Goal: Task Accomplishment & Management: Complete application form

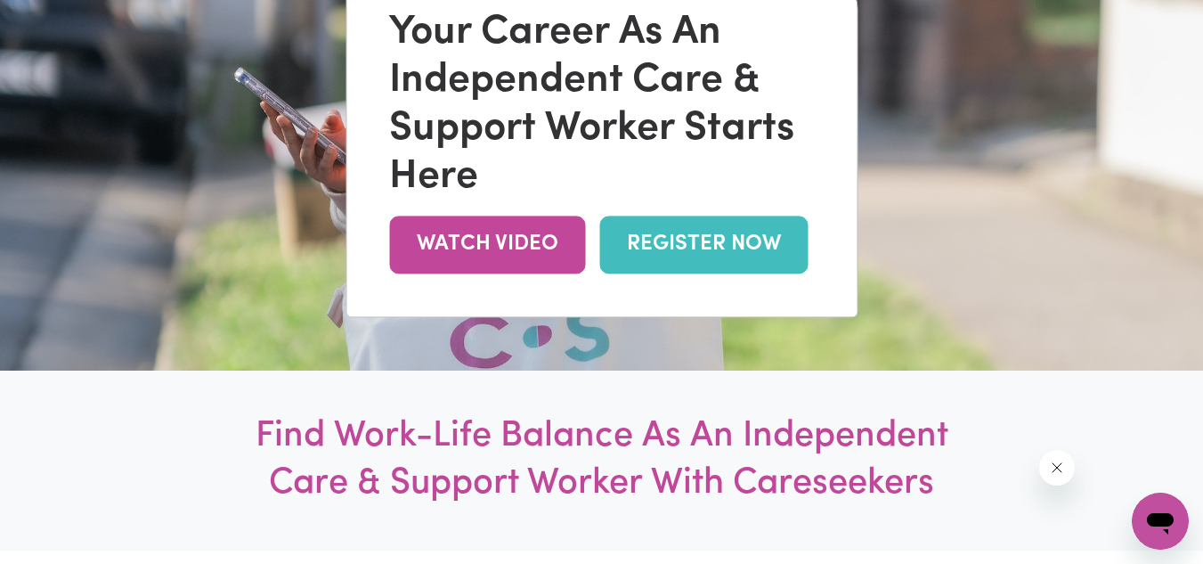
scroll to position [271, 0]
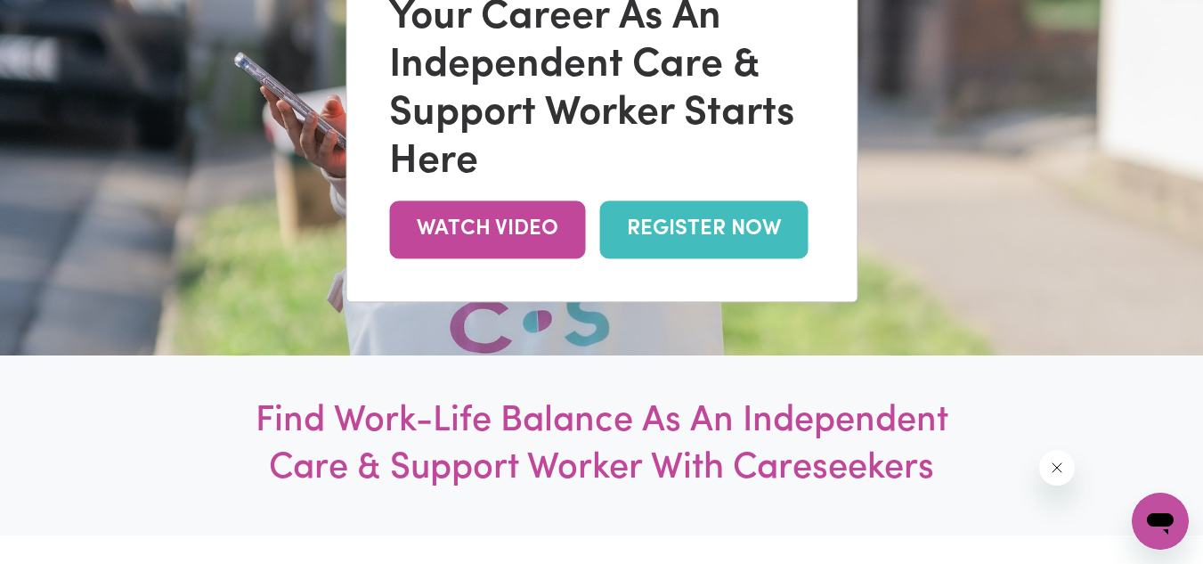
click at [739, 234] on link "REGISTER NOW" at bounding box center [703, 229] width 208 height 58
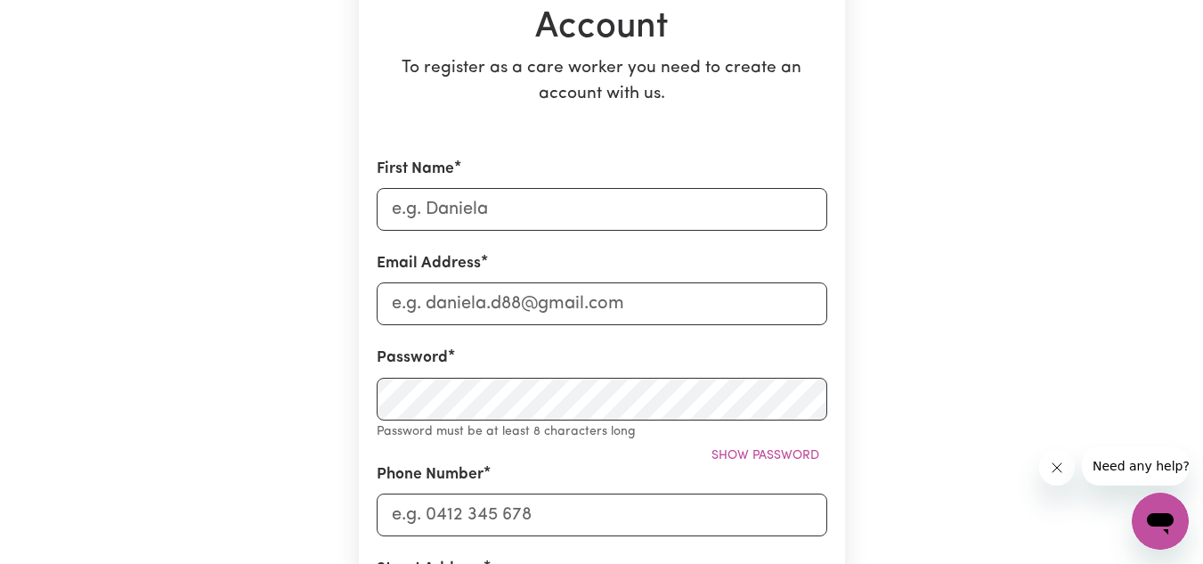
scroll to position [210, 0]
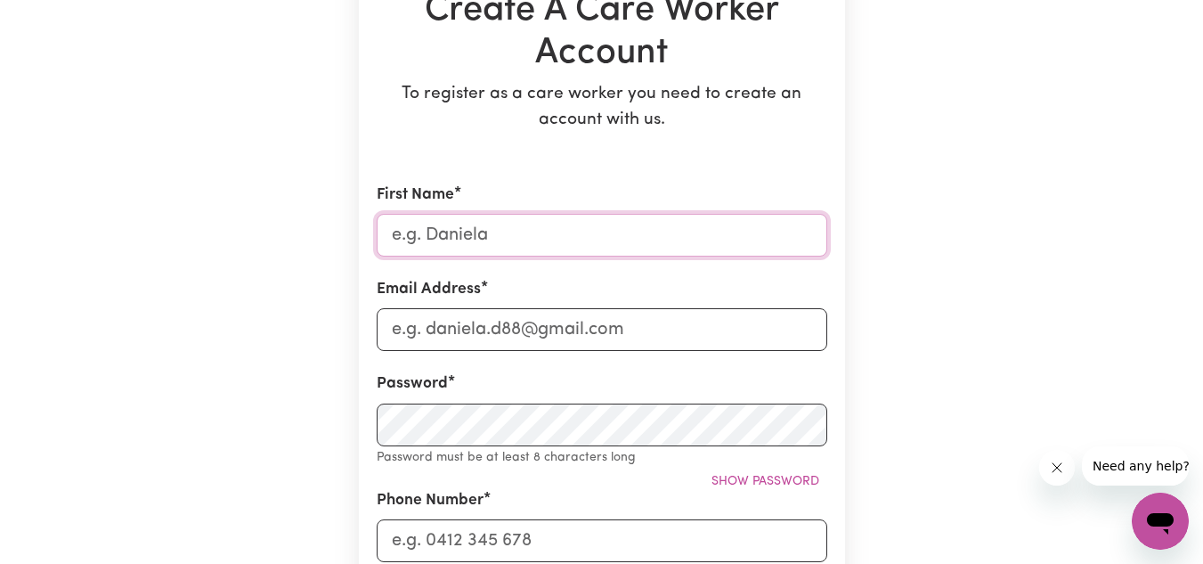
click at [507, 228] on input "First Name" at bounding box center [602, 235] width 451 height 43
type input "ALICIA"
type input "alicia.may.young@mail.com"
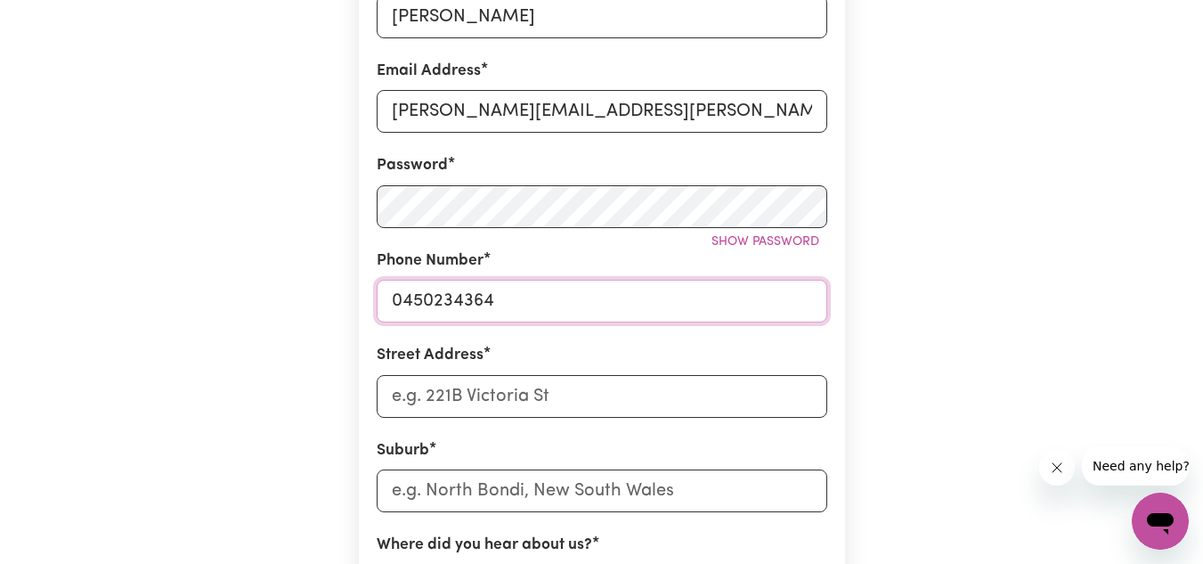
scroll to position [604, 0]
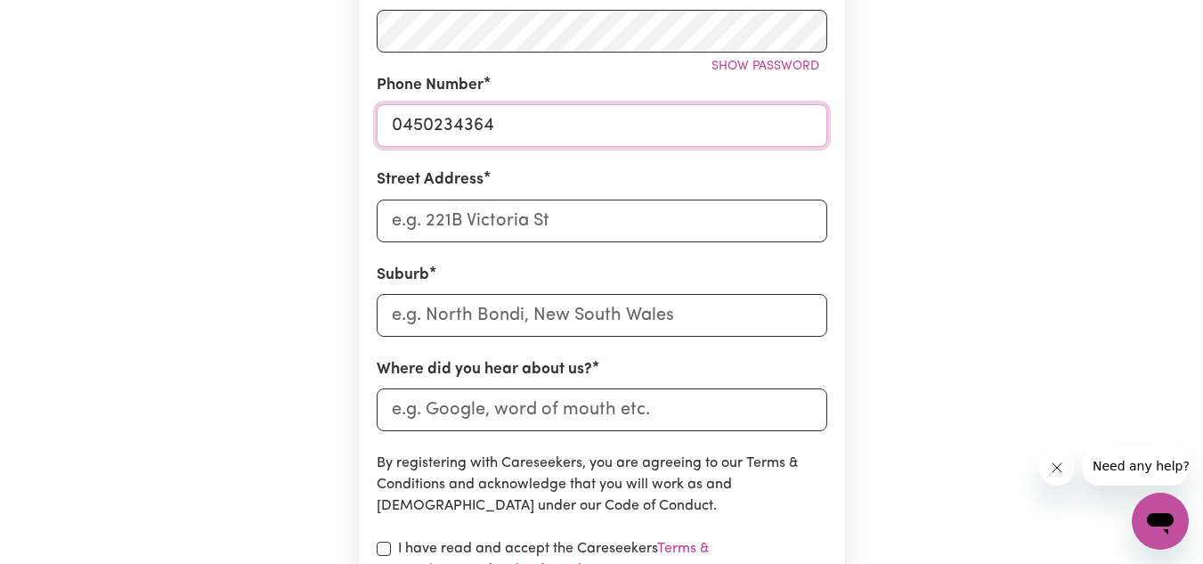
type input "0450234364"
click at [510, 191] on div "Street Address" at bounding box center [602, 204] width 451 height 73
click at [515, 229] on input "Street Address" at bounding box center [602, 220] width 451 height 43
type input "130-134 FLESSER ROAD"
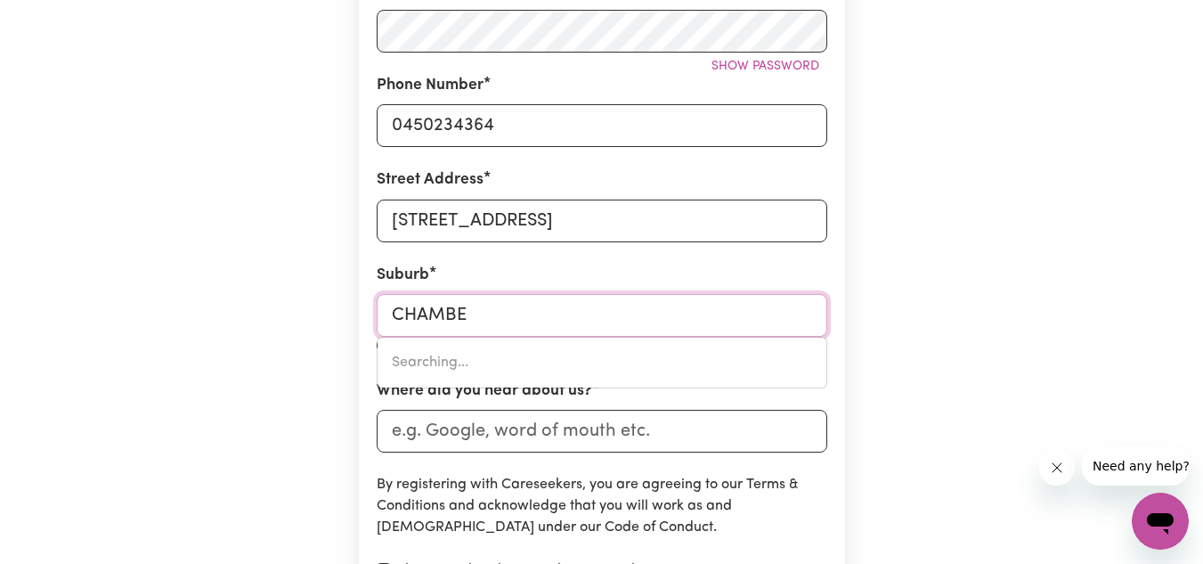
type input "CHAMBER"
type input "CHAMBERS FLAT, Queensland, 4133"
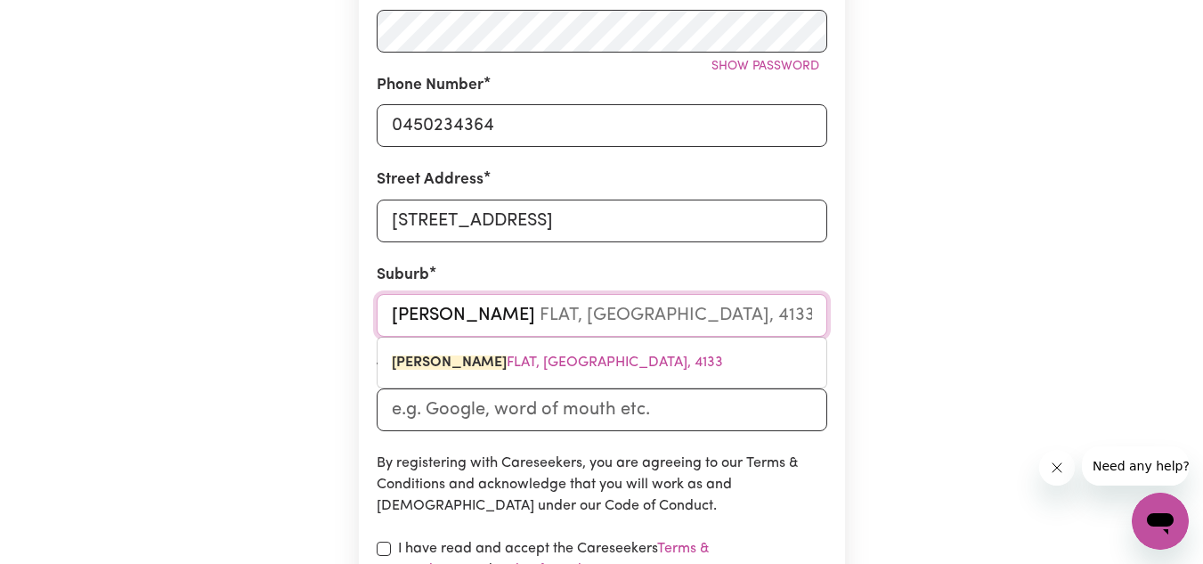
type input "CHAMBERS"
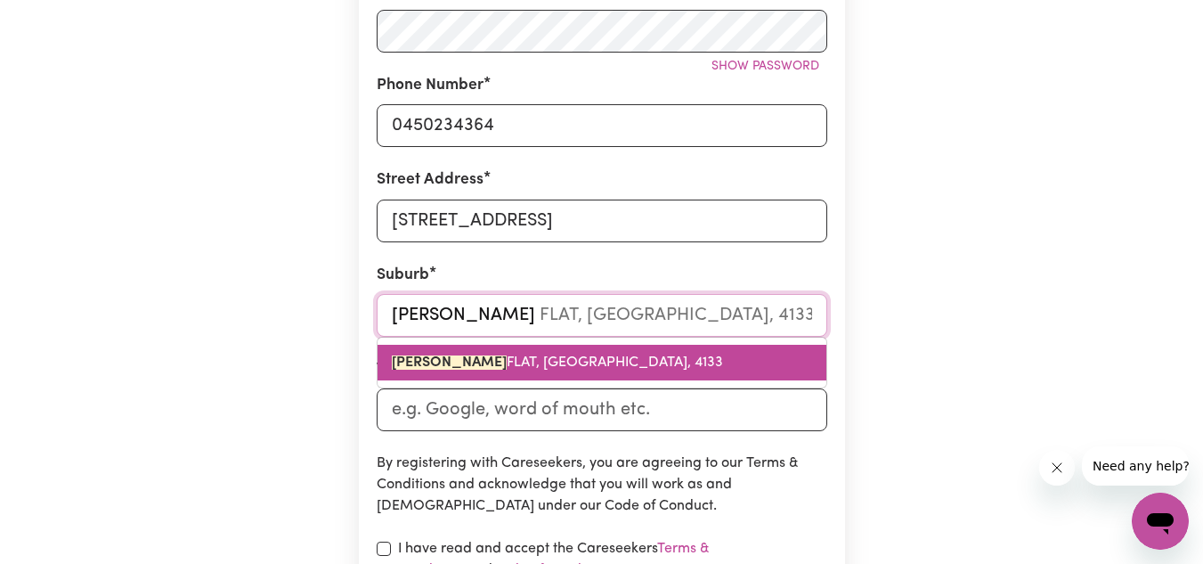
click at [510, 355] on span "CHAMBERS FLAT, Queensland, 4133" at bounding box center [557, 362] width 331 height 14
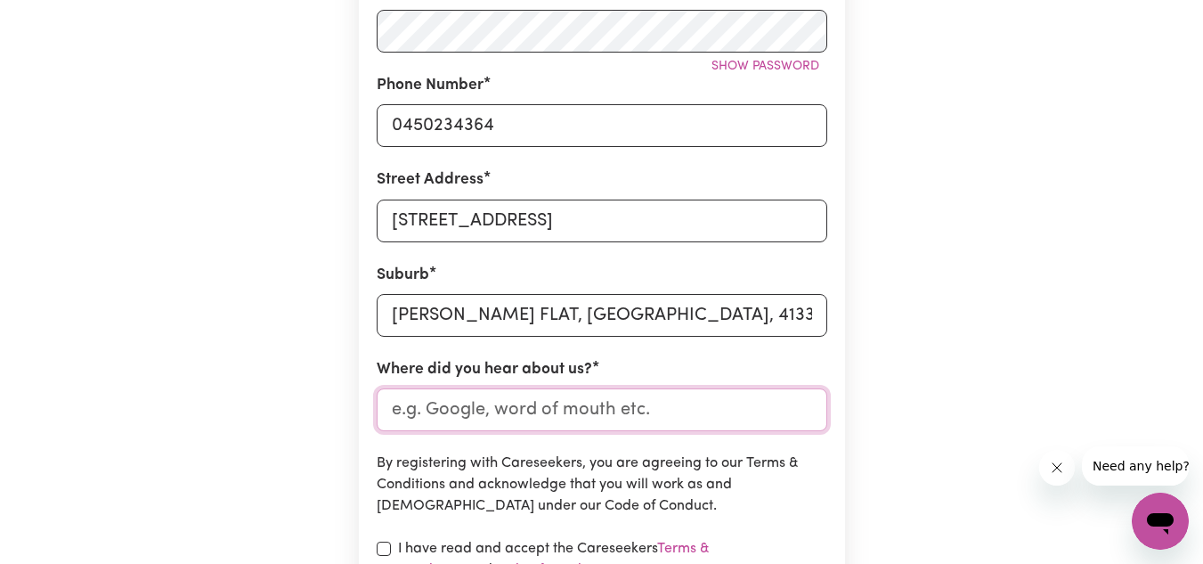
click at [507, 428] on input "Where did you hear about us?" at bounding box center [602, 409] width 451 height 43
type input "G"
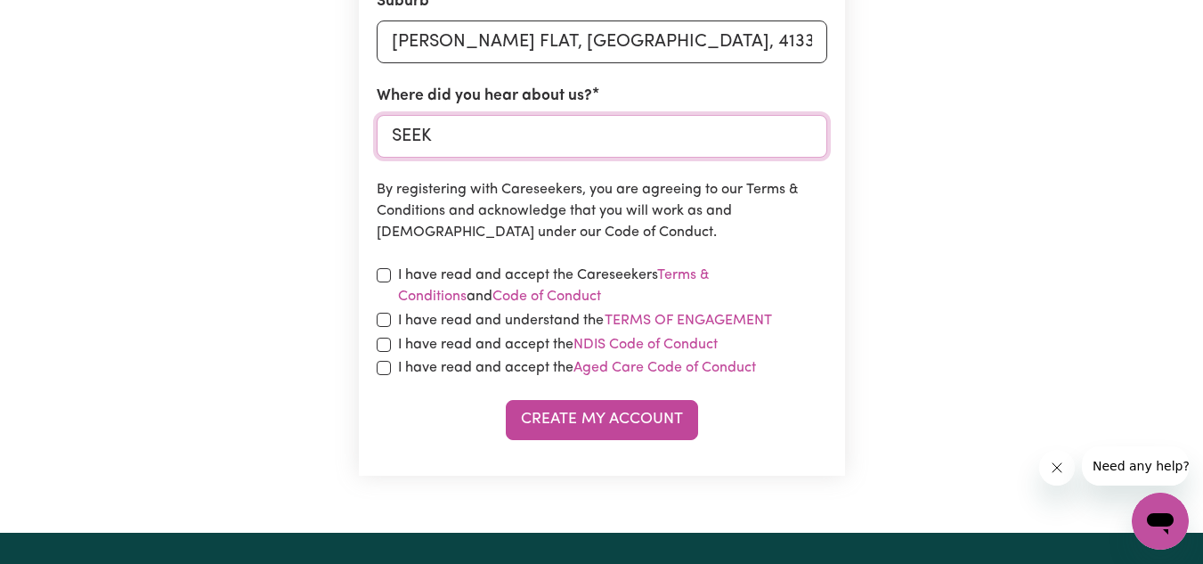
scroll to position [888, 0]
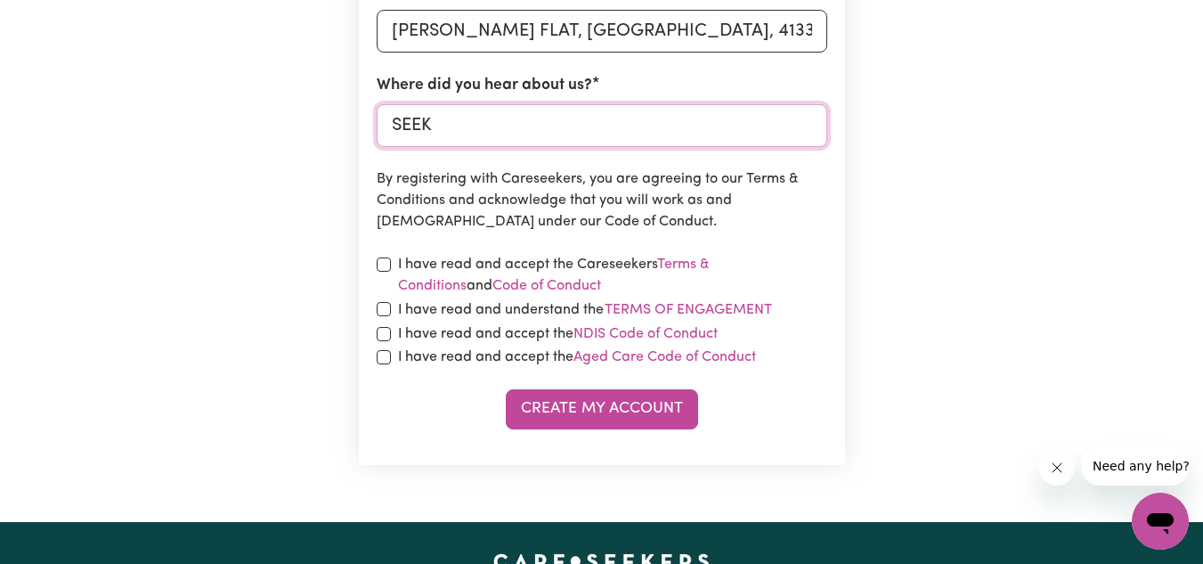
type input "SEEK"
click at [384, 268] on input "checkbox" at bounding box center [384, 264] width 14 height 14
checkbox input "true"
click at [385, 308] on input "checkbox" at bounding box center [384, 309] width 14 height 14
checkbox input "true"
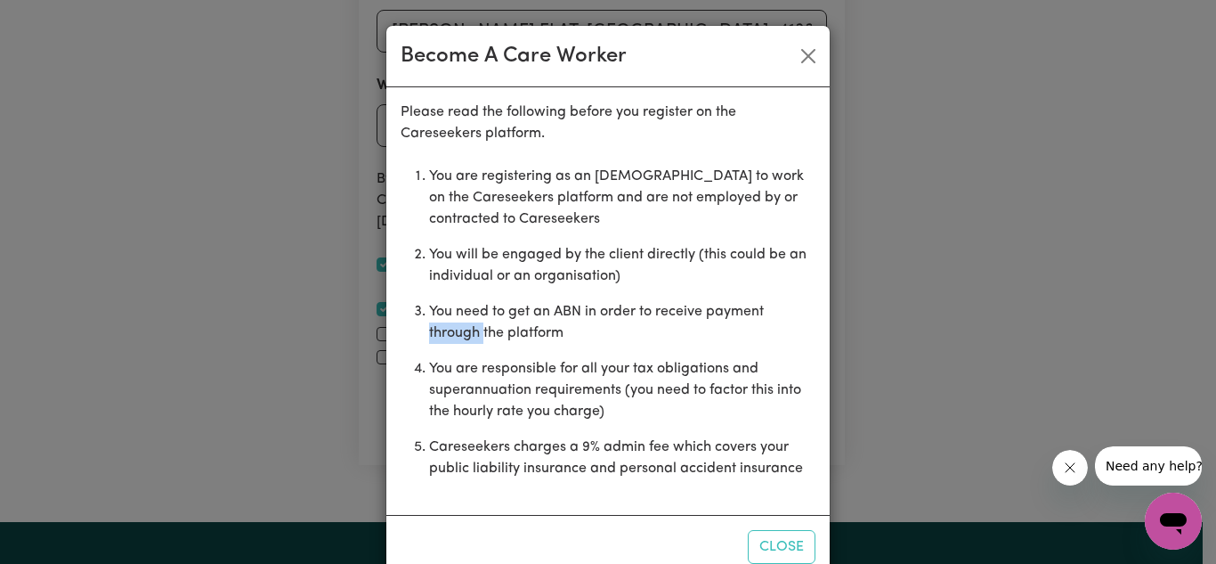
click at [386, 308] on div "Please read the following before you register on the Careseekers platform. You …" at bounding box center [607, 300] width 443 height 427
click at [768, 538] on button "Close" at bounding box center [782, 547] width 68 height 34
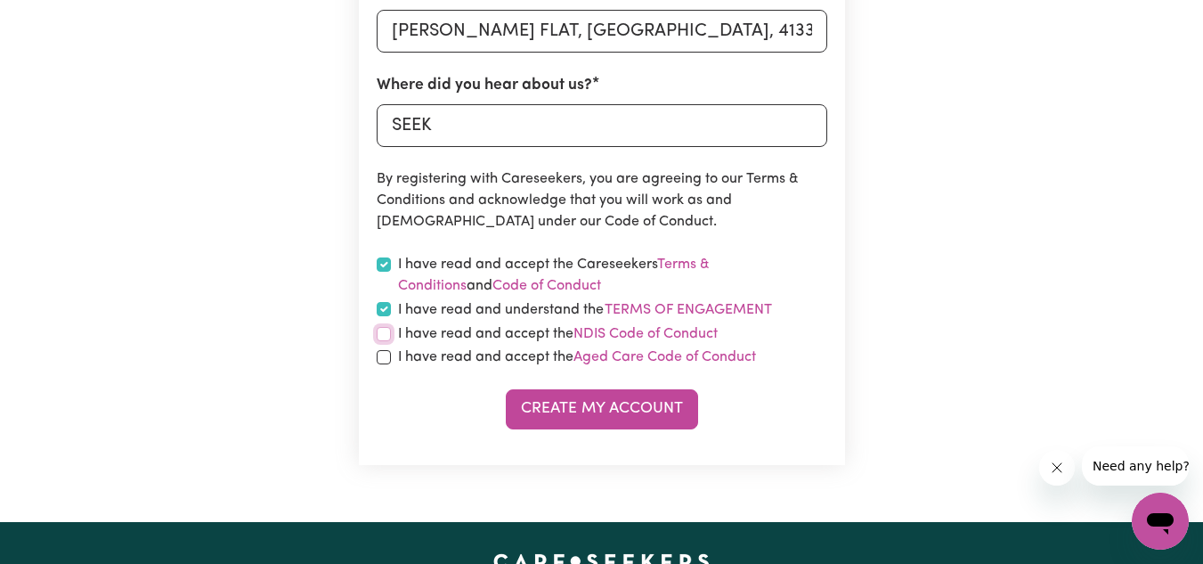
click at [383, 330] on input "checkbox" at bounding box center [384, 334] width 14 height 14
checkbox input "true"
click at [383, 362] on input "checkbox" at bounding box center [384, 357] width 14 height 14
checkbox input "true"
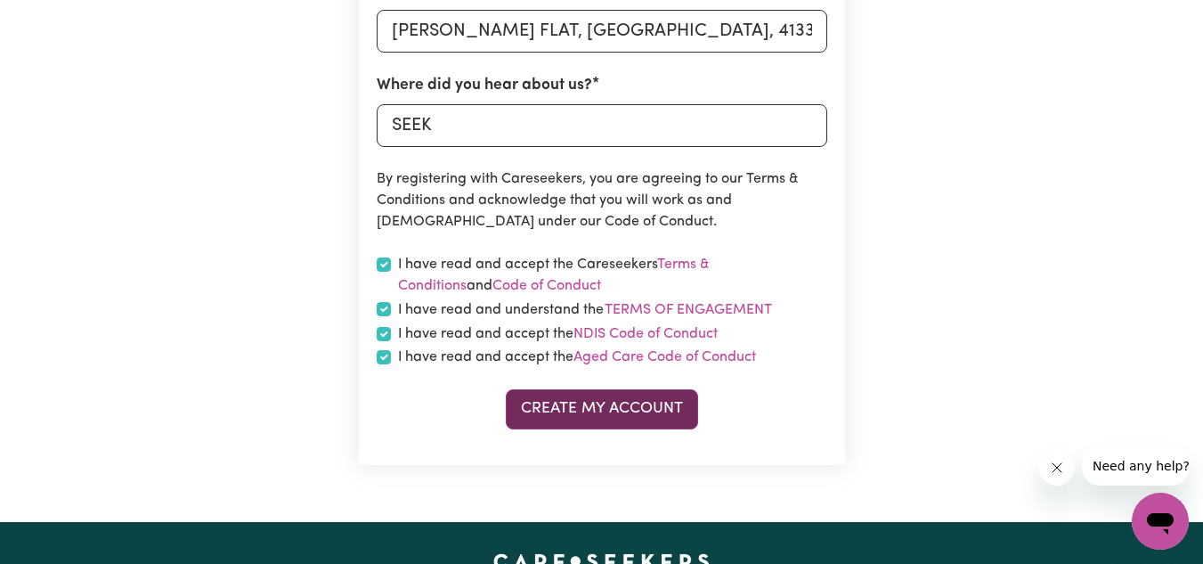
click at [606, 421] on button "Create My Account" at bounding box center [602, 408] width 192 height 39
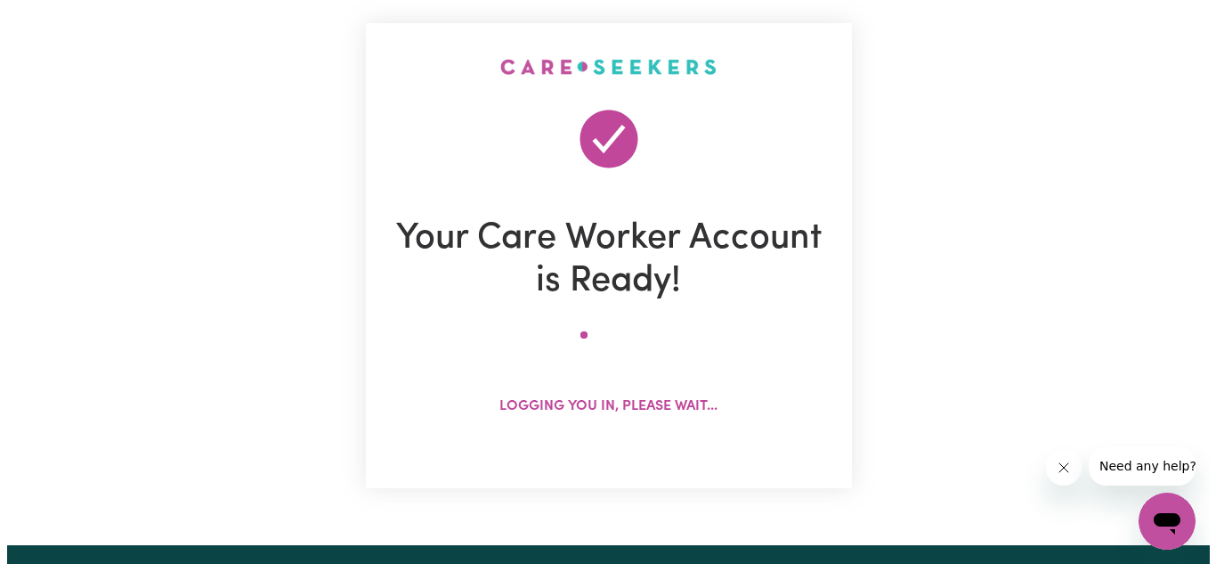
scroll to position [160, 0]
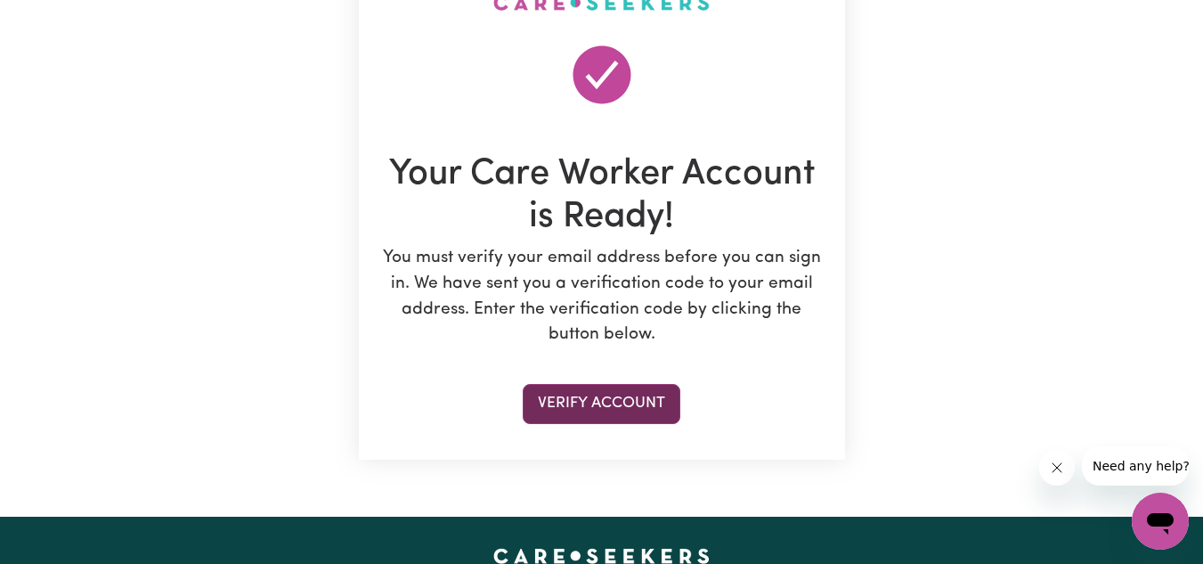
click at [570, 418] on button "Verify Account" at bounding box center [602, 403] width 158 height 39
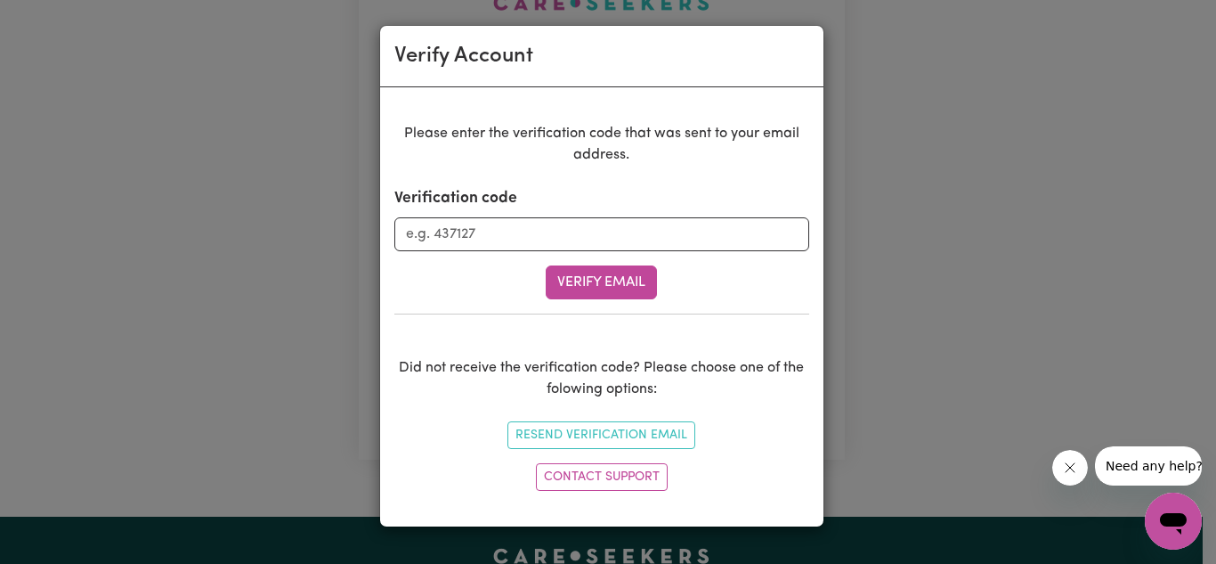
click at [444, 252] on form "Verification code Verify Email" at bounding box center [601, 243] width 415 height 112
click at [444, 250] on input "Verification code" at bounding box center [601, 234] width 415 height 34
type input "665853"
click at [629, 282] on button "Verify Email" at bounding box center [601, 282] width 111 height 34
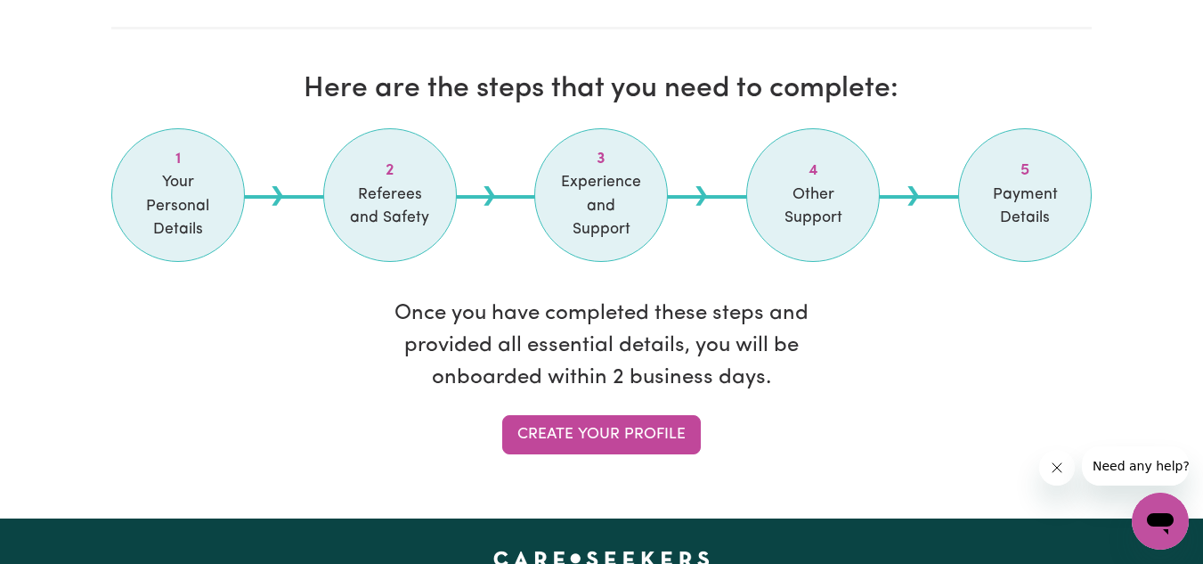
scroll to position [1559, 0]
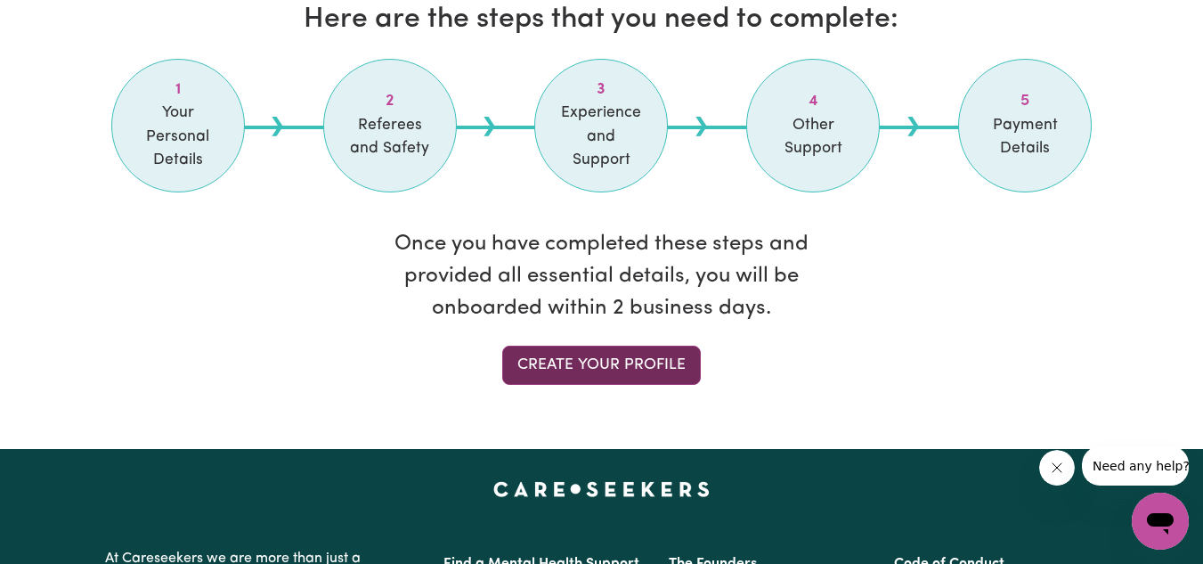
click at [621, 345] on link "Create your profile" at bounding box center [601, 364] width 199 height 39
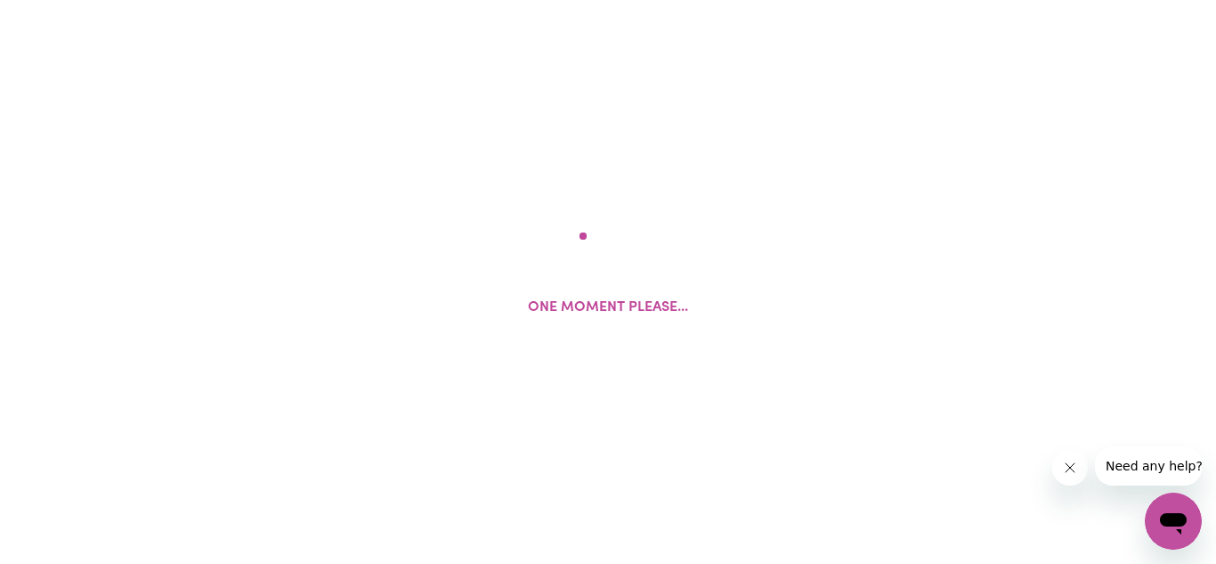
select select "Studying a healthcare related degree or qualification"
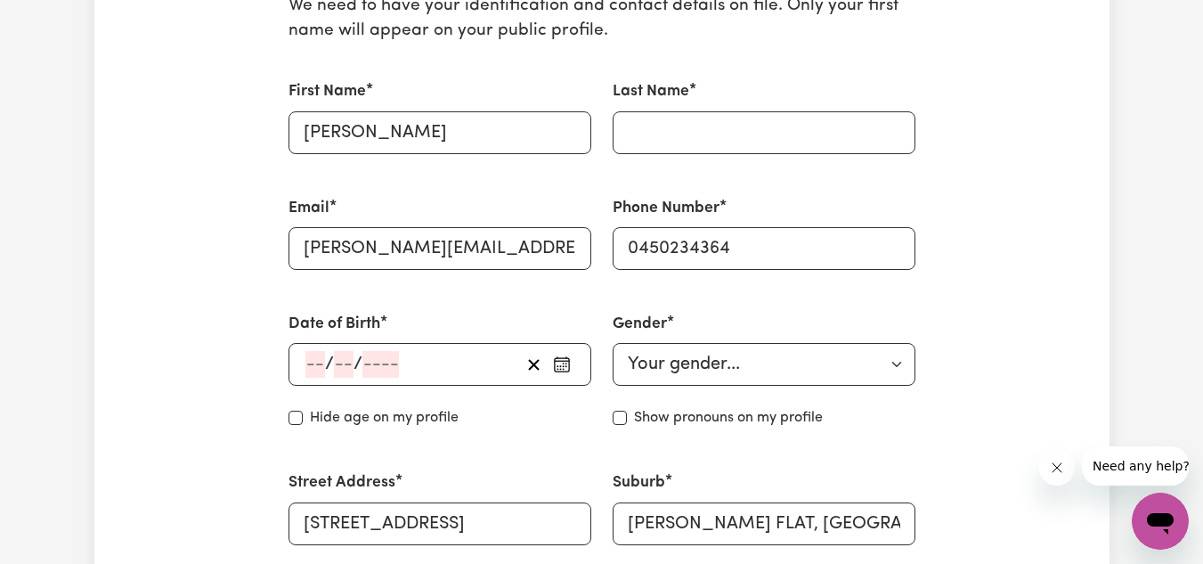
scroll to position [500, 0]
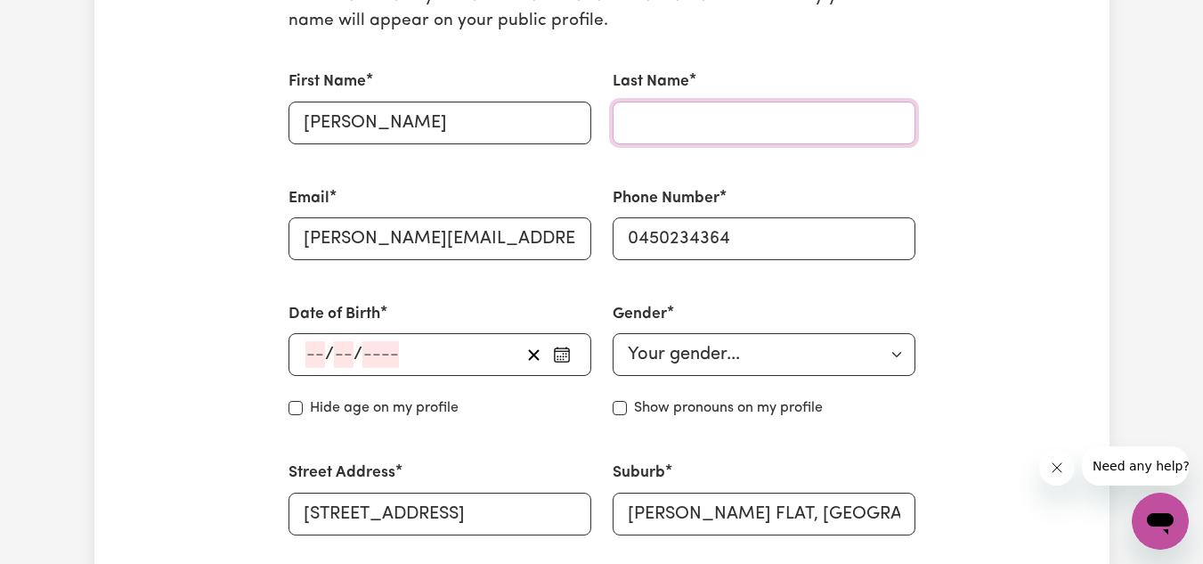
click at [794, 141] on input "Last Name" at bounding box center [764, 123] width 303 height 43
type input "YOUNG"
click at [470, 349] on div "/ /" at bounding box center [412, 354] width 216 height 27
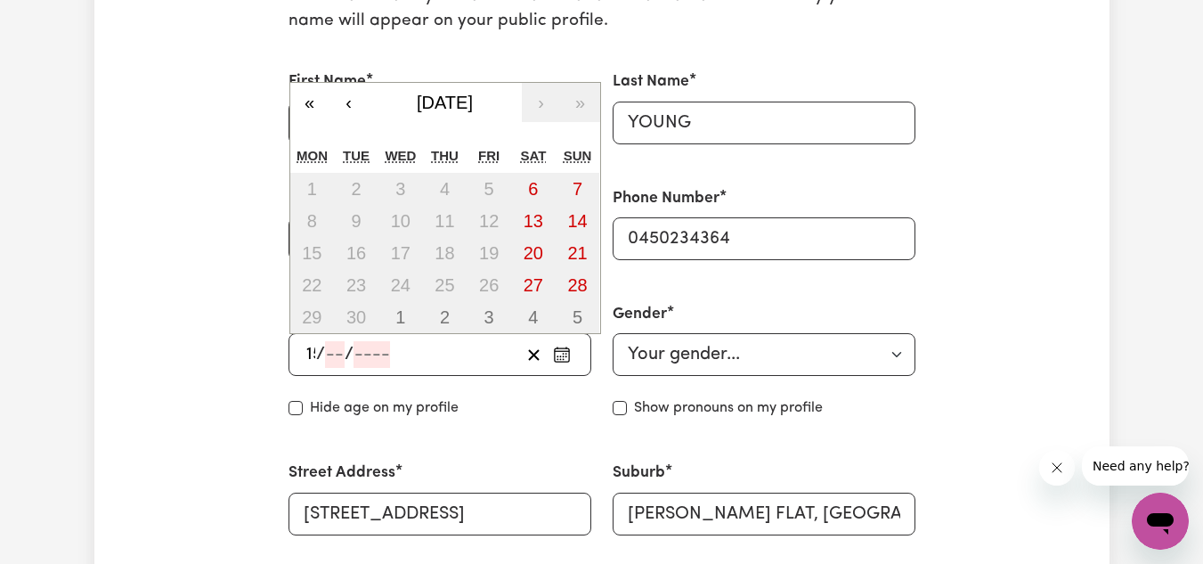
type input "15"
type input "06"
type input "198"
type input "1986-06-15"
type input "6"
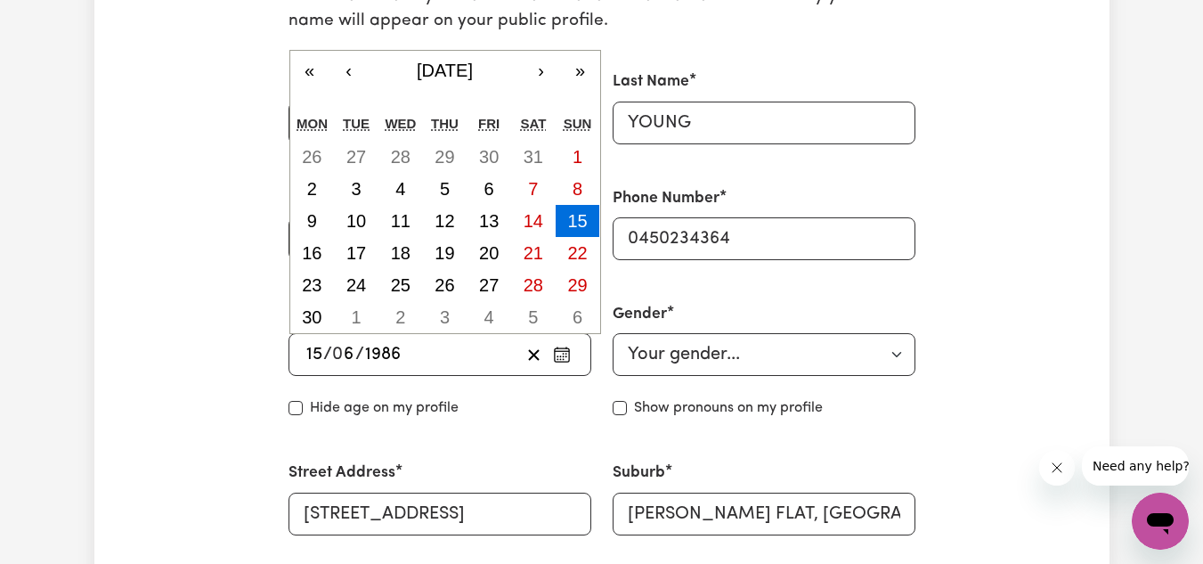
type input "1986"
click at [749, 338] on select "Your gender... Female Male Non-binary Other Prefer not to say" at bounding box center [764, 354] width 303 height 43
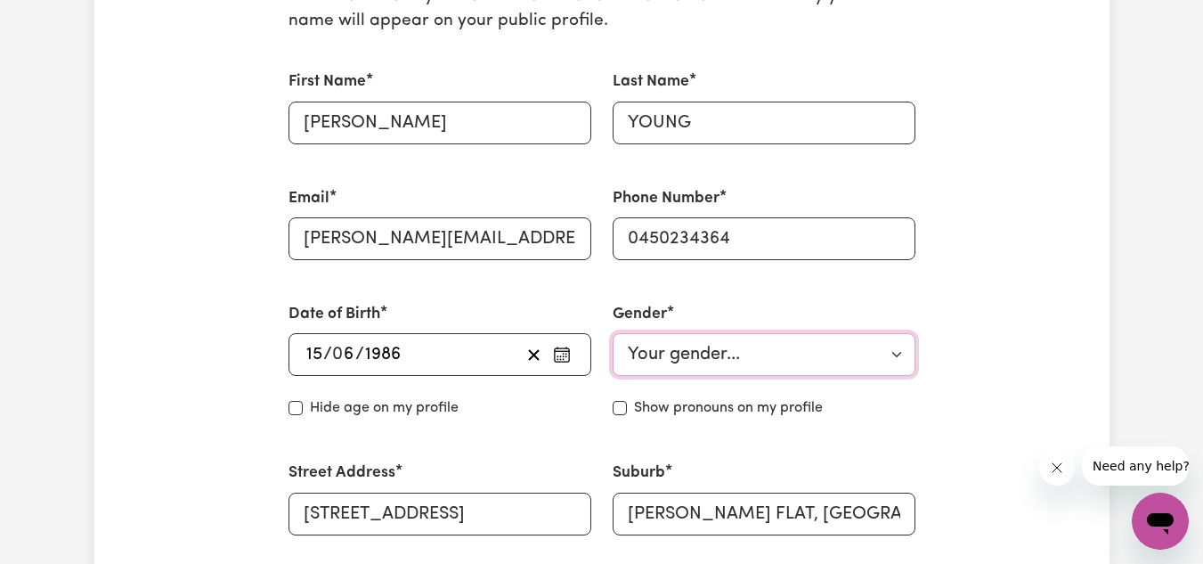
select select "female"
click at [613, 333] on select "Your gender... Female Male Non-binary Other Prefer not to say" at bounding box center [764, 354] width 303 height 43
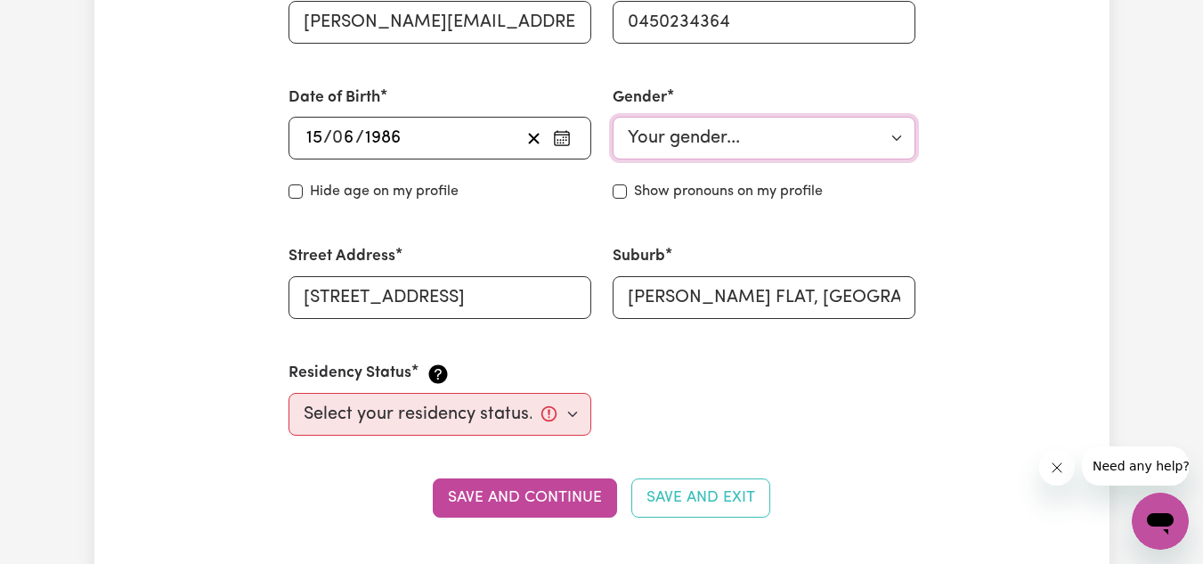
scroll to position [811, 0]
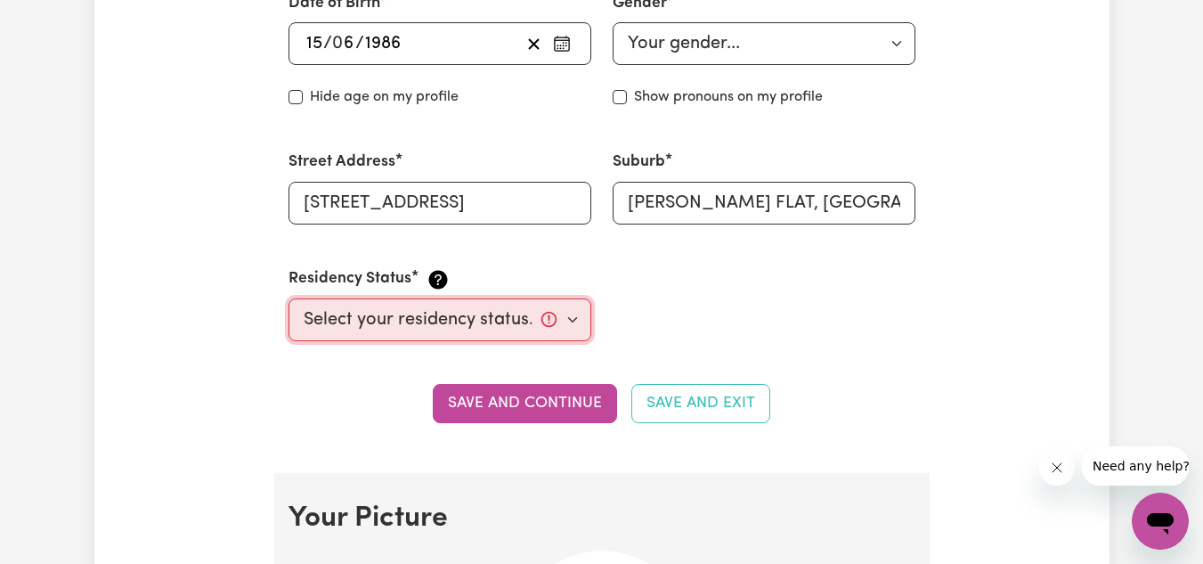
click at [532, 318] on select "Select your residency status... Australian citizen Australian PR Temporary Work…" at bounding box center [439, 319] width 303 height 43
select select "Australian Citizen"
click at [288, 298] on select "Select your residency status... Australian citizen Australian PR Temporary Work…" at bounding box center [439, 319] width 303 height 43
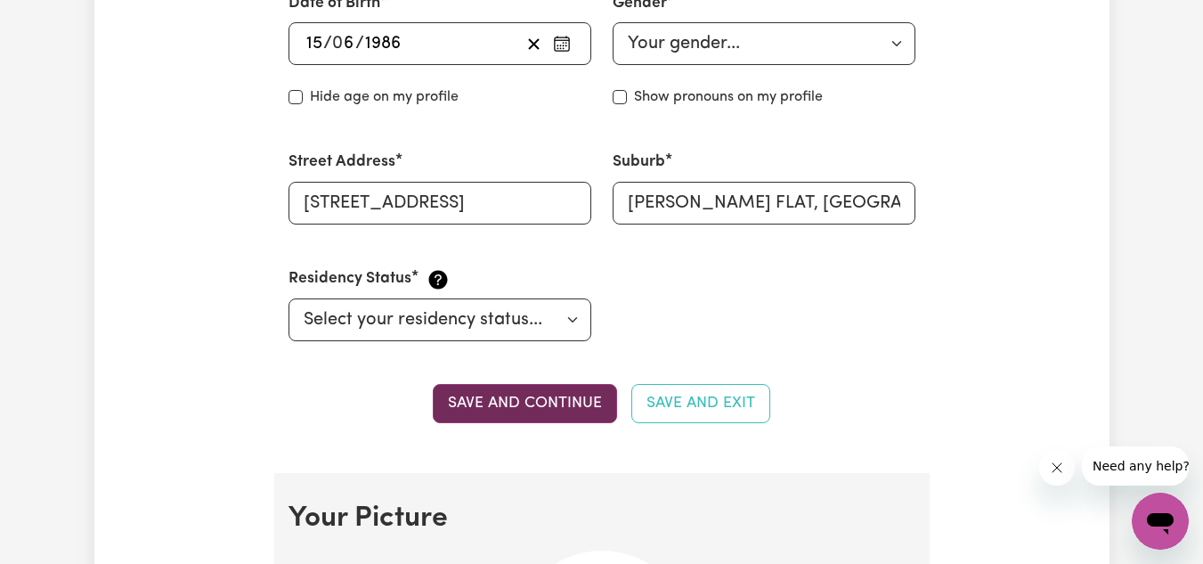
click at [555, 402] on button "Save and continue" at bounding box center [525, 403] width 184 height 39
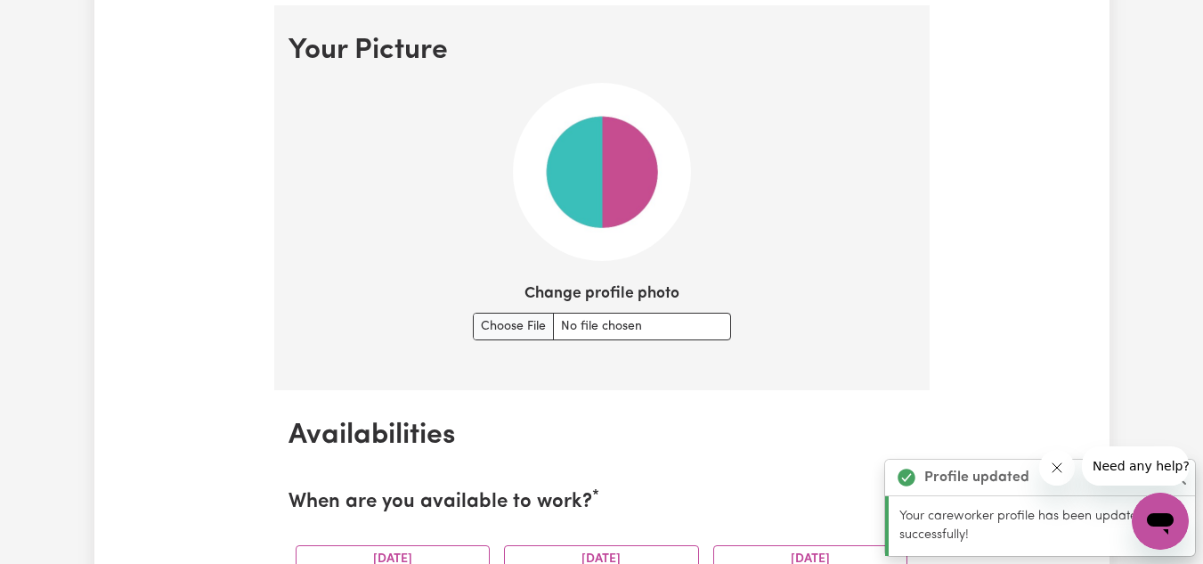
scroll to position [1284, 0]
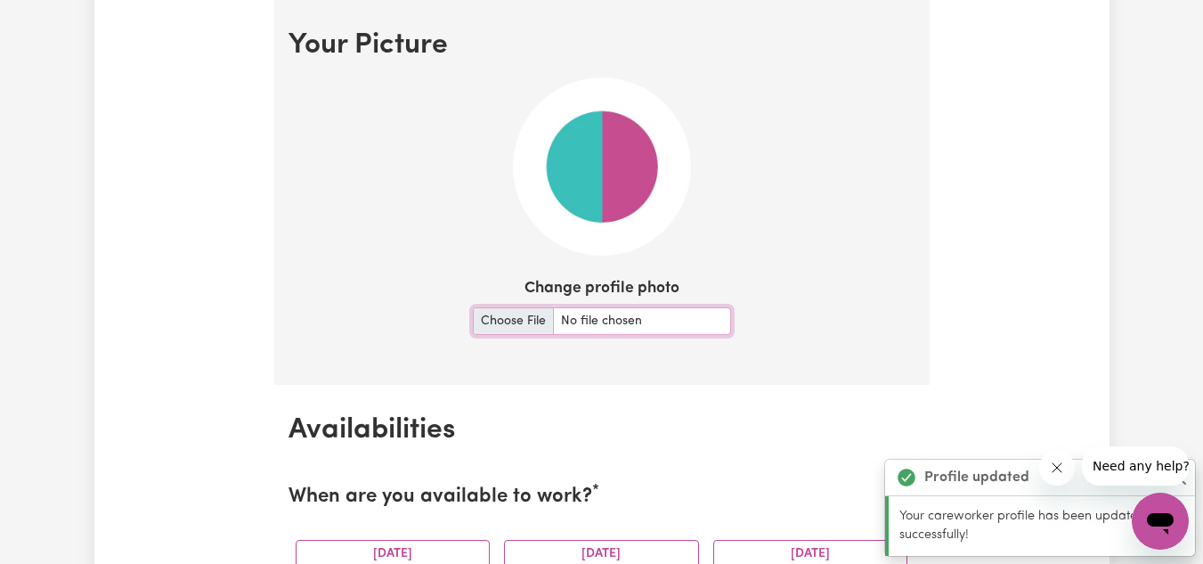
click at [510, 321] on input "Change profile photo" at bounding box center [602, 321] width 258 height 28
type input "C:\fakepath\alicia pic.jpg"
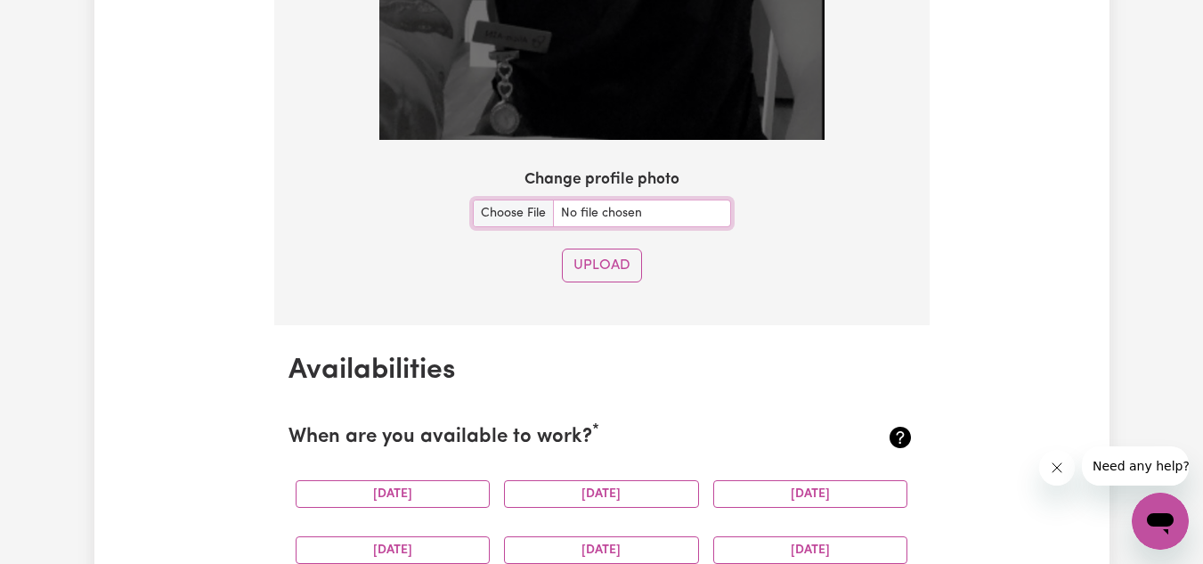
scroll to position [1851, 0]
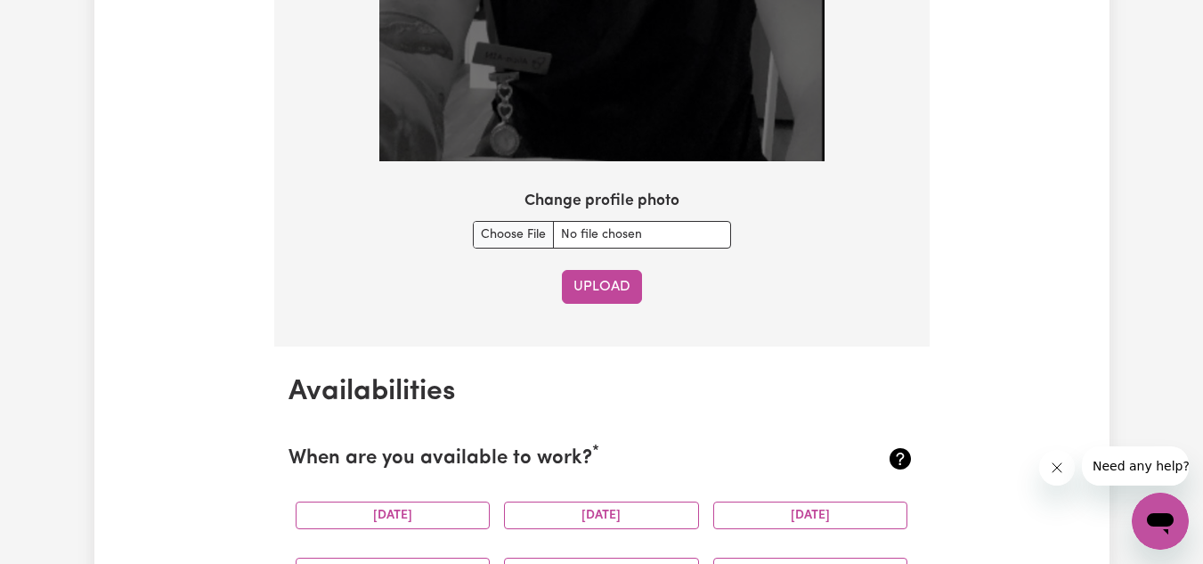
click at [592, 274] on button "Upload" at bounding box center [602, 287] width 80 height 34
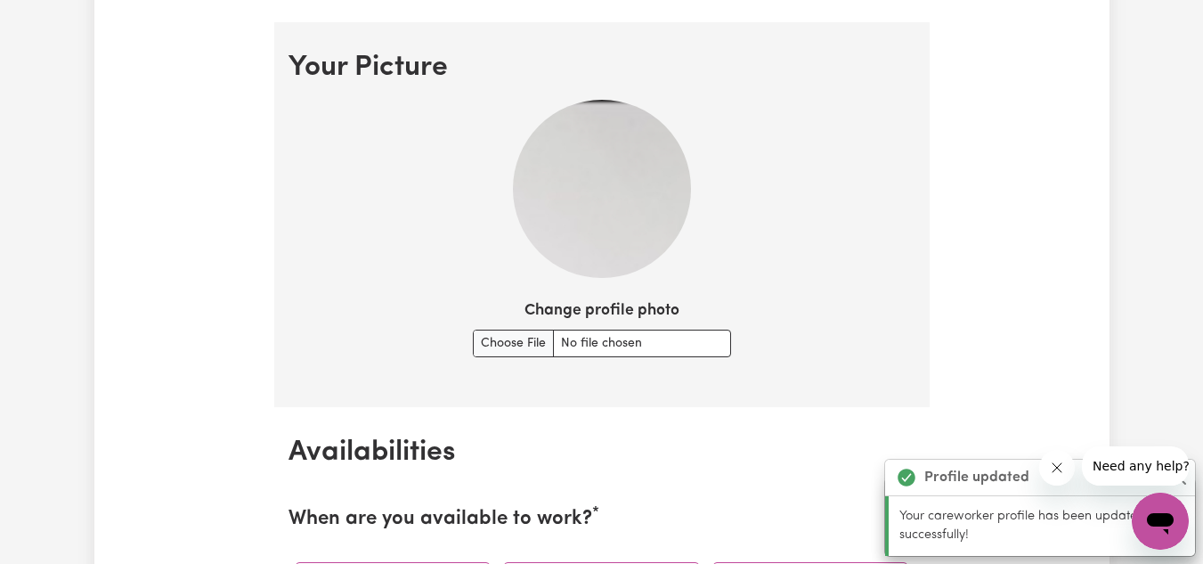
scroll to position [1224, 0]
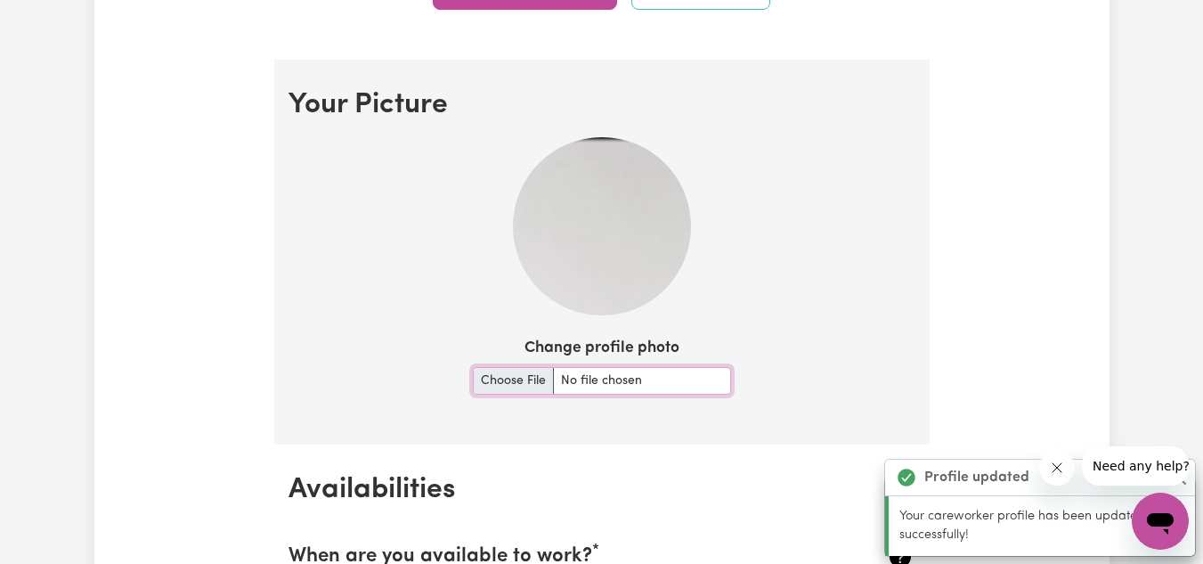
click at [512, 372] on input "Change profile photo" at bounding box center [602, 381] width 258 height 28
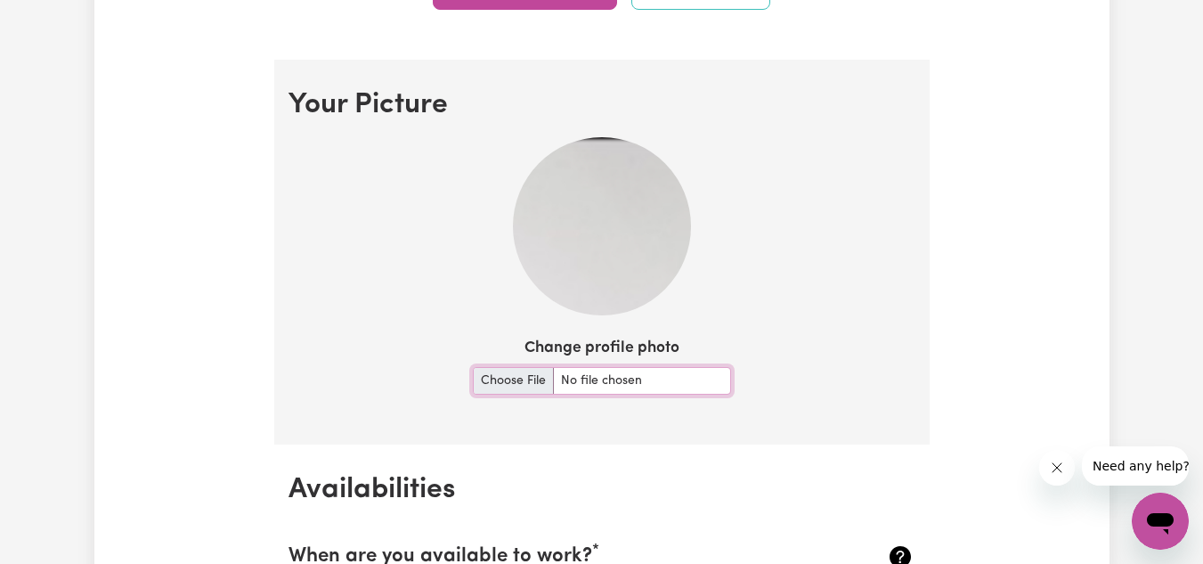
type input "C:\fakepath\alicia pic.jpg"
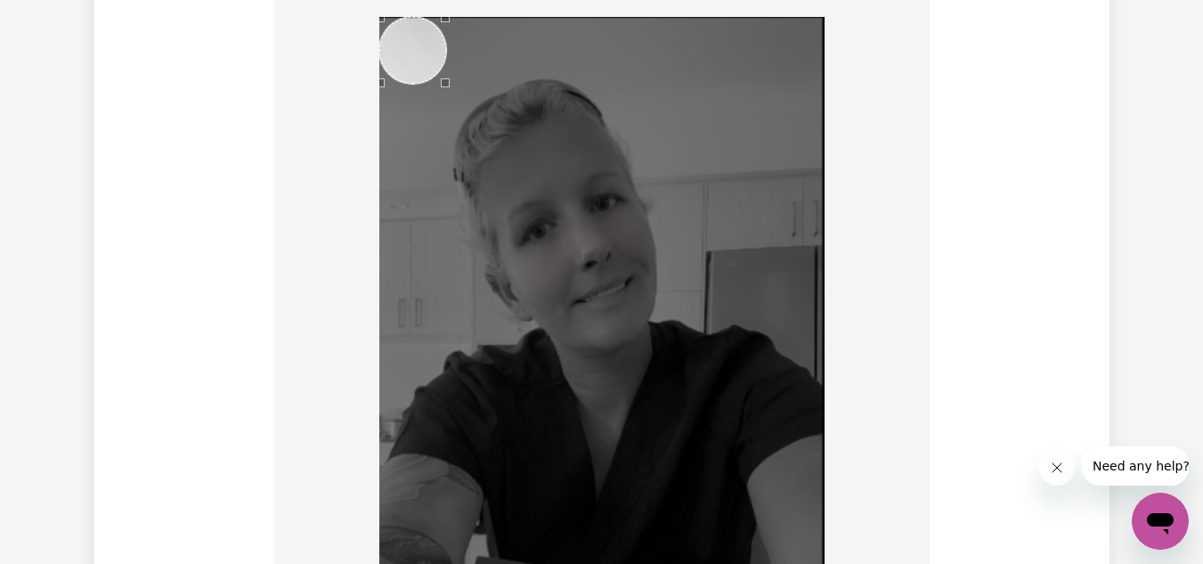
scroll to position [1328, 0]
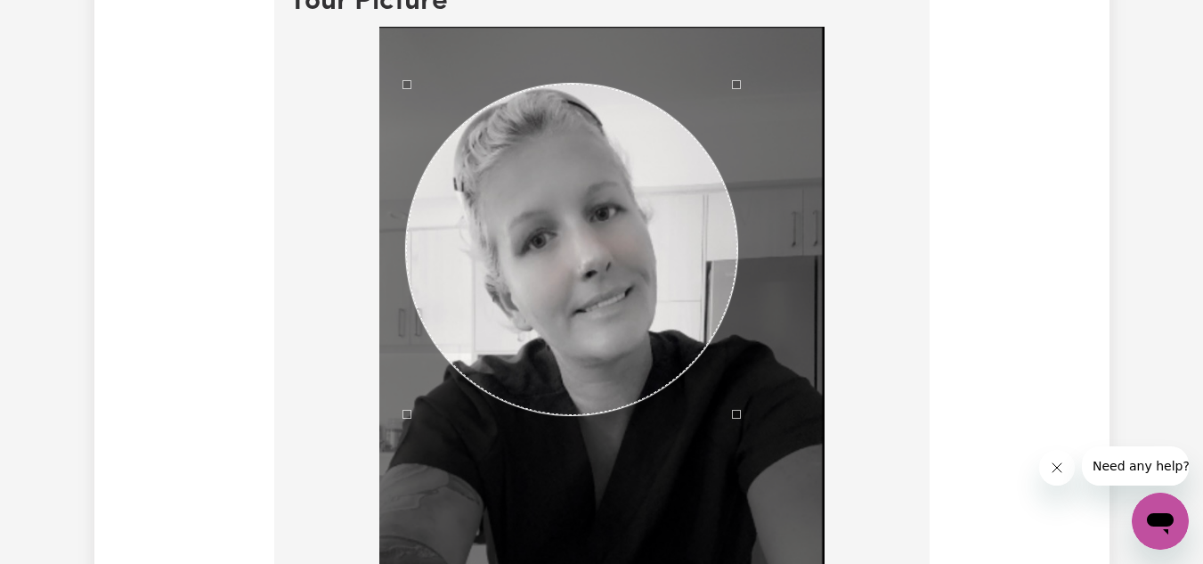
click at [473, 248] on div "Use the arrow keys to move the crop selection area" at bounding box center [571, 249] width 331 height 331
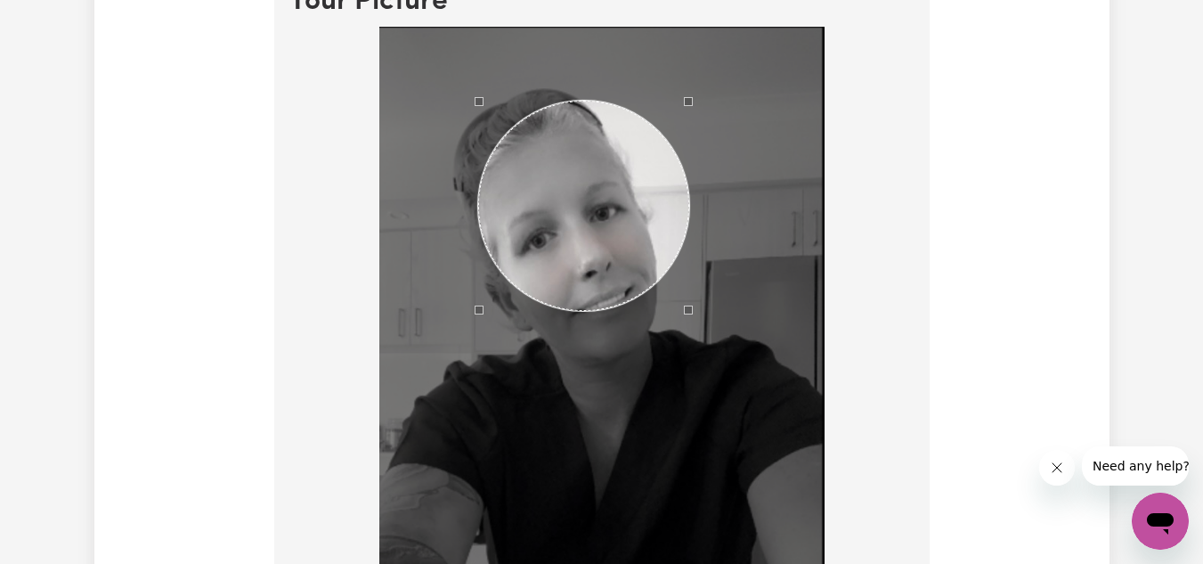
click at [567, 129] on div "Use the arrow keys to move the crop selection area" at bounding box center [583, 206] width 211 height 211
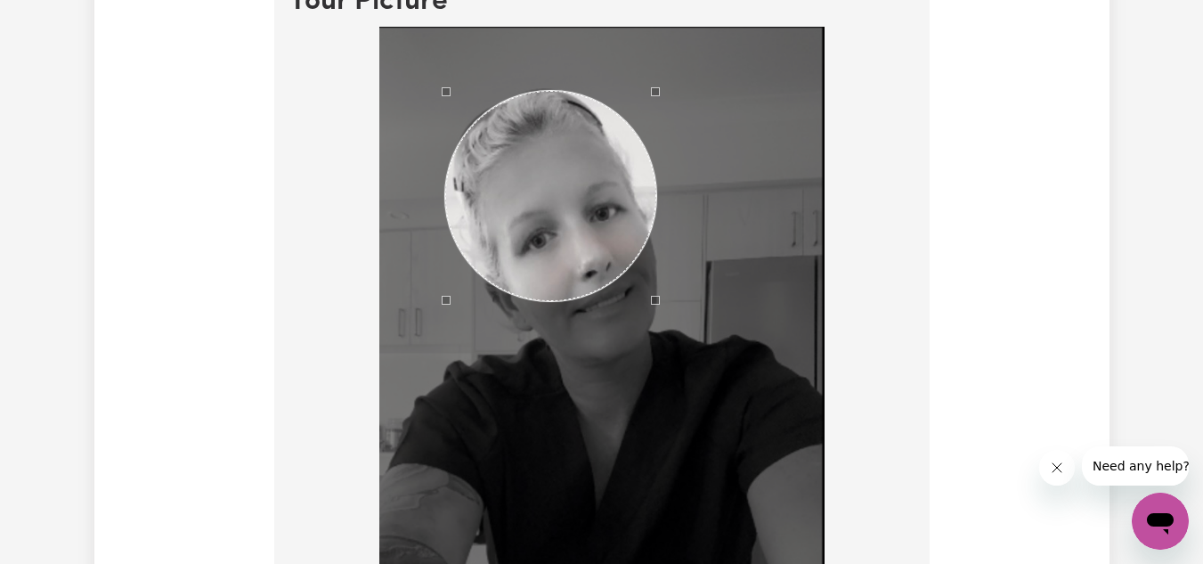
click at [545, 300] on div "Use the arrow keys to move the crop selection area" at bounding box center [550, 196] width 211 height 211
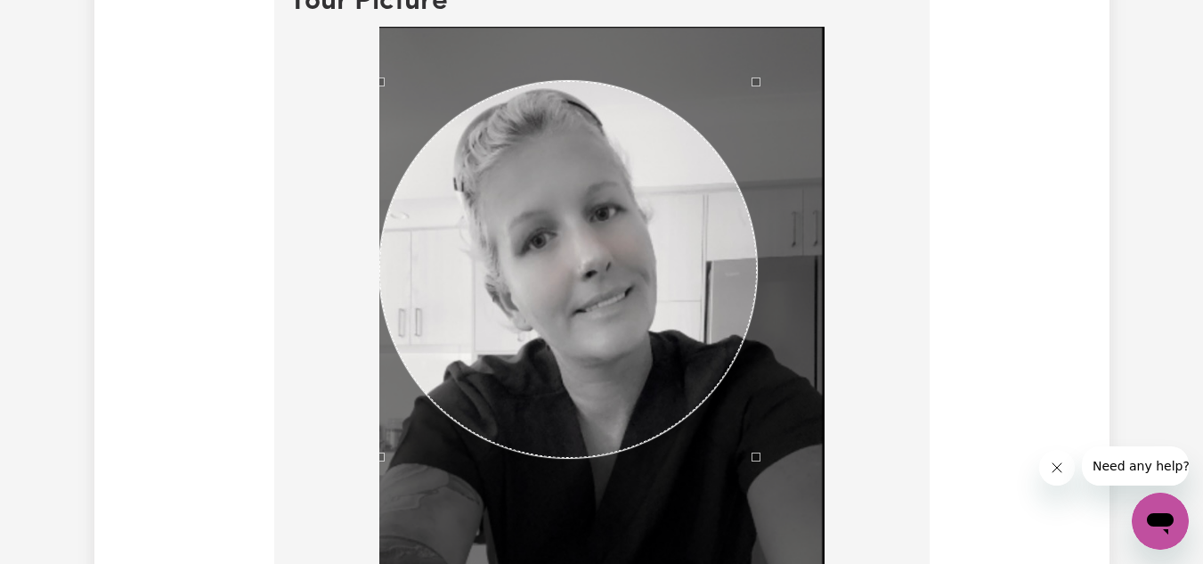
click at [581, 426] on div "Use the arrow keys to move the crop selection area" at bounding box center [568, 270] width 378 height 378
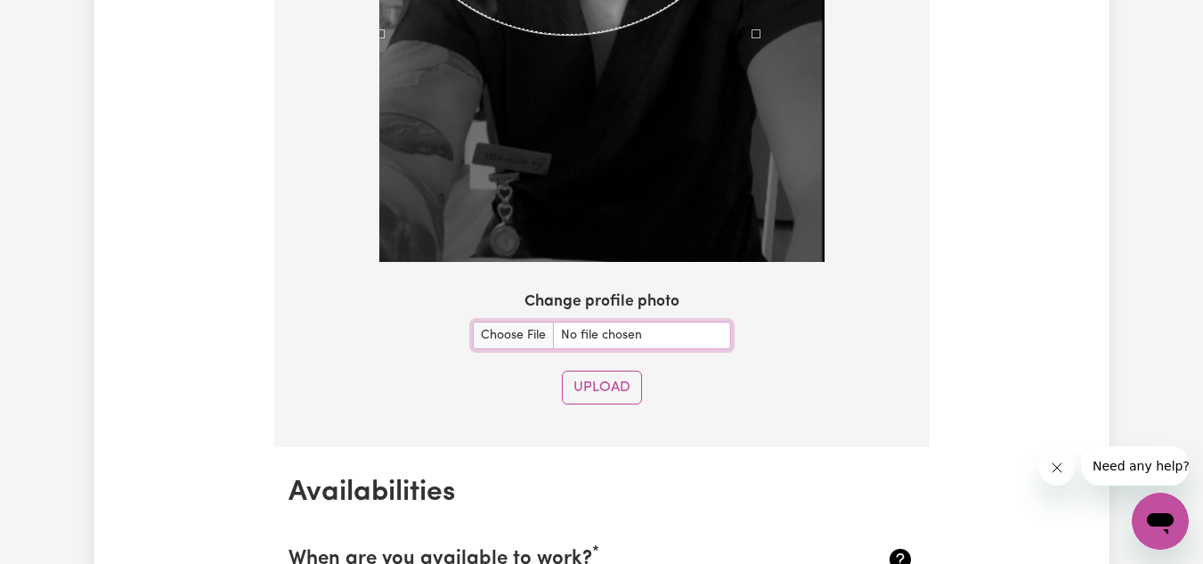
scroll to position [1771, 0]
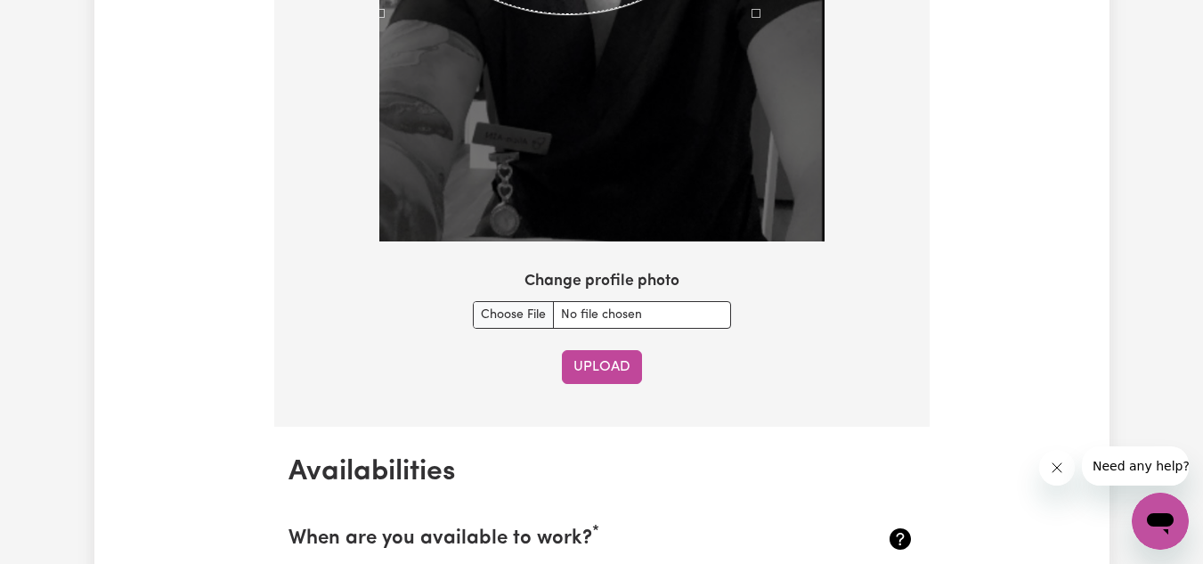
click at [584, 378] on button "Upload" at bounding box center [602, 367] width 80 height 34
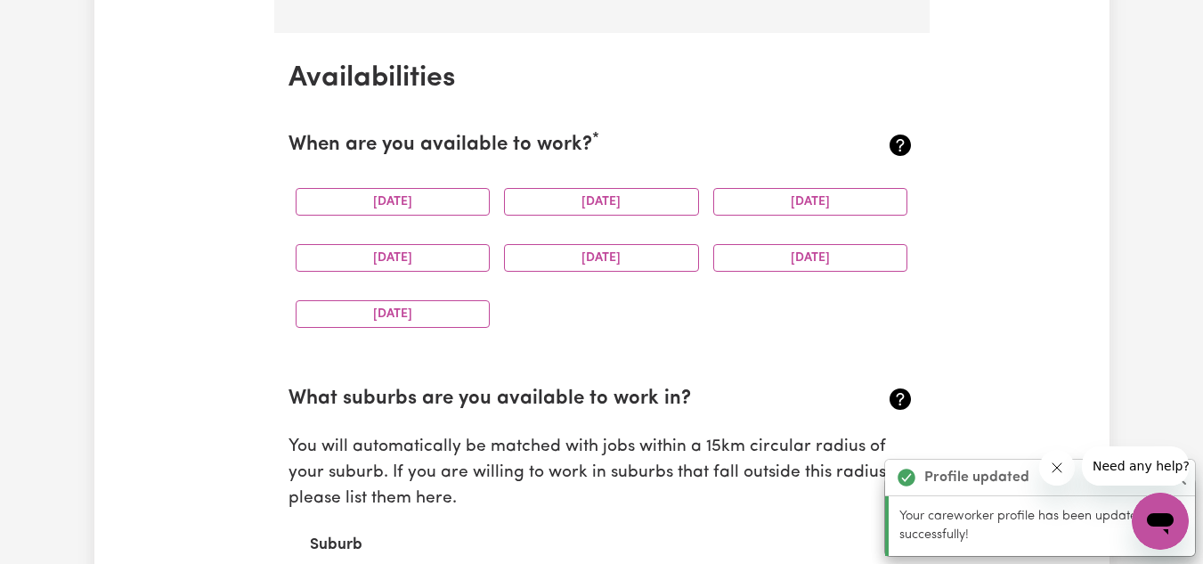
scroll to position [1668, 0]
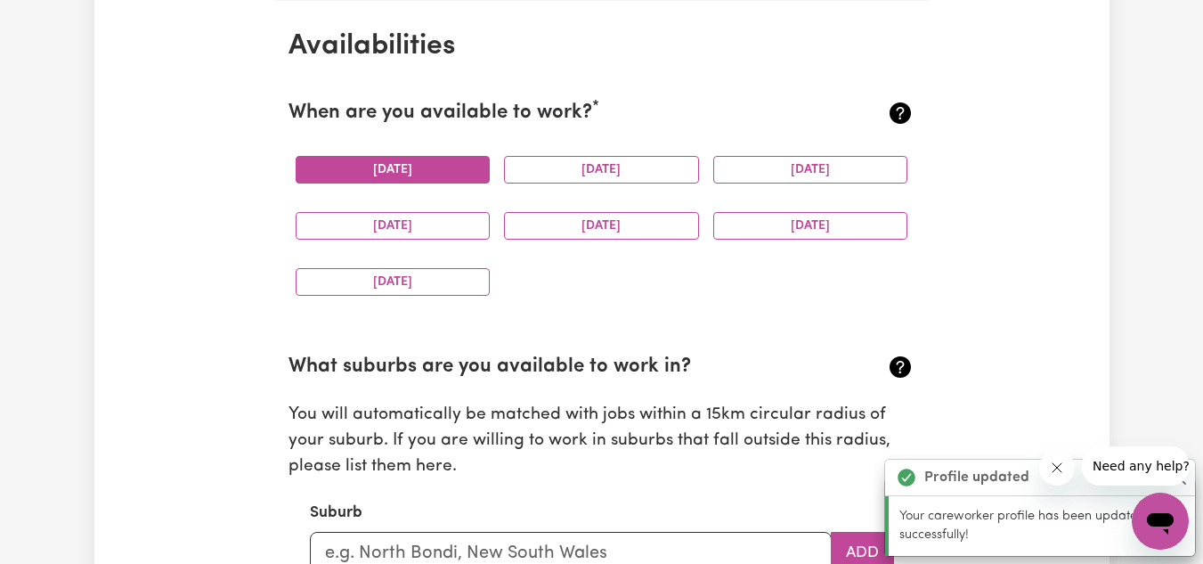
click at [451, 178] on button "Monday" at bounding box center [393, 170] width 195 height 28
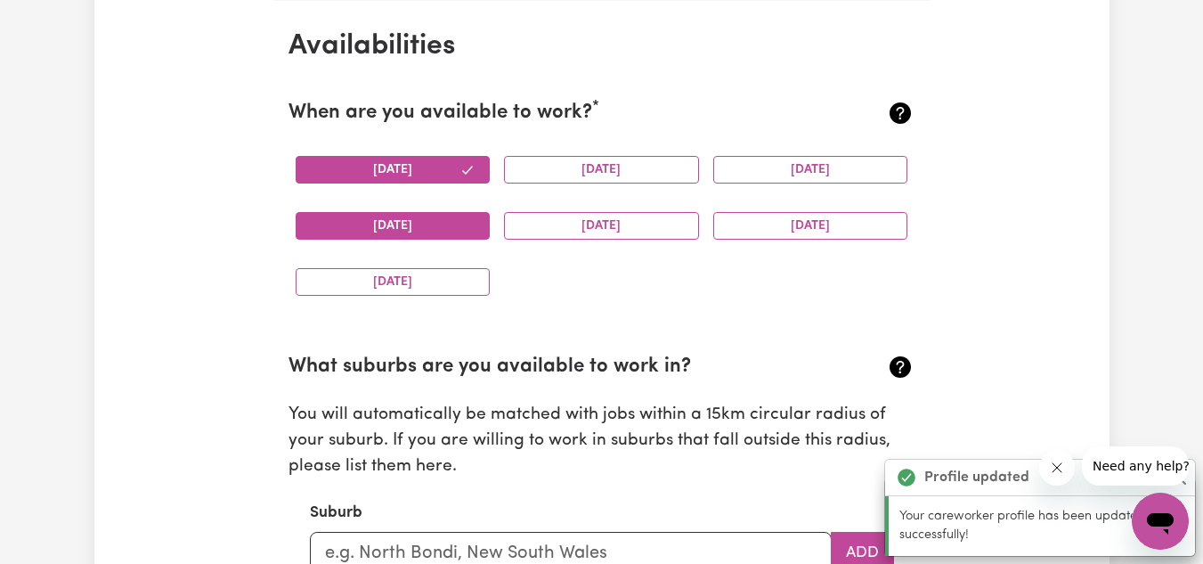
click at [459, 235] on button "Thursday" at bounding box center [393, 226] width 195 height 28
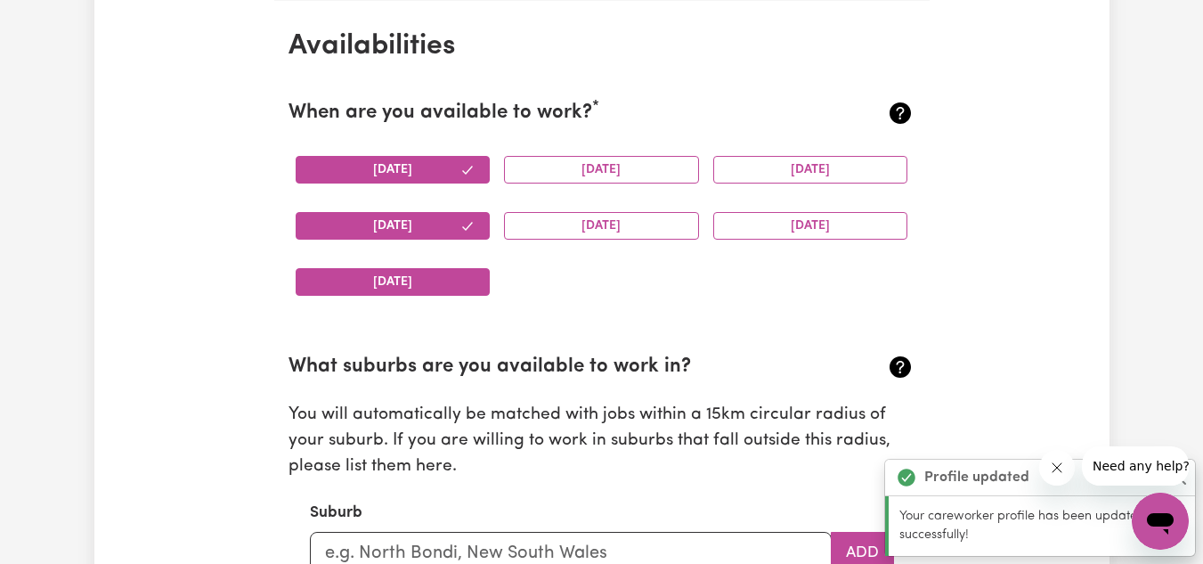
click at [458, 281] on button "Sunday" at bounding box center [393, 282] width 195 height 28
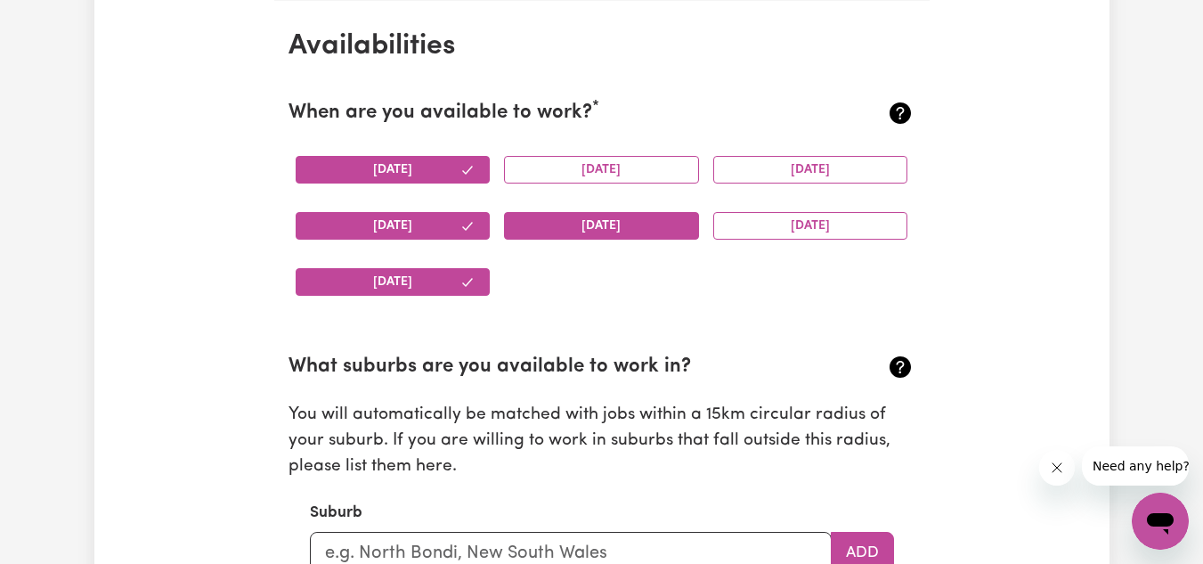
click at [613, 236] on button "Friday" at bounding box center [601, 226] width 195 height 28
click at [627, 162] on button "Tuesday" at bounding box center [601, 170] width 195 height 28
click at [817, 185] on div "Wednesday" at bounding box center [810, 170] width 209 height 56
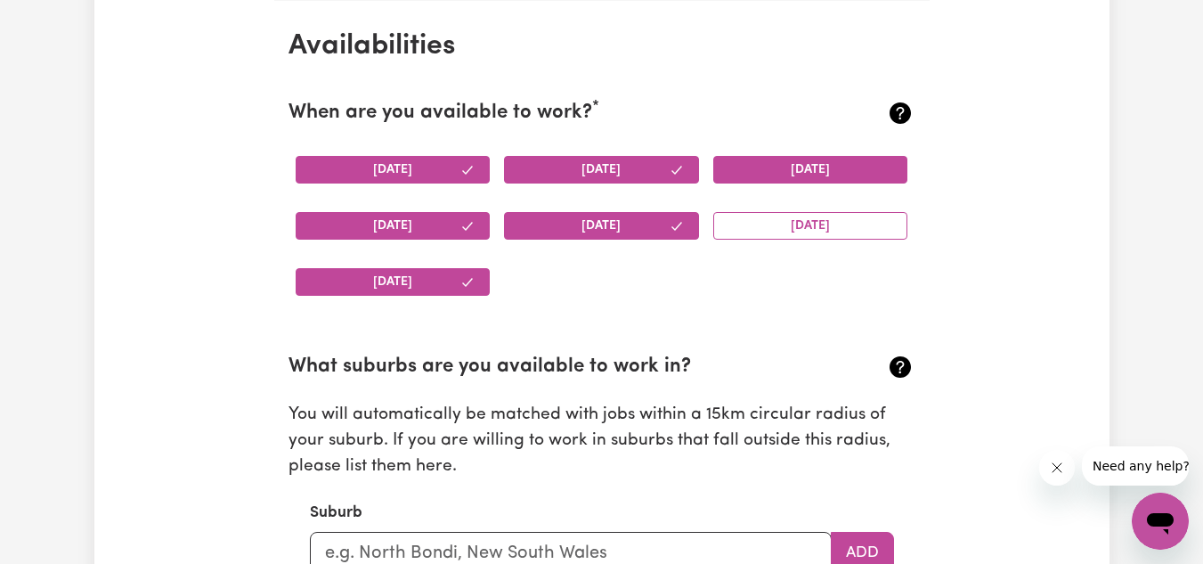
click at [816, 175] on button "Wednesday" at bounding box center [810, 170] width 195 height 28
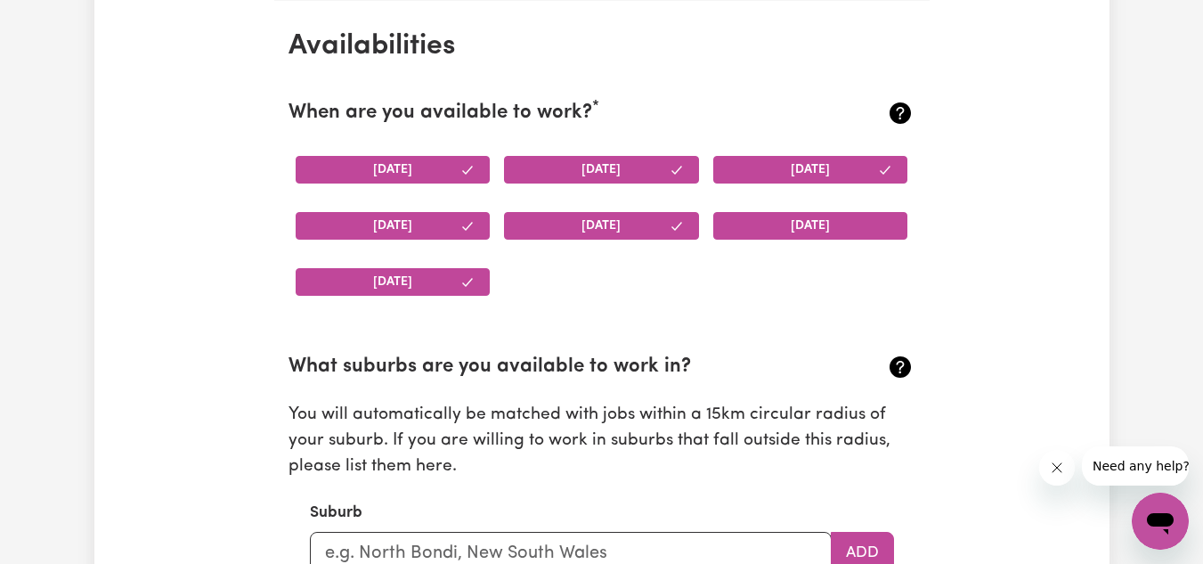
click at [824, 227] on button "Saturday" at bounding box center [810, 226] width 195 height 28
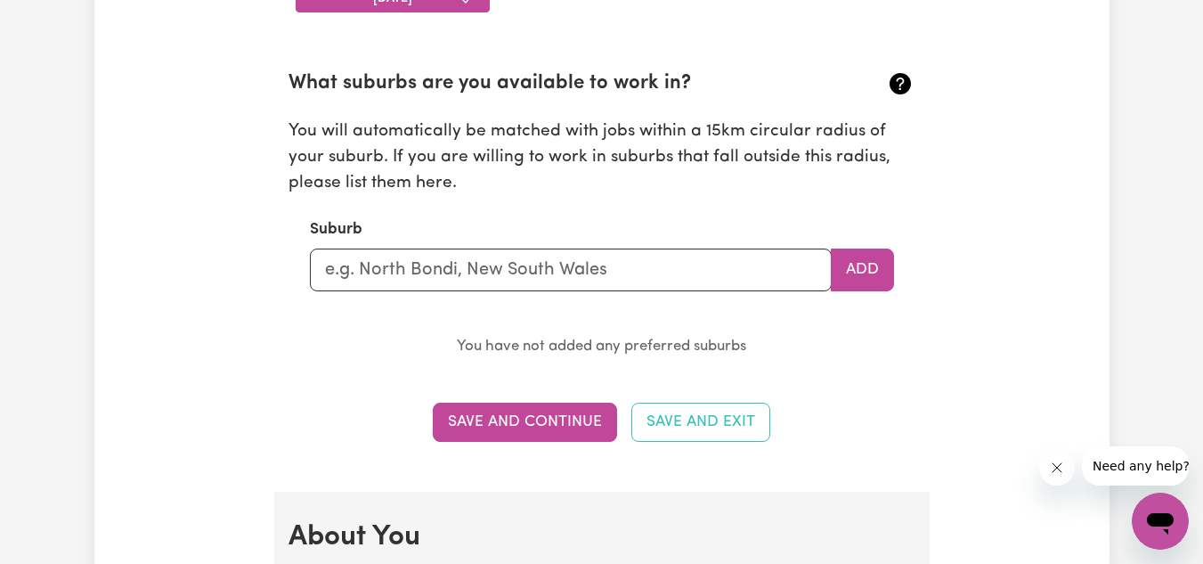
scroll to position [1961, 0]
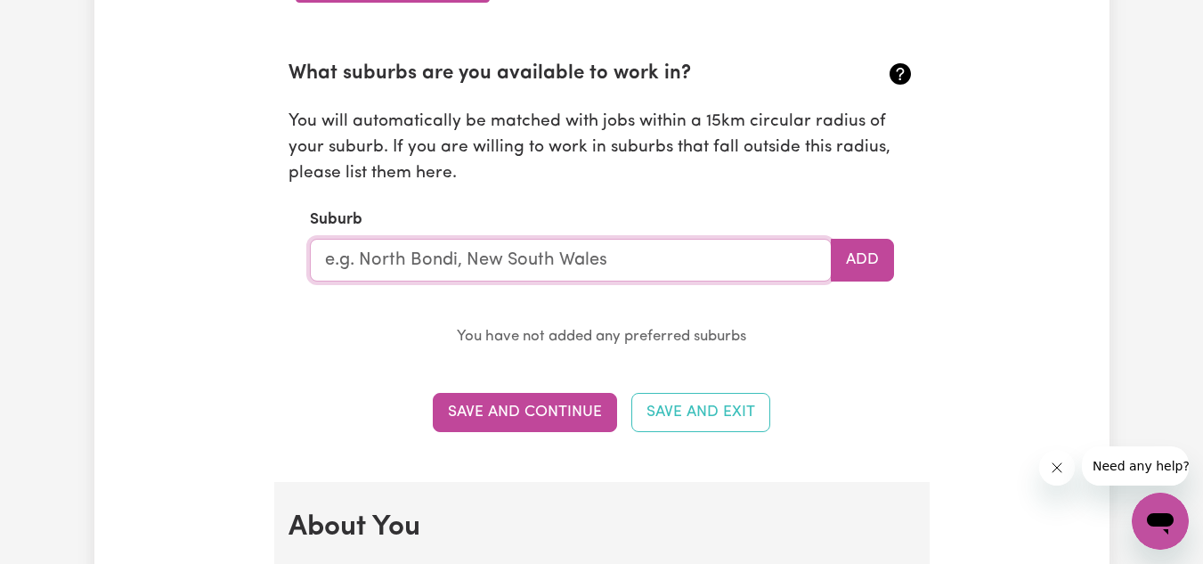
click at [535, 264] on input "text" at bounding box center [571, 260] width 522 height 43
type input "LOGAN"
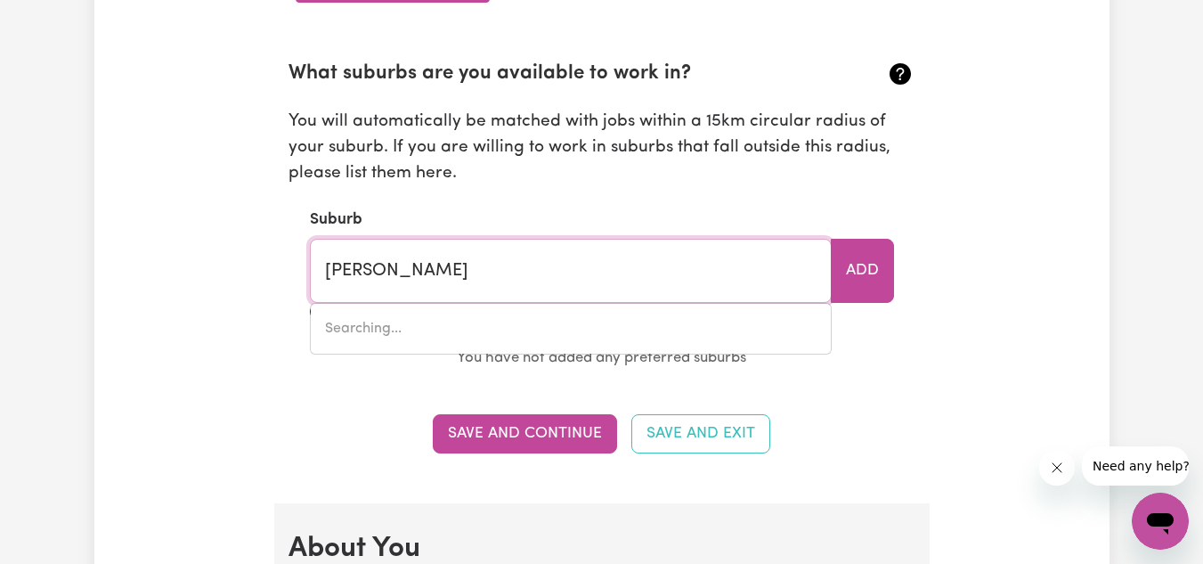
type input "LOGAN, Victoria, 3475"
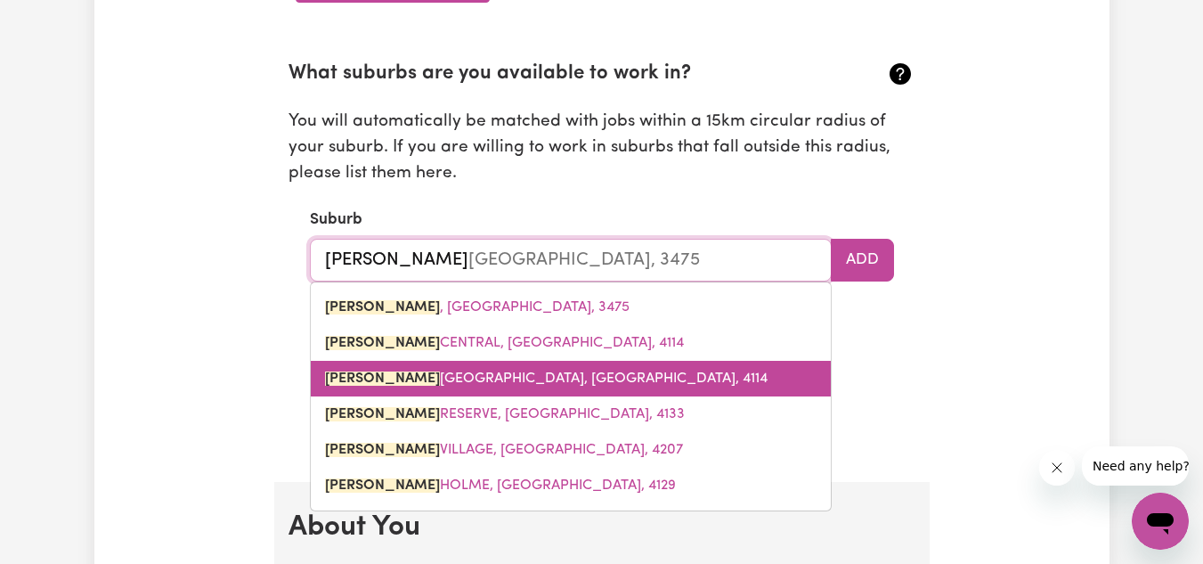
click at [496, 371] on span "LOGAN CITY DC, Queensland, 4114" at bounding box center [546, 378] width 443 height 14
type input "LOGAN CITY DC, Queensland, 4114"
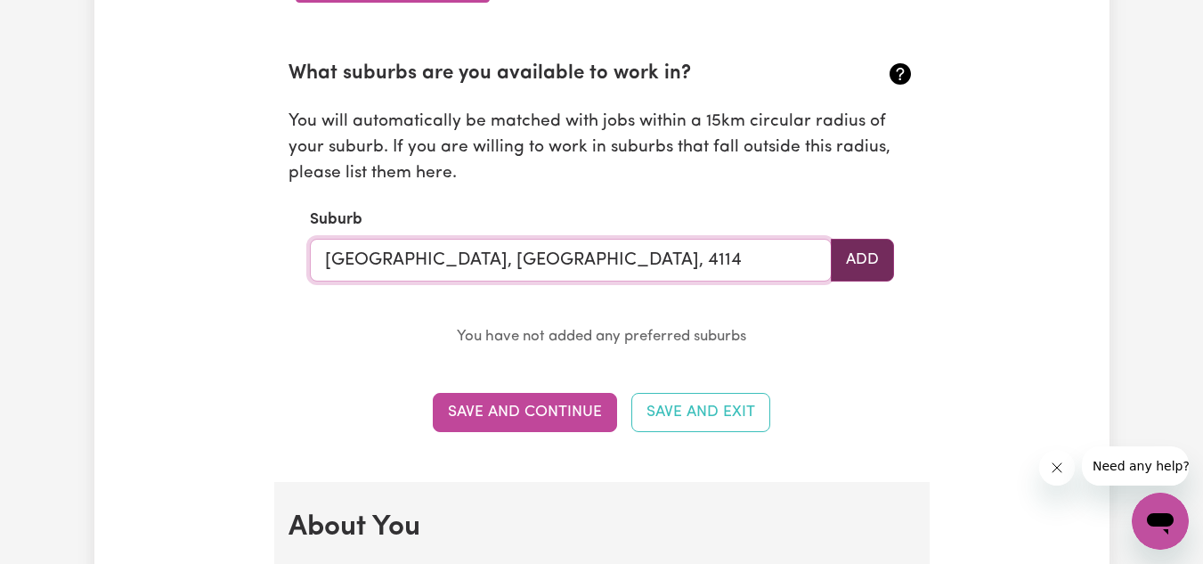
type input "LOGAN CITY DC, Queensland, 4114"
click at [845, 267] on button "Add" at bounding box center [862, 260] width 63 height 43
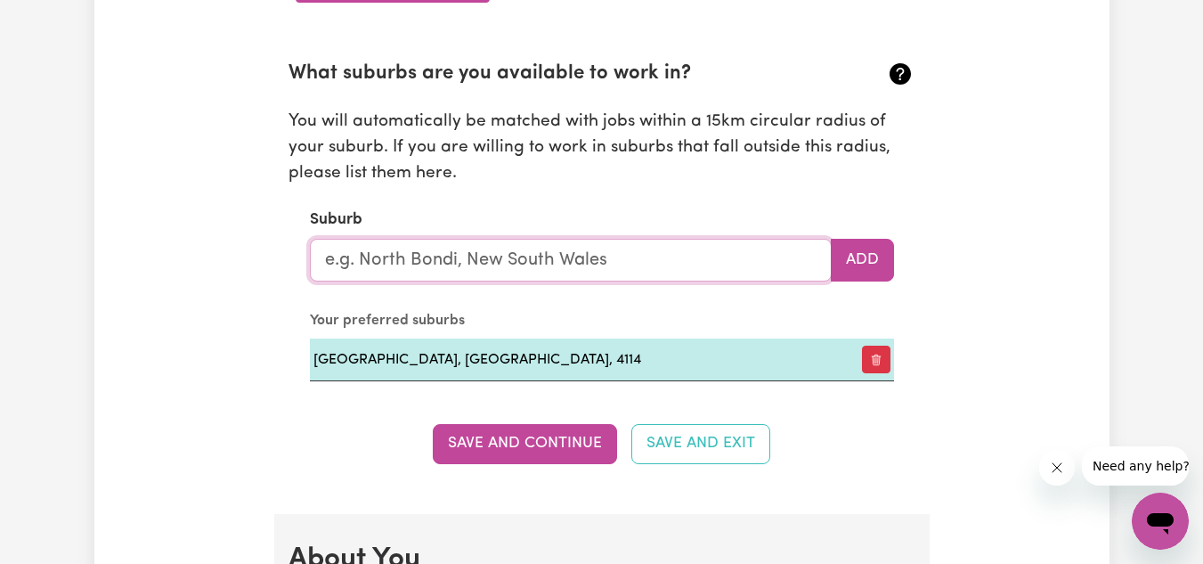
click at [562, 250] on input "text" at bounding box center [571, 260] width 522 height 43
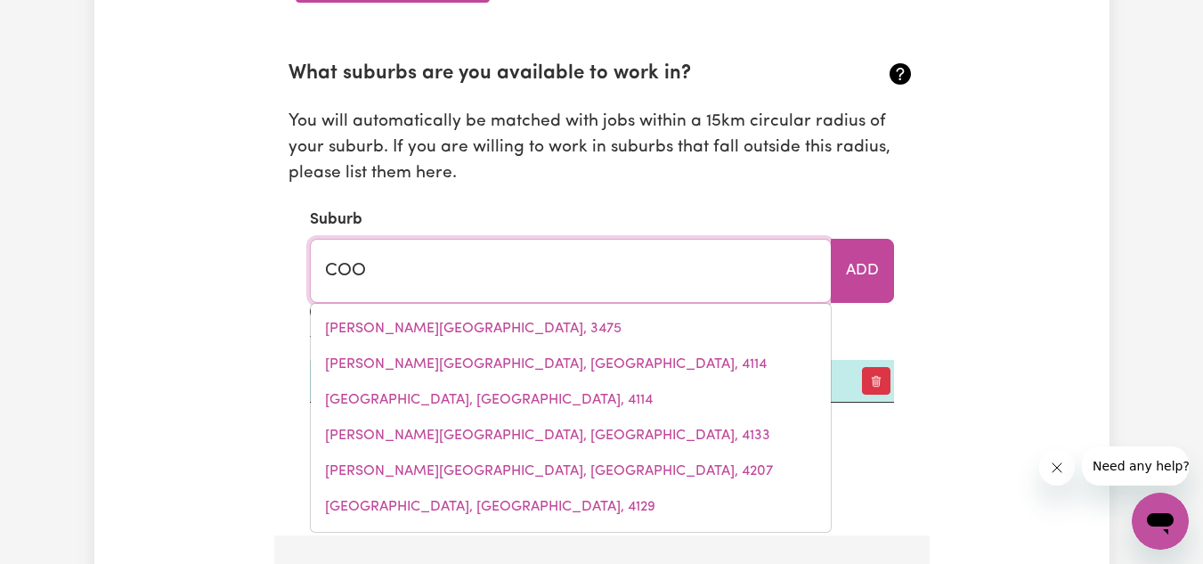
type input "COOB"
type input "COOBER PEDY, South Australia, 5723"
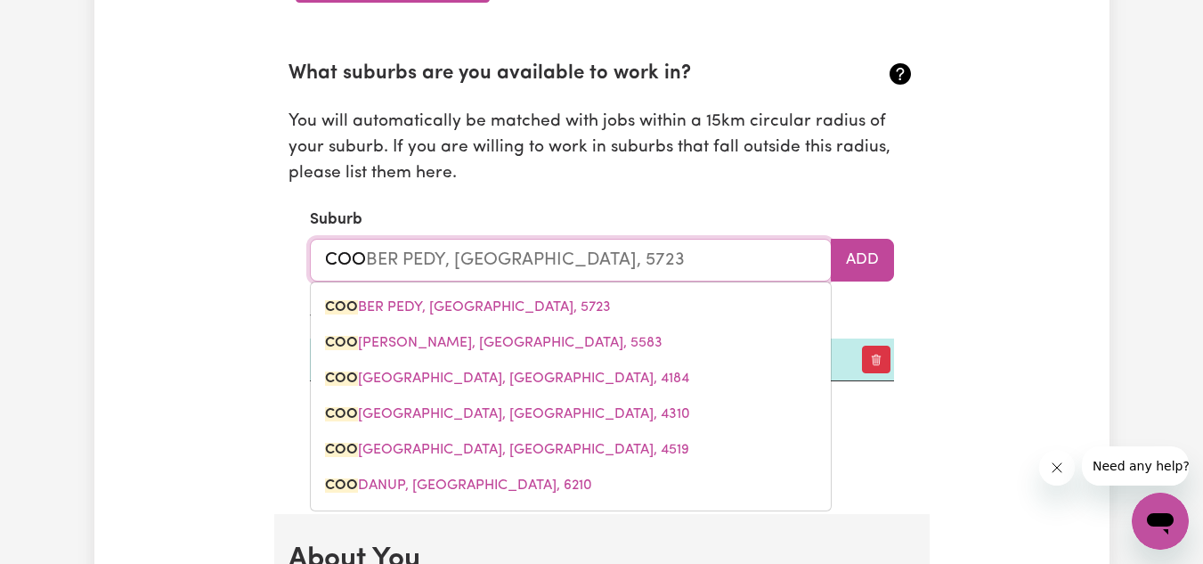
type input "CO"
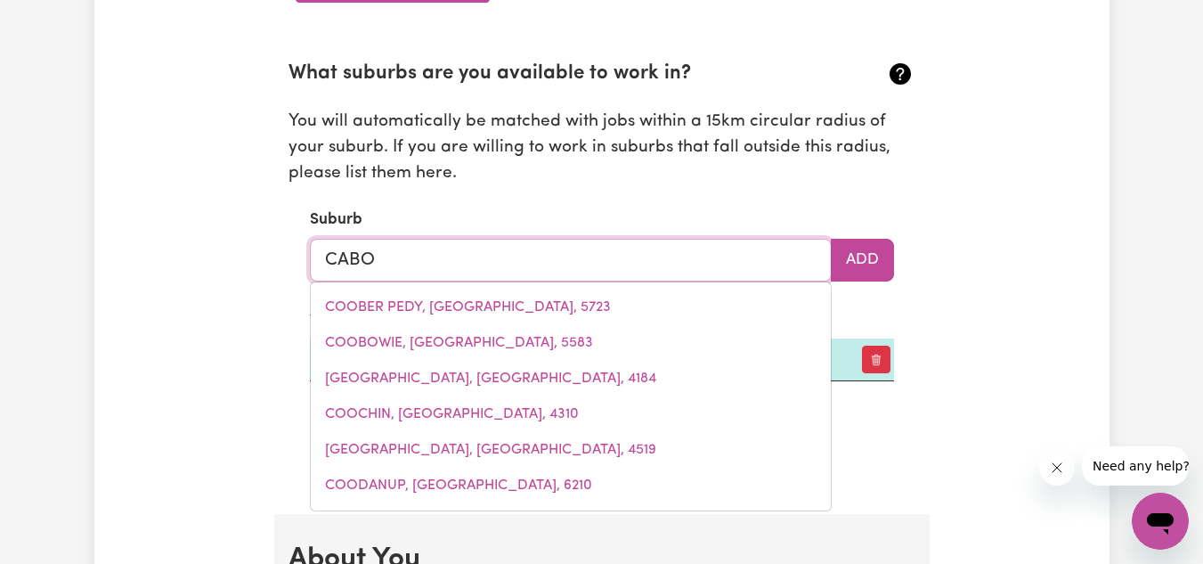
type input "CABOO"
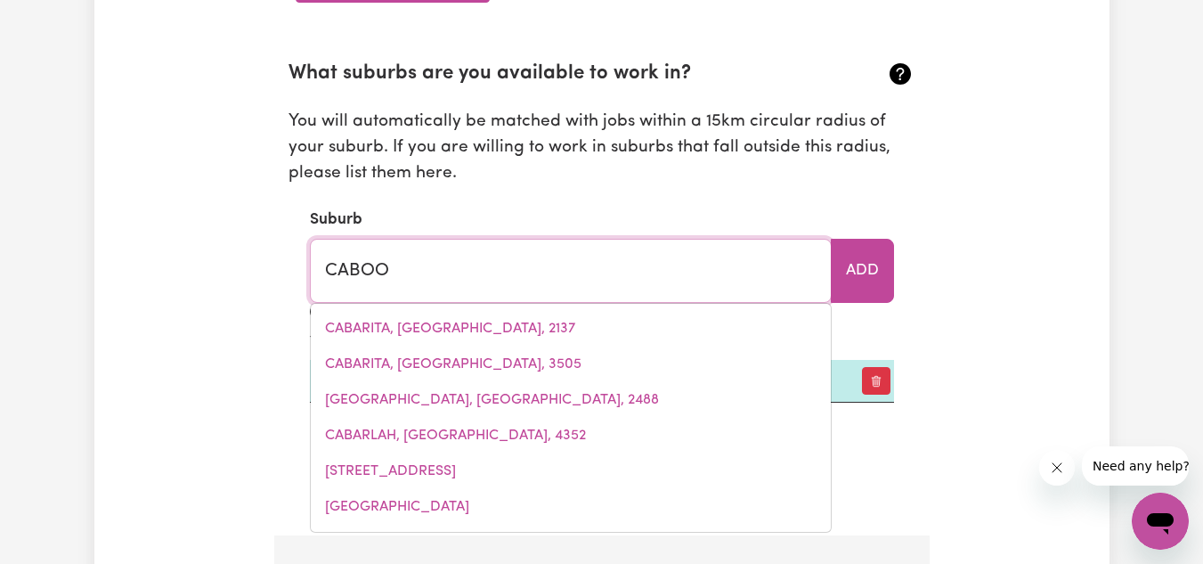
type input "CABOOLTURE, Queensland, 4510"
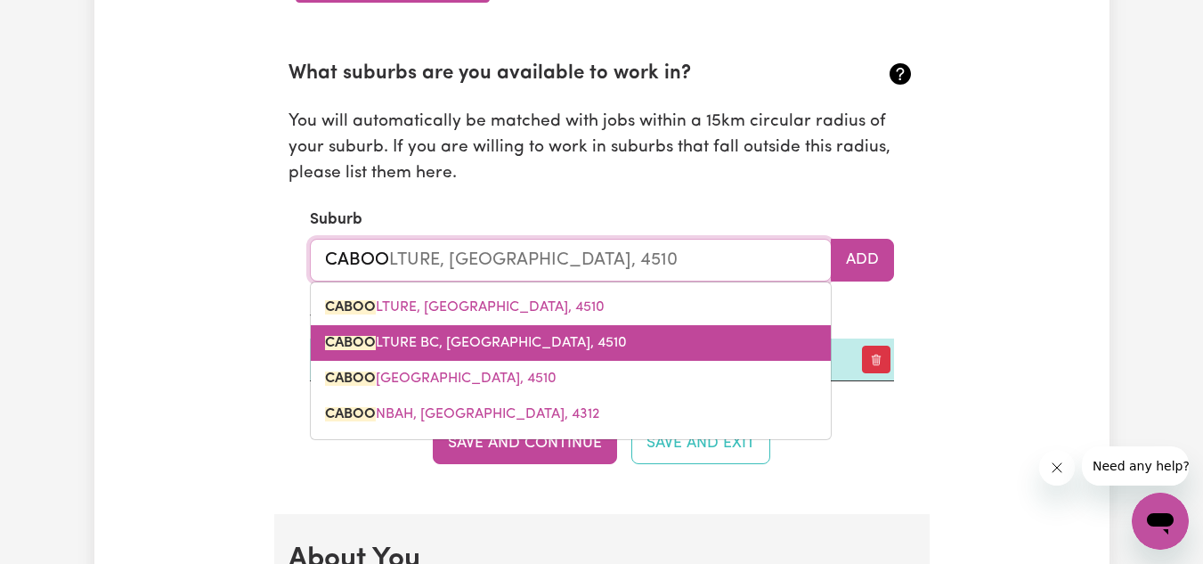
click at [477, 332] on link "CABOO LTURE BC, Queensland, 4510" at bounding box center [571, 343] width 520 height 36
type input "CABOOLTURE BC, Queensland, 4510"
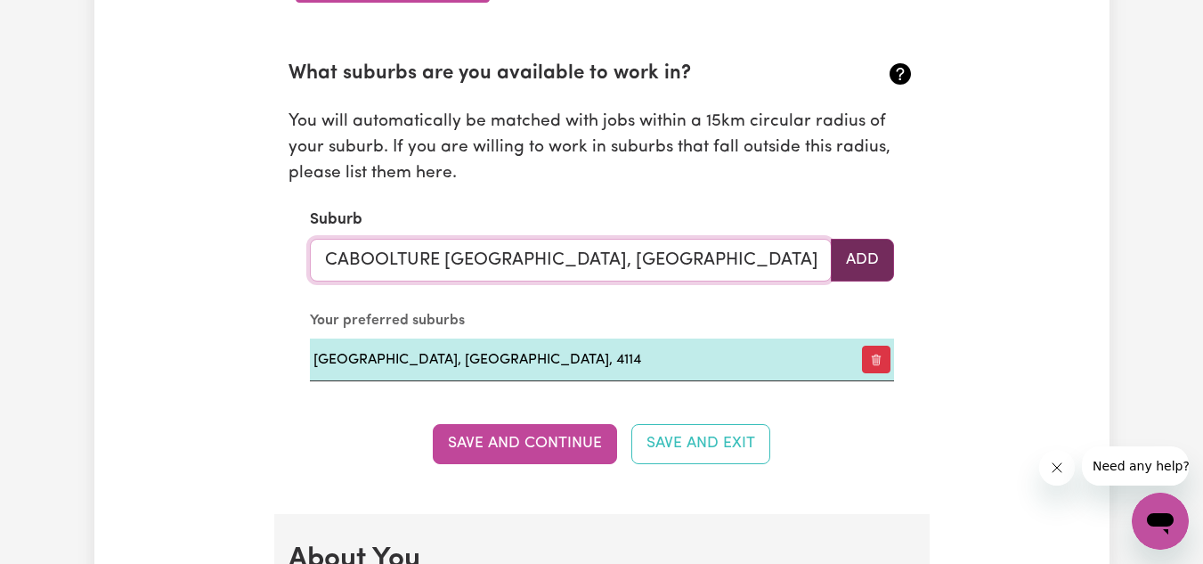
type input "CABOOLTURE BC, Queensland, 4510"
click at [871, 261] on button "Add" at bounding box center [862, 260] width 63 height 43
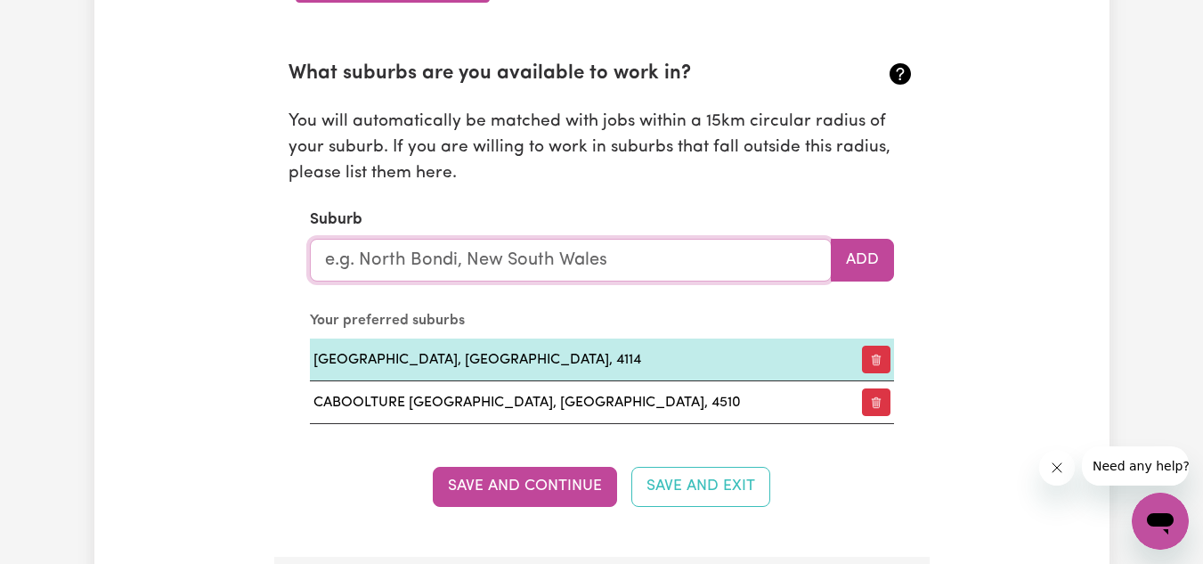
click at [682, 266] on input "text" at bounding box center [571, 260] width 522 height 43
type input "BRIS"
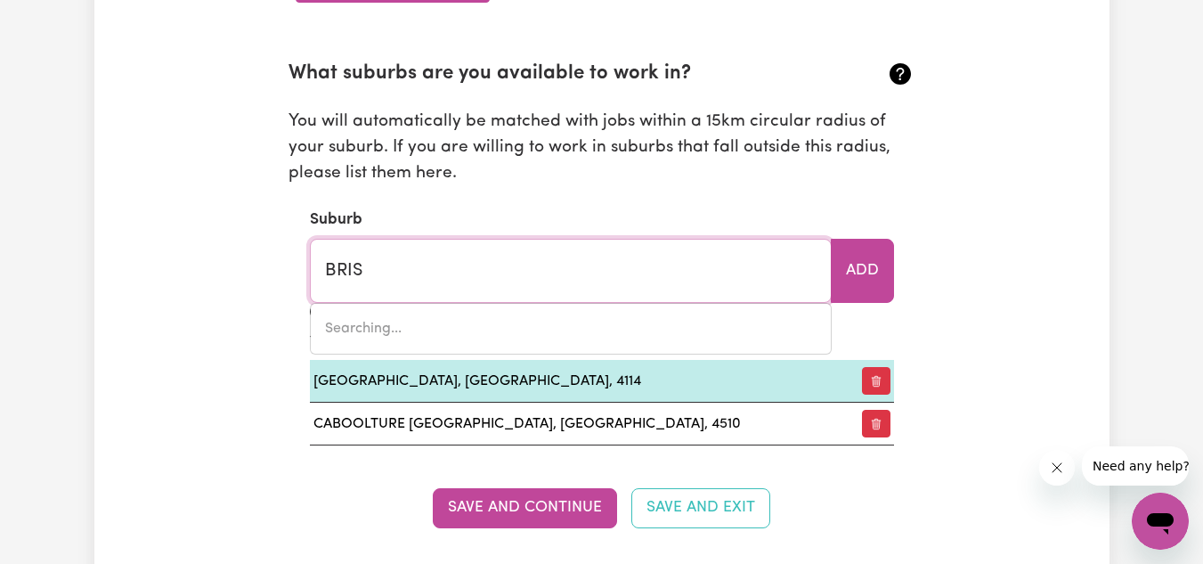
type input "BRISBANE ADELAIDE STREET, Queensland, 4000"
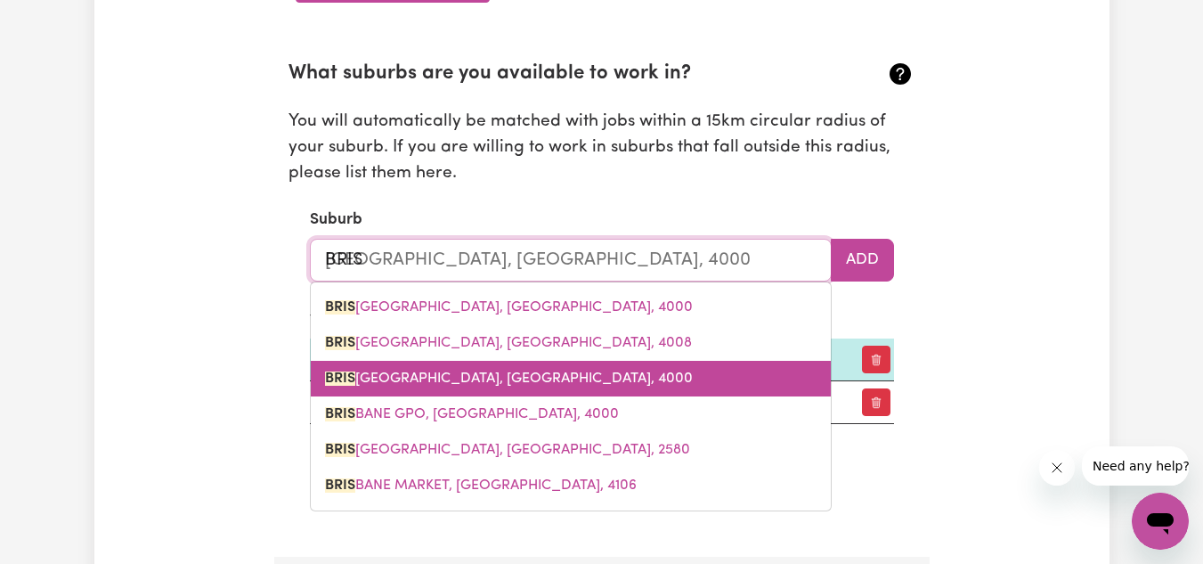
click at [484, 367] on link "BRIS BANE CITY, Queensland, 4000" at bounding box center [571, 379] width 520 height 36
type input "BRISBANE CITY, Queensland, 4000"
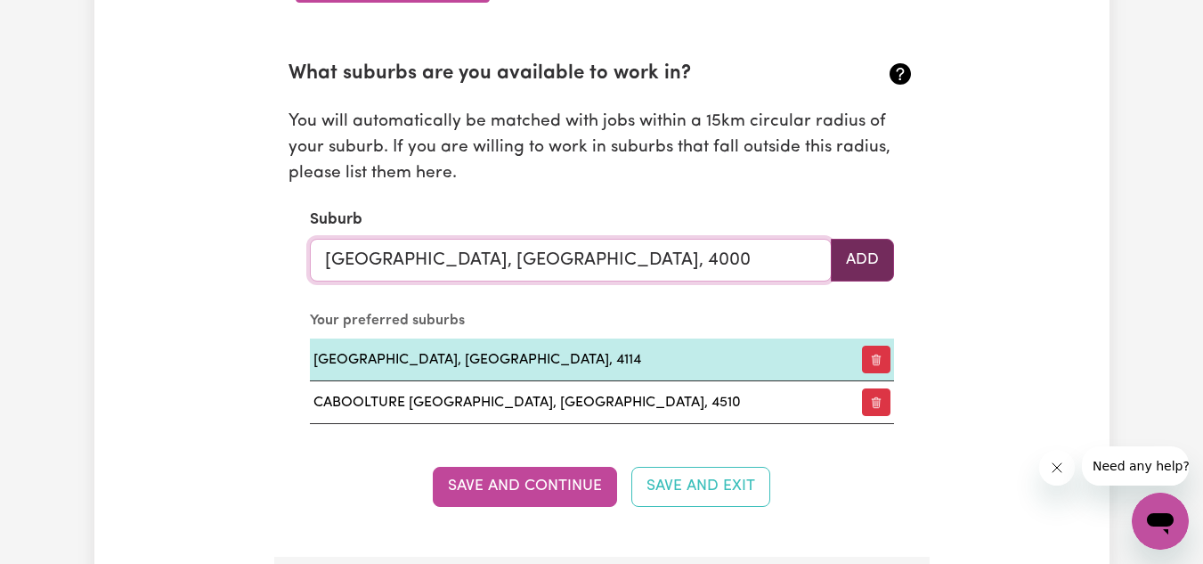
type input "BRISBANE CITY, Queensland, 4000"
click at [865, 260] on button "Add" at bounding box center [862, 260] width 63 height 43
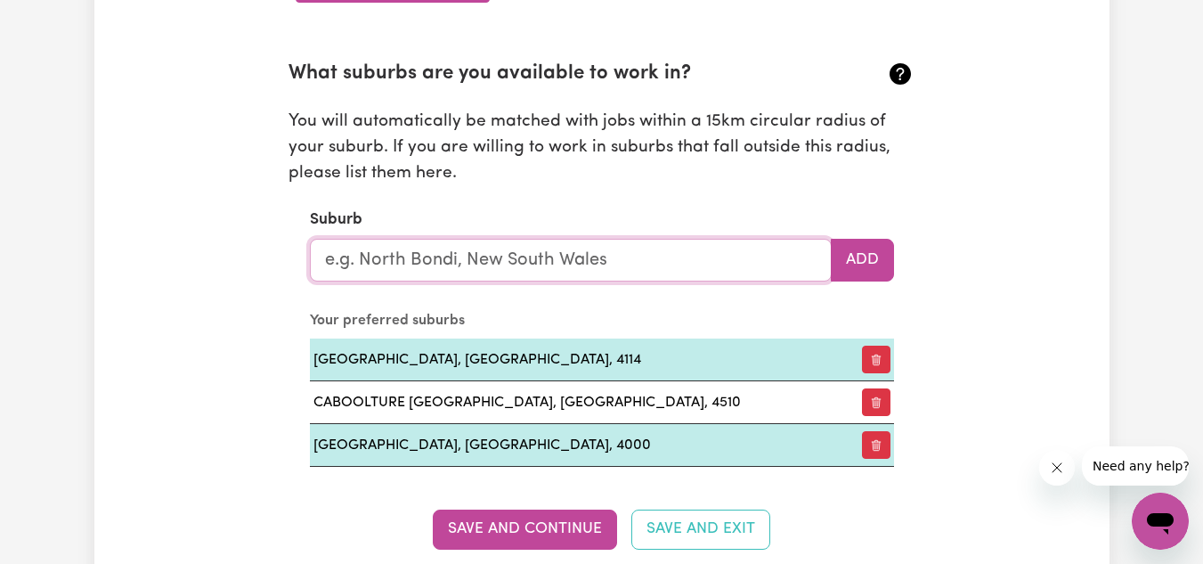
click at [631, 261] on input "text" at bounding box center [571, 260] width 522 height 43
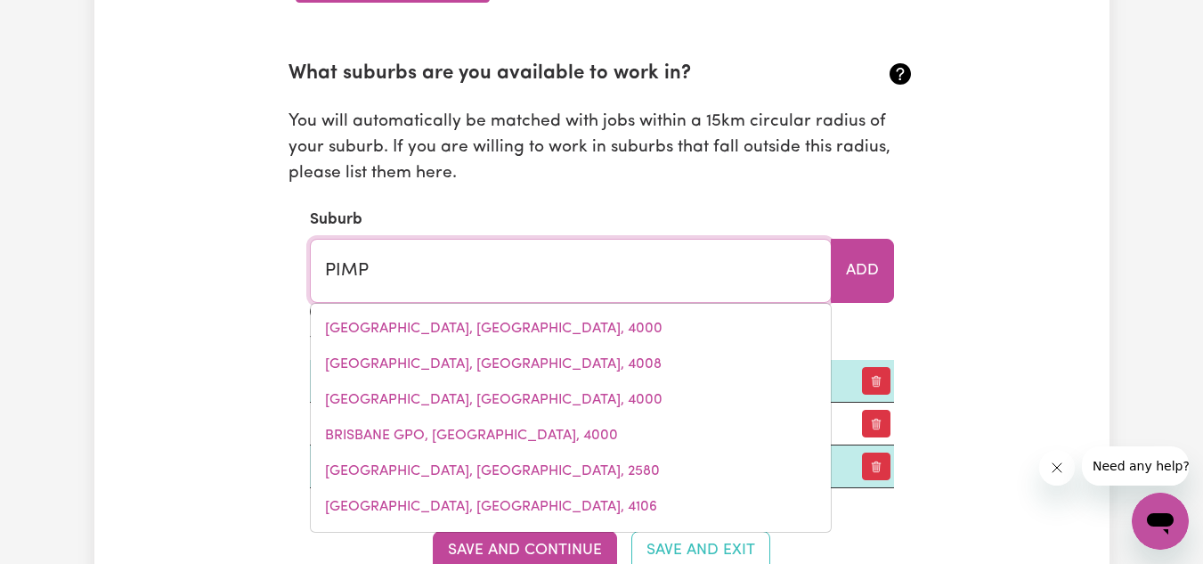
type input "PIMPA"
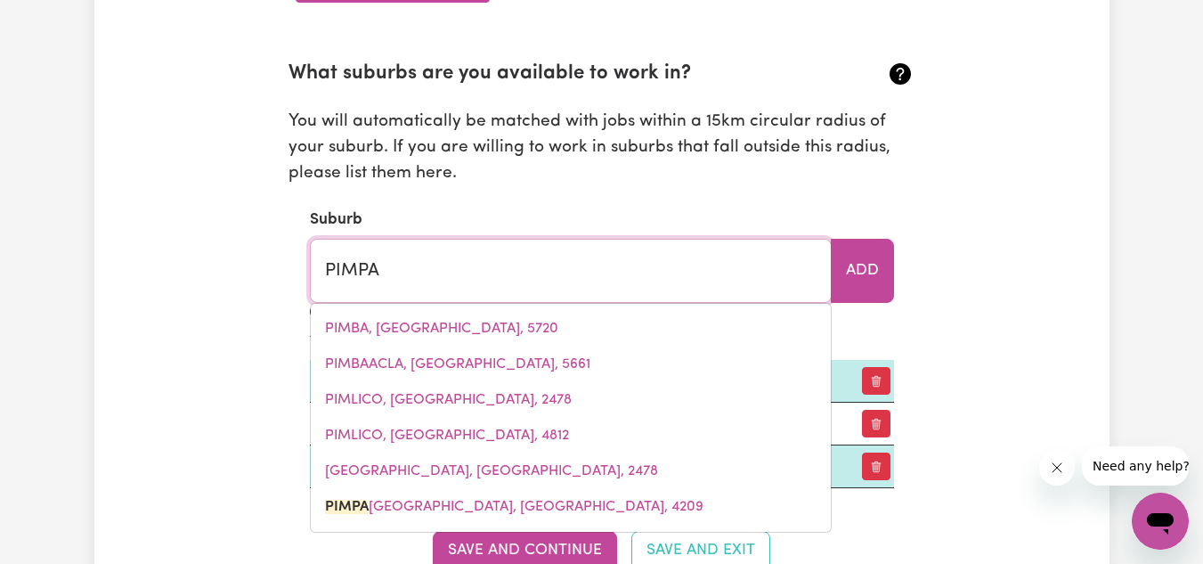
type input "PIMPAMA, Queensland, 4209"
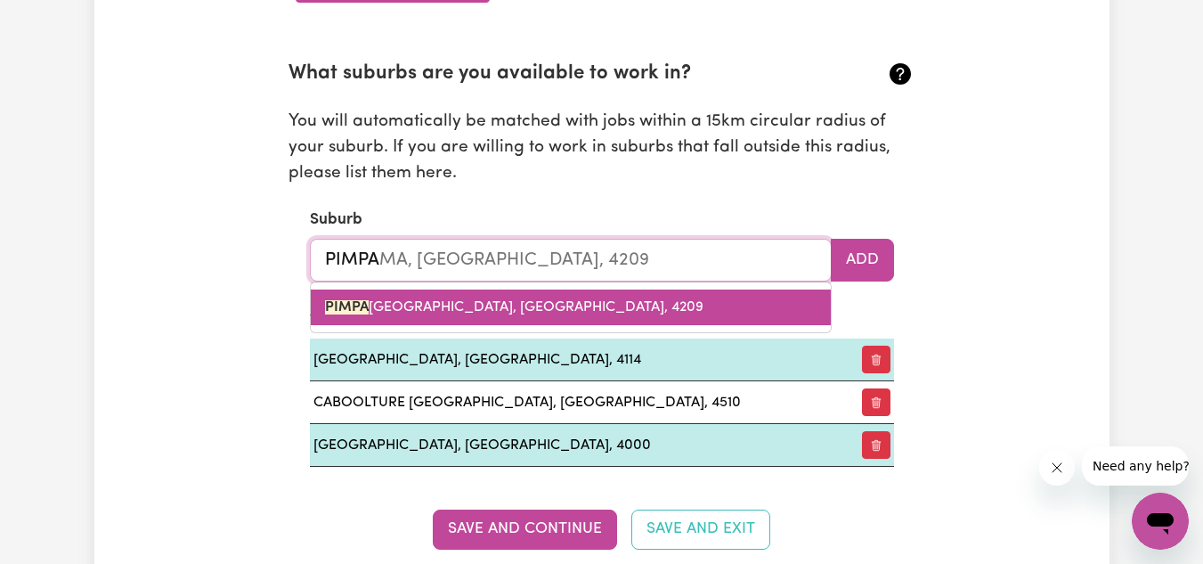
click at [531, 308] on link "PIMPA MA, Queensland, 4209" at bounding box center [571, 307] width 520 height 36
type input "PIMPAMA, Queensland, 4209"
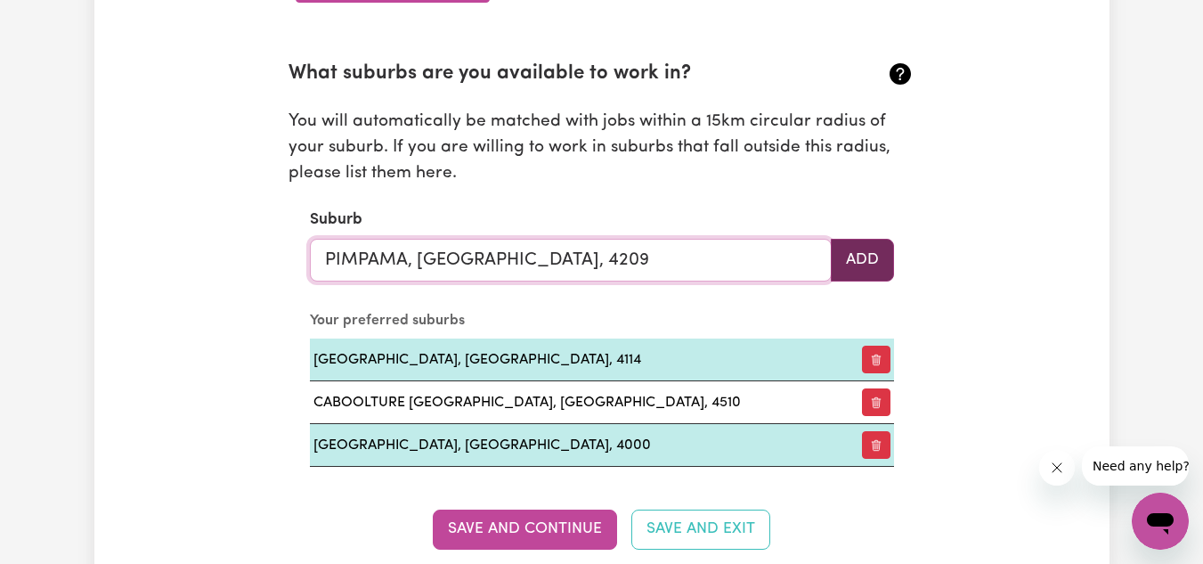
type input "PIMPAMA, Queensland, 4209"
click at [872, 254] on button "Add" at bounding box center [862, 260] width 63 height 43
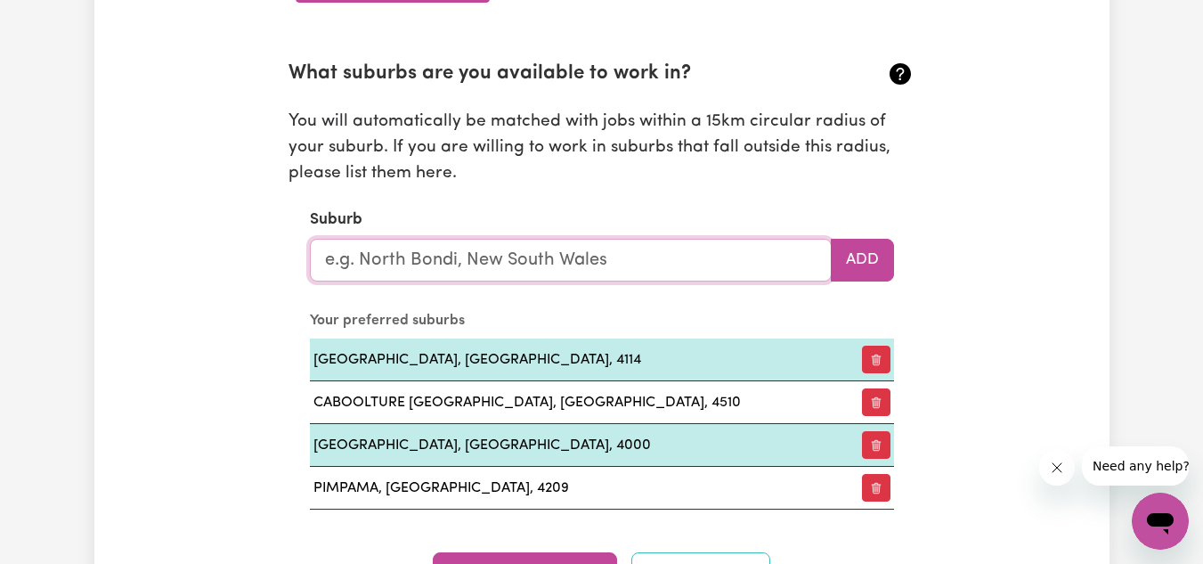
click at [641, 251] on input "text" at bounding box center [571, 260] width 522 height 43
type input "V"
type input "COOMERA"
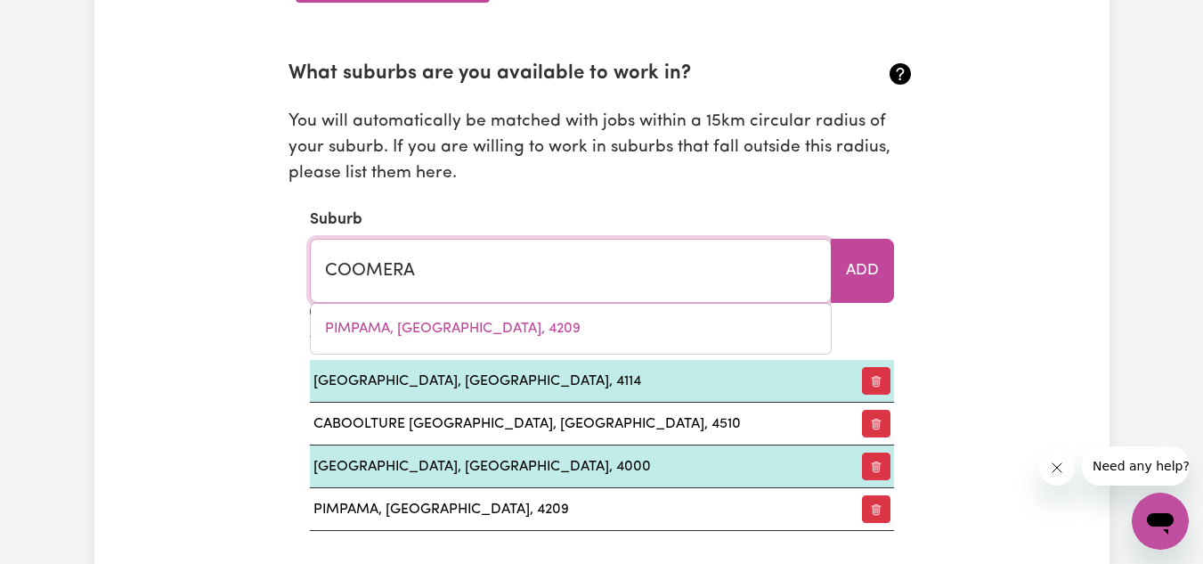
type input "COOMERA, Queensland, 4209"
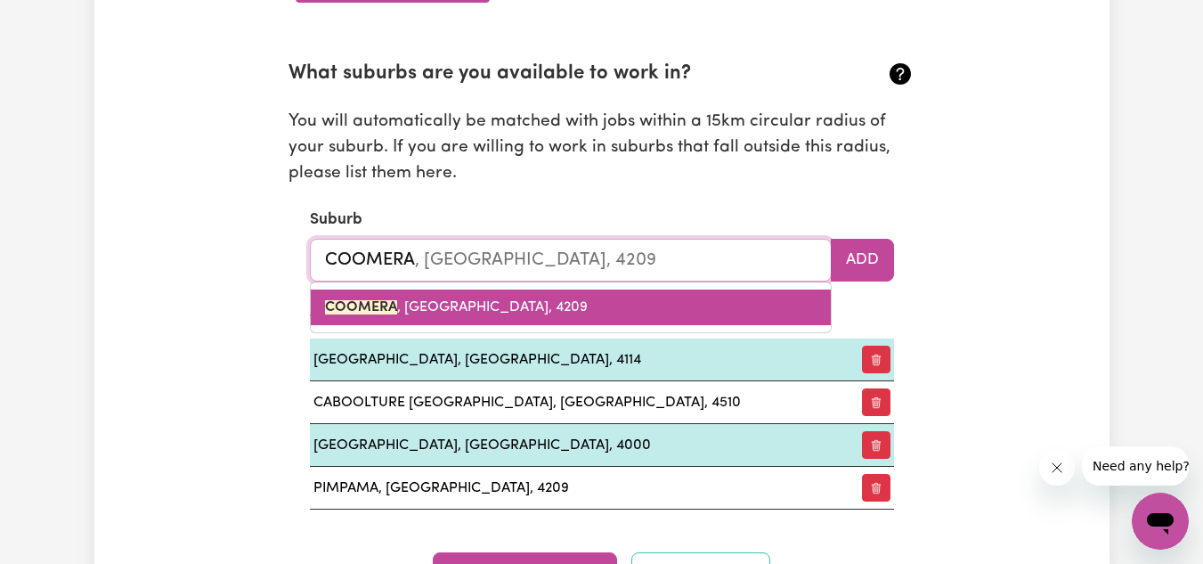
click at [567, 302] on link "COOMERA , Queensland, 4209" at bounding box center [571, 307] width 520 height 36
type input "COOMERA, Queensland, 4209"
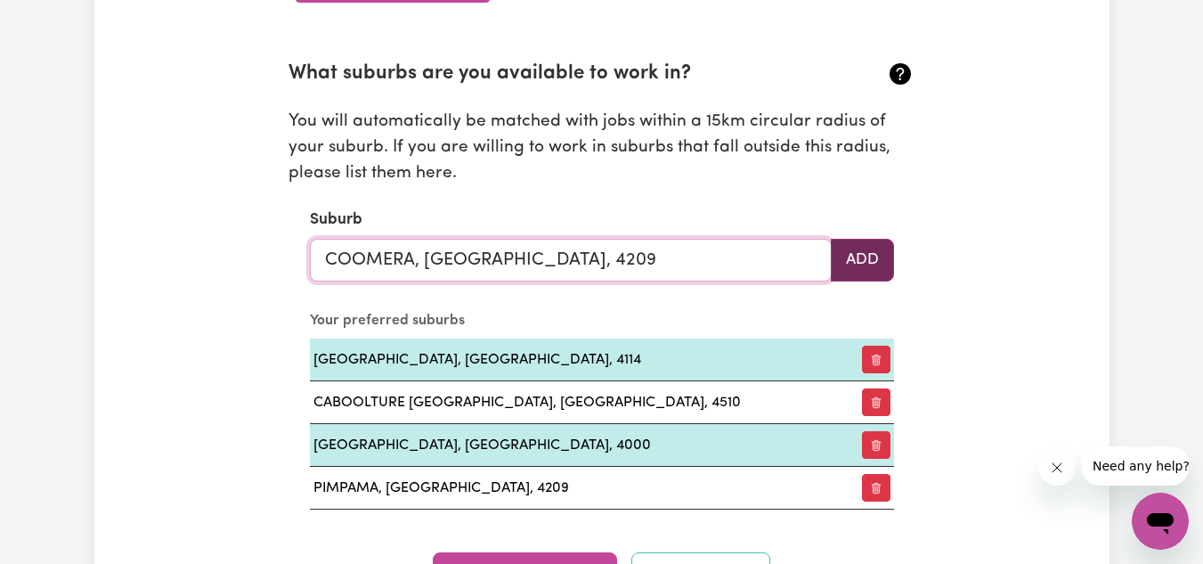
type input "COOMERA, Queensland, 4209"
click at [865, 259] on button "Add" at bounding box center [862, 260] width 63 height 43
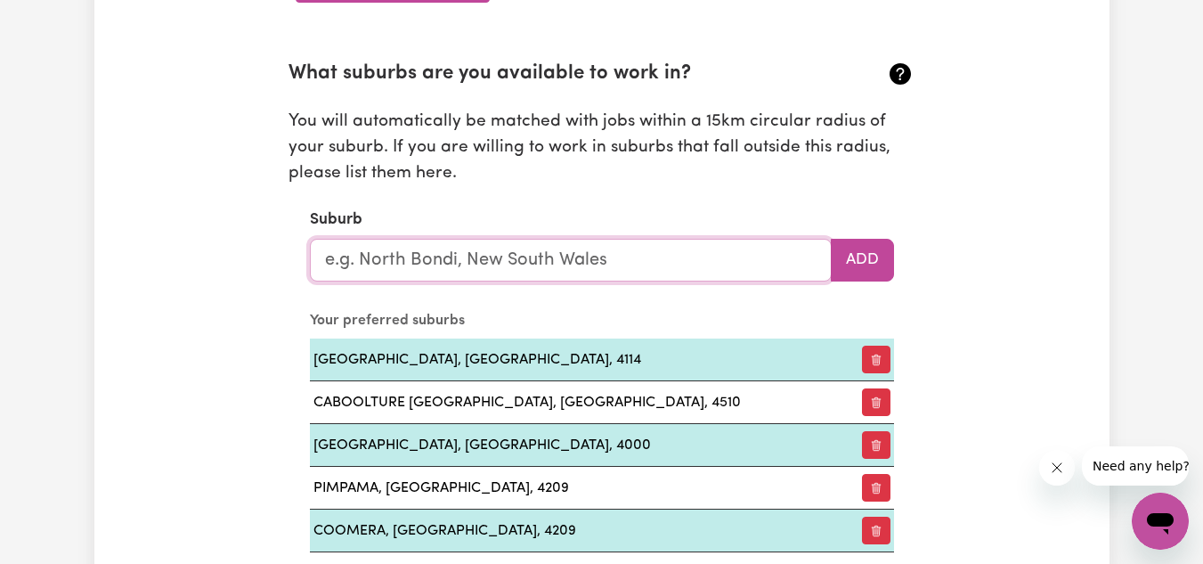
click at [608, 259] on input "text" at bounding box center [571, 260] width 522 height 43
type input "GOLD COAS"
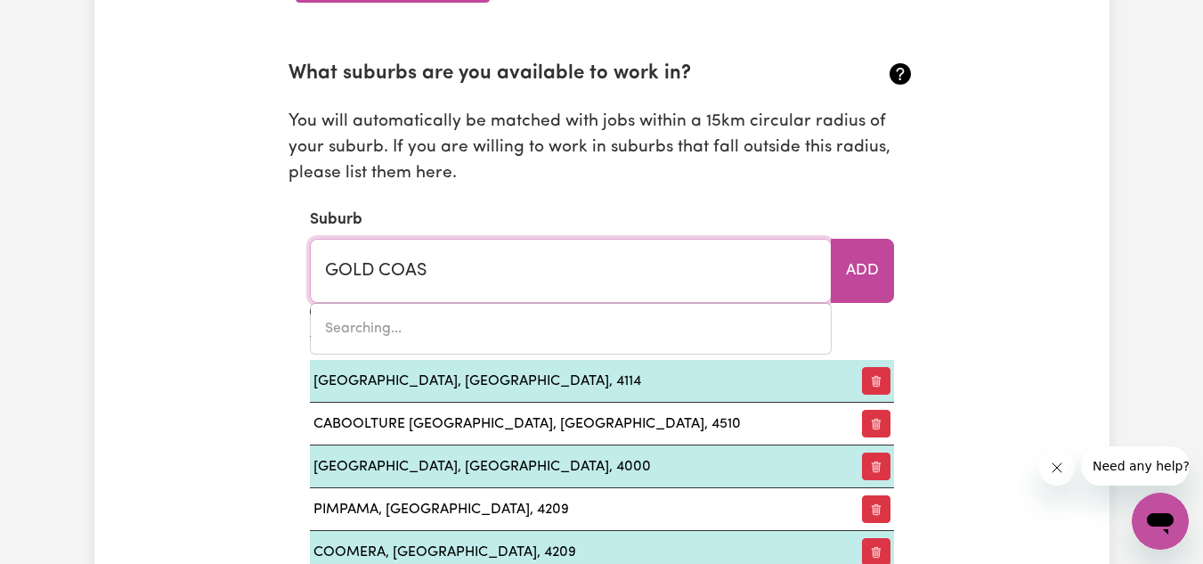
type input "GOLD COAST MC, Queensland, 4217"
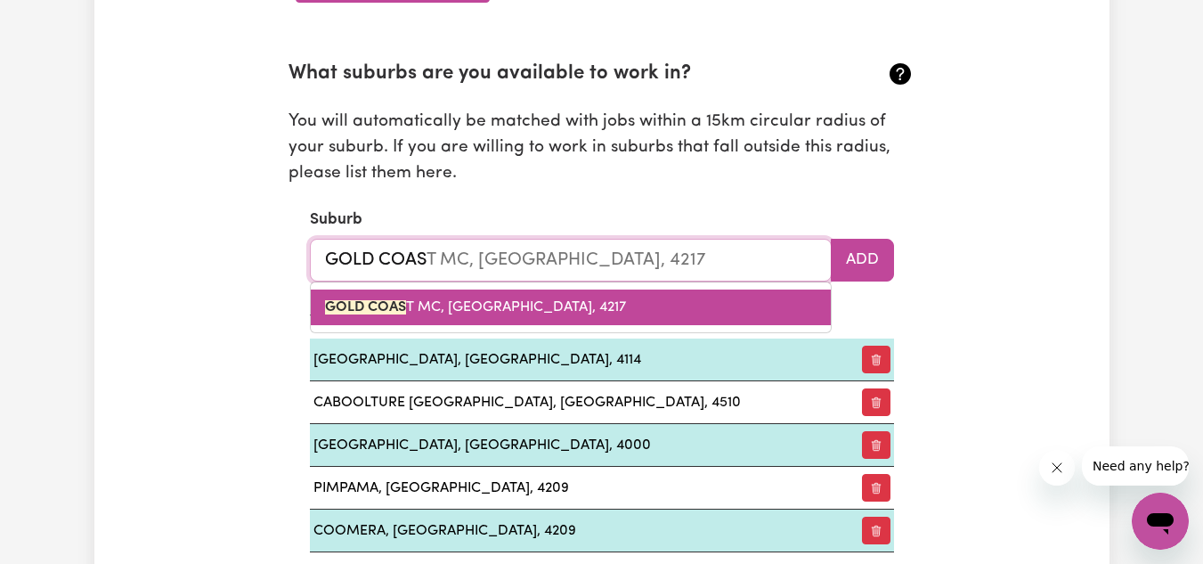
click at [546, 303] on span "GOLD COAS T MC, Queensland, 4217" at bounding box center [475, 307] width 301 height 14
type input "GOLD COAST MC, Queensland, 4217"
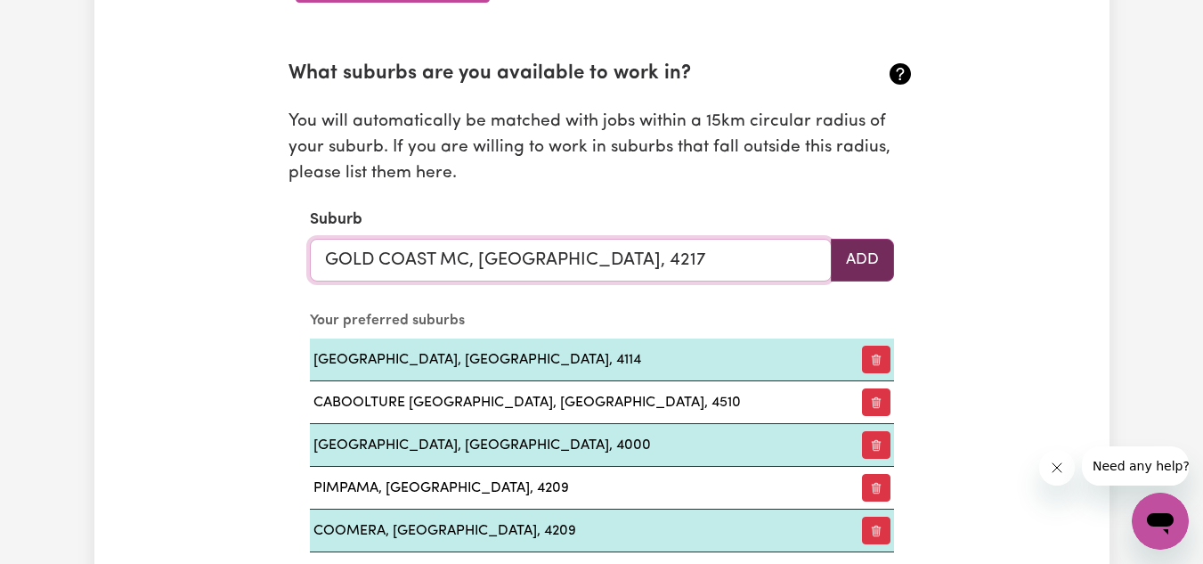
type input "GOLD COAST MC, Queensland, 4217"
click at [865, 261] on button "Add" at bounding box center [862, 260] width 63 height 43
click at [689, 262] on input "text" at bounding box center [571, 260] width 522 height 43
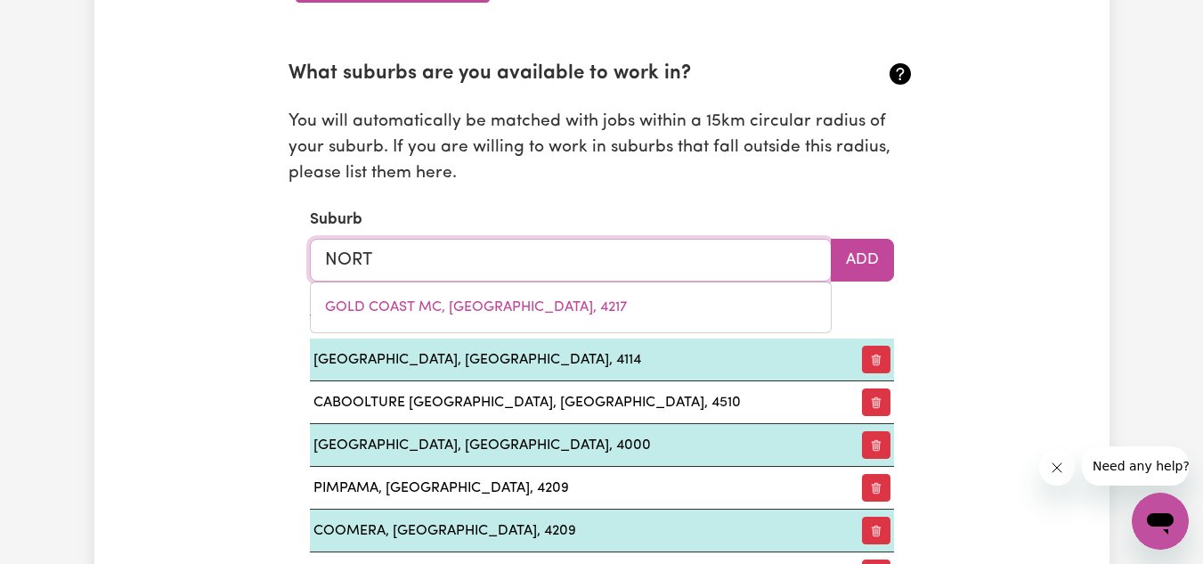
type input "NORTH"
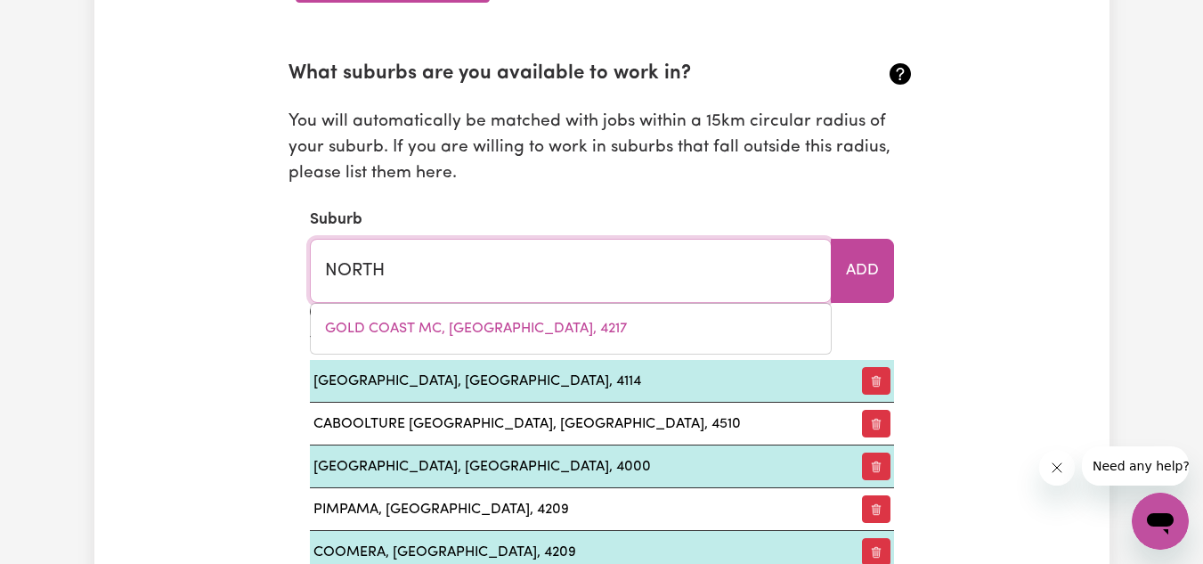
type input "NORTH ADELAIDE, South Australia, 5006"
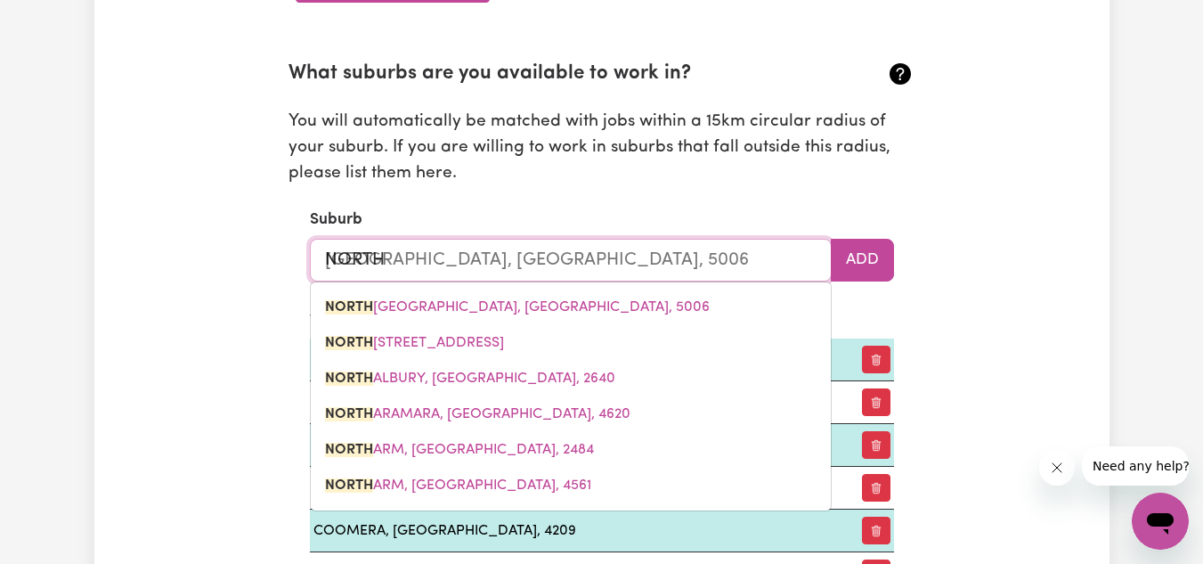
type input "NORTH S"
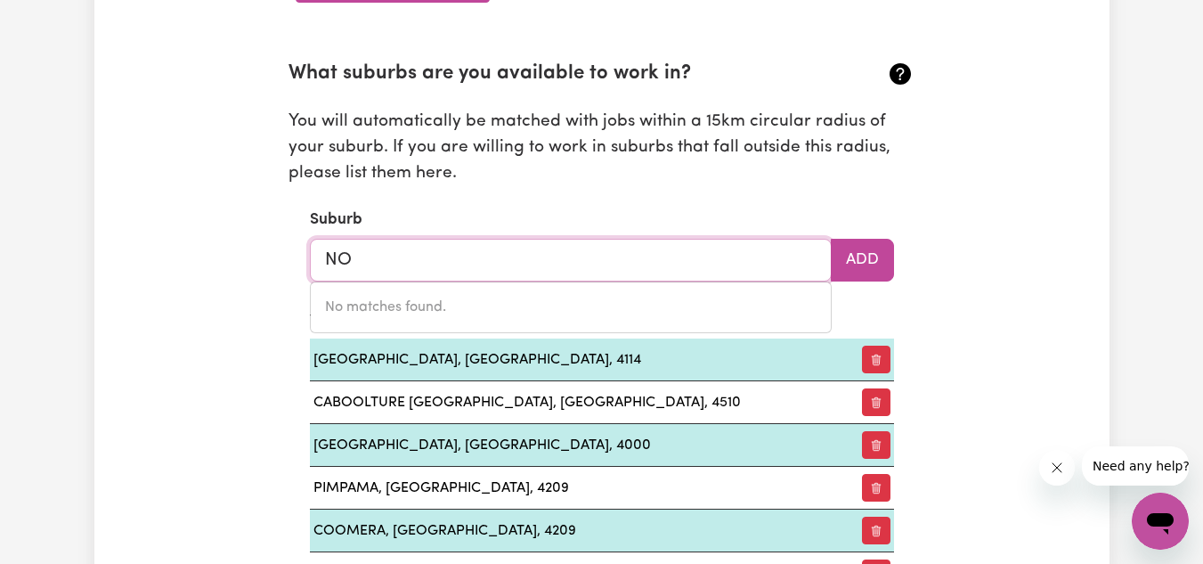
type input "N"
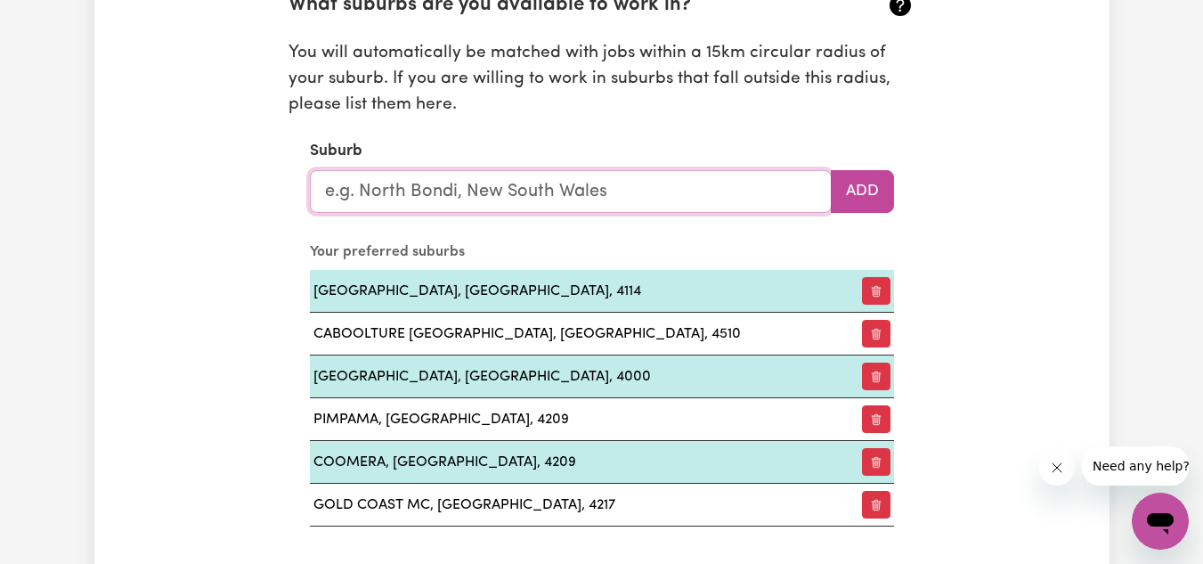
scroll to position [2019, 0]
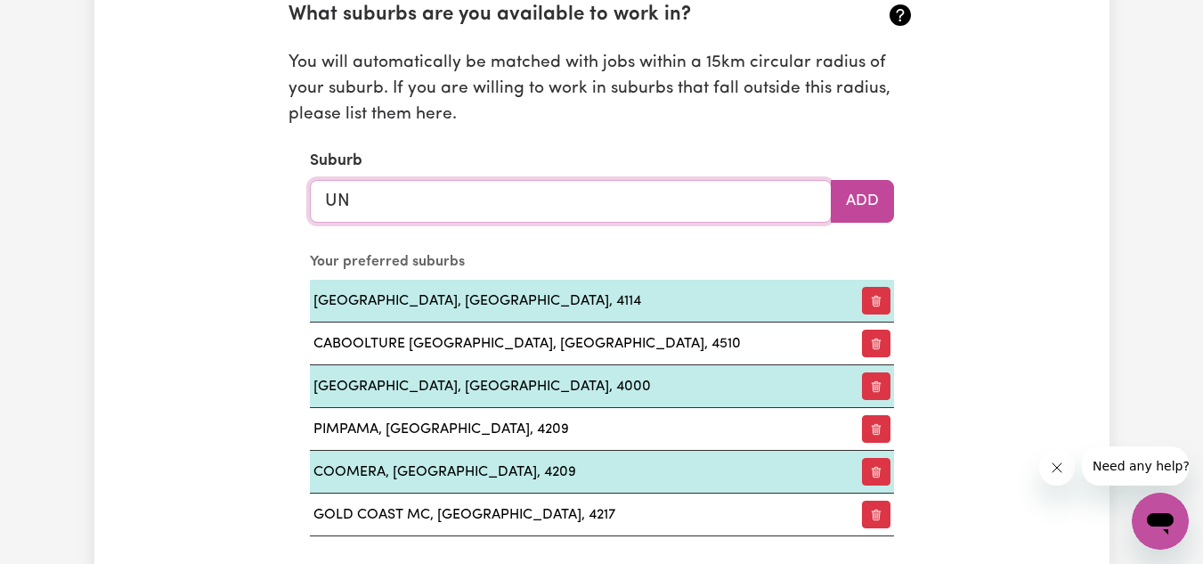
type input "UND"
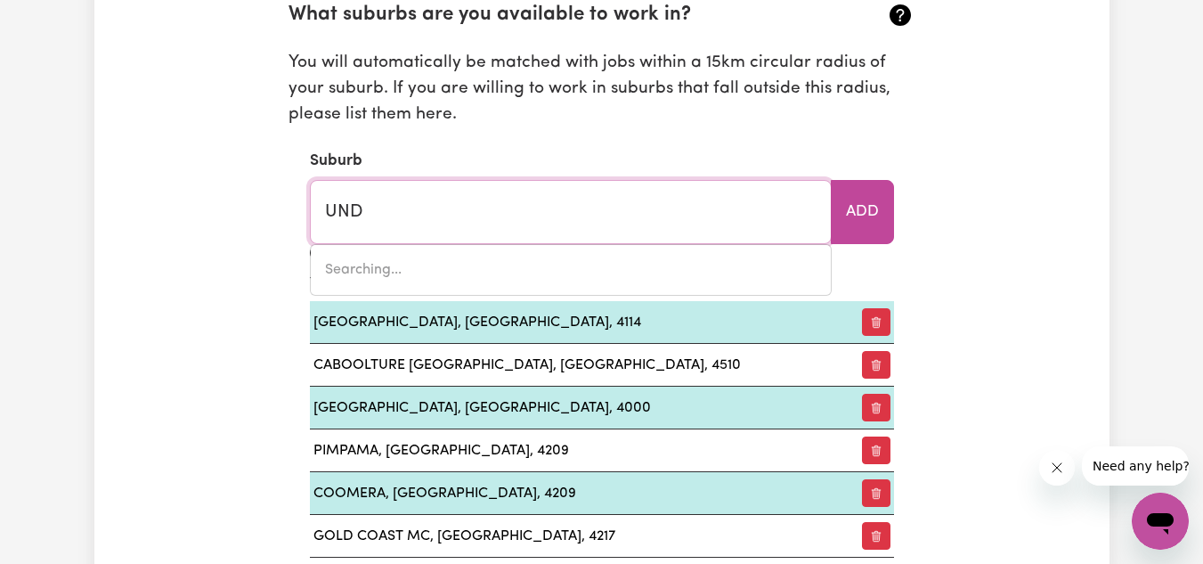
type input "UNDALYA, South Australia, 5451"
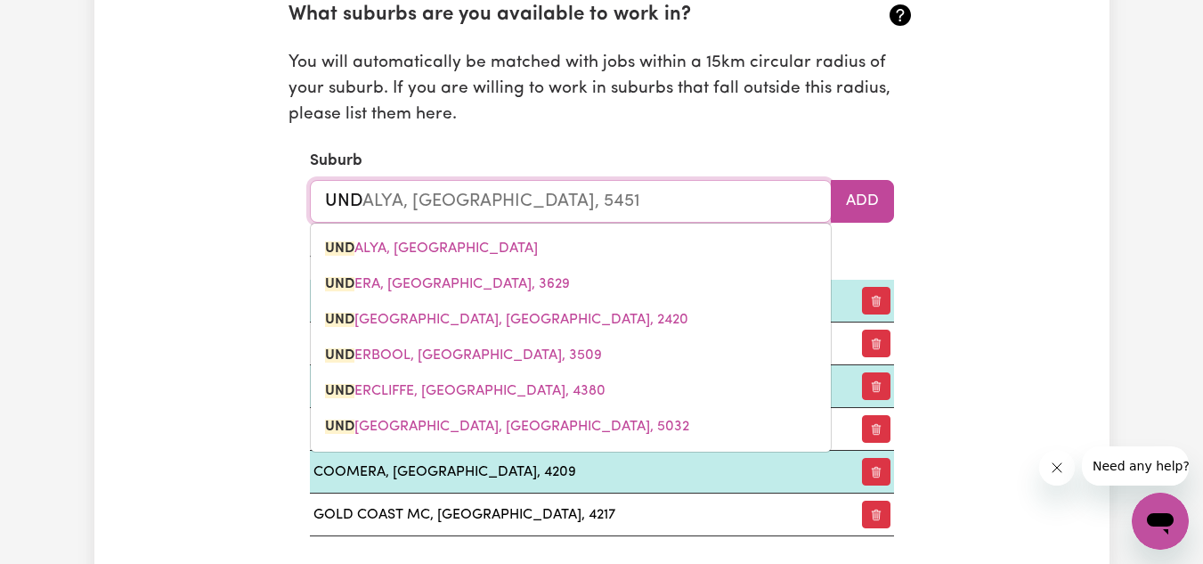
type input "UNDE"
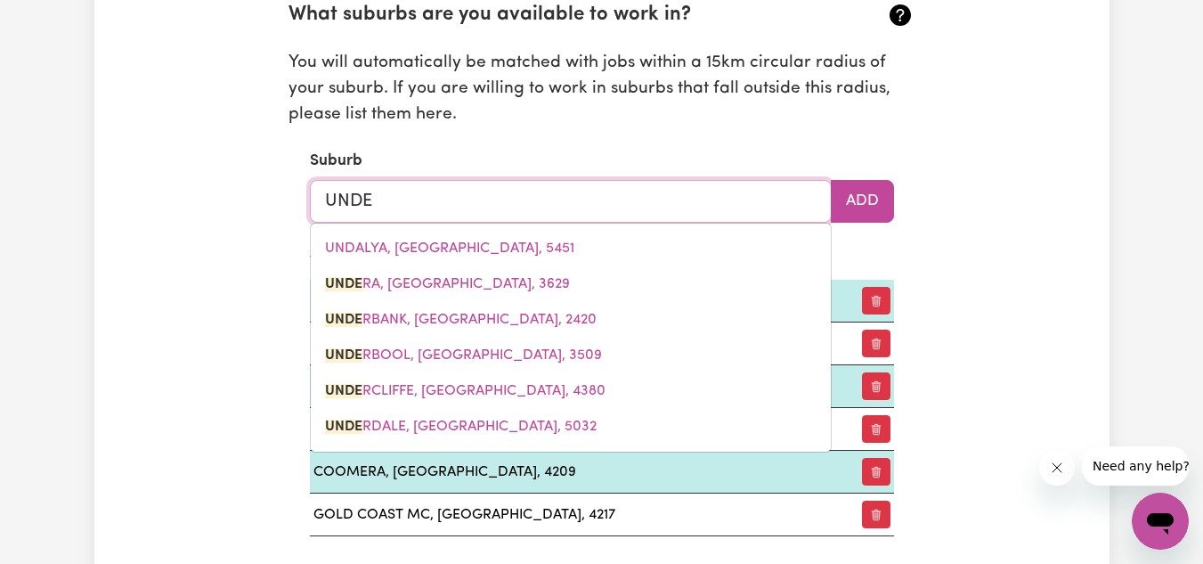
type input "UNDERA, Victoria, 3629"
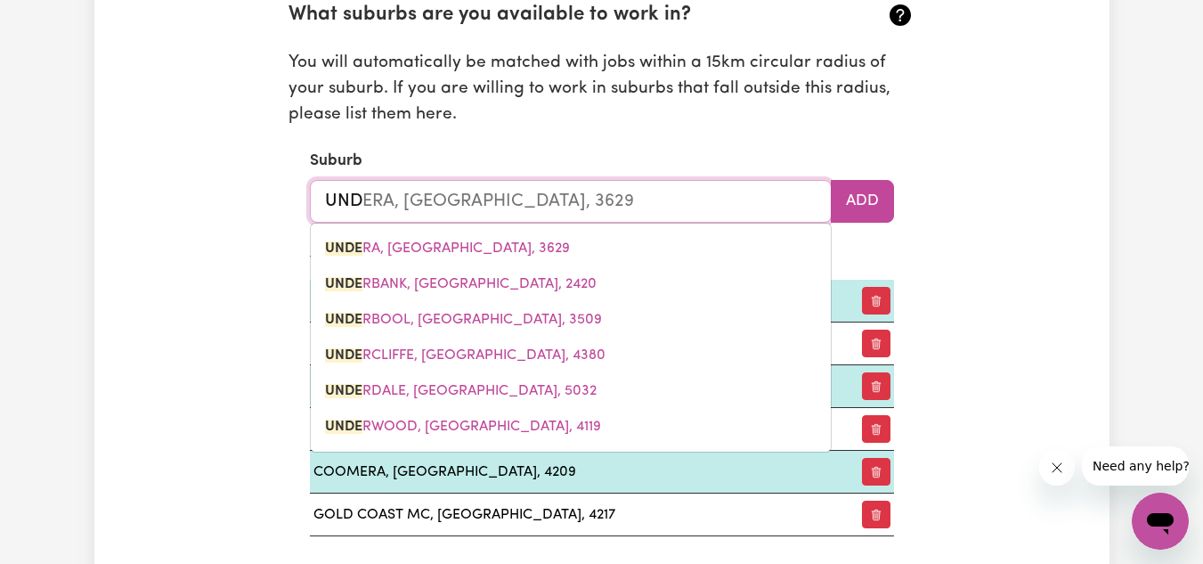
type input "UN"
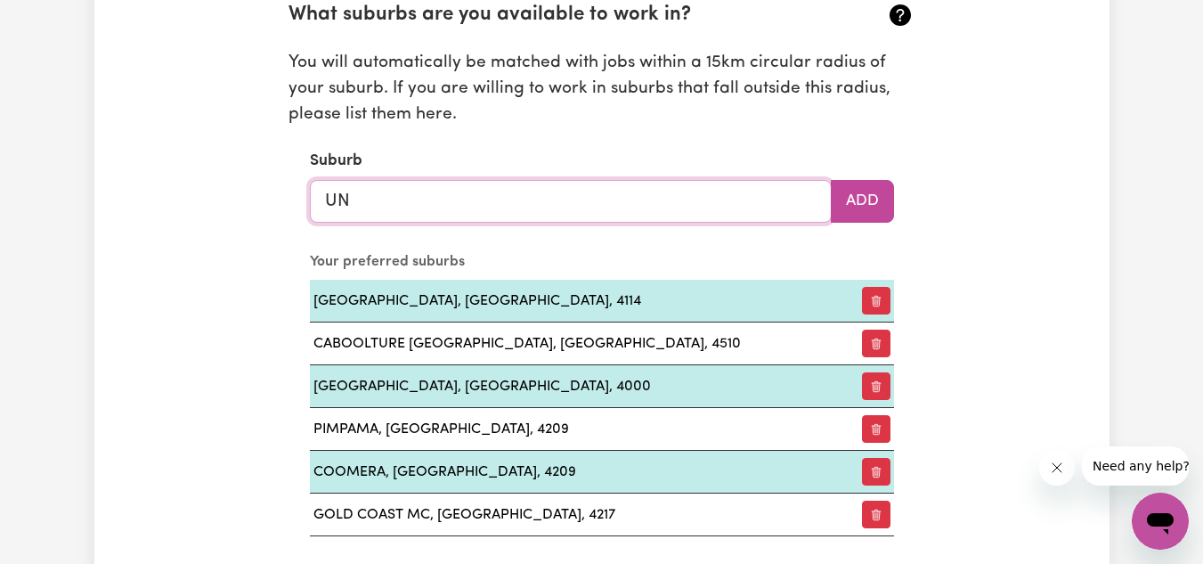
type input "UND"
type input "UNDALYA, South Australia, 5451"
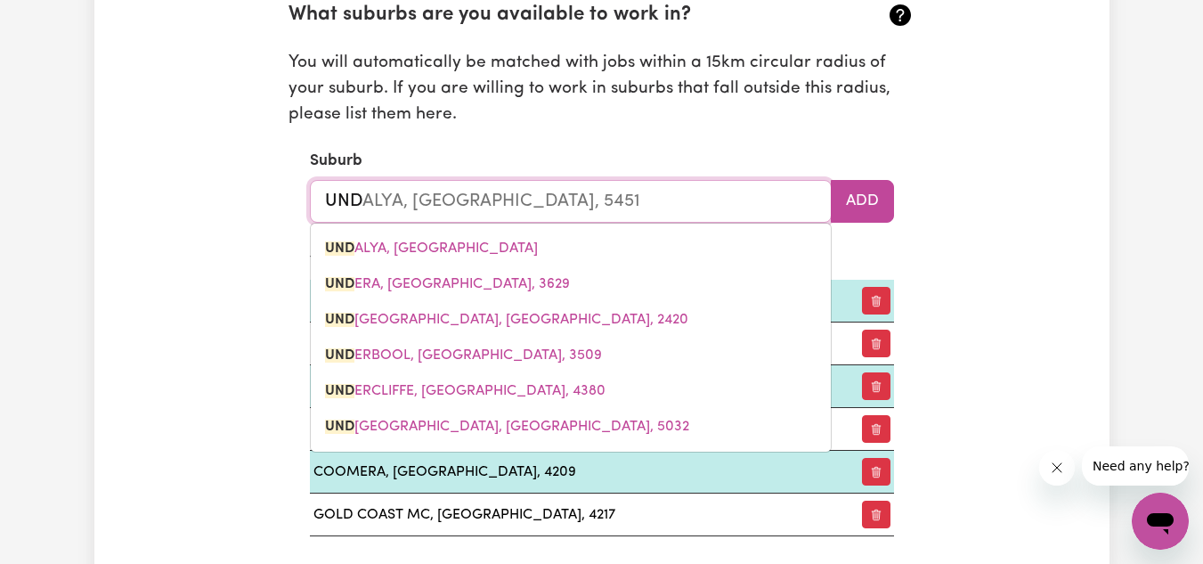
type input "UNDE"
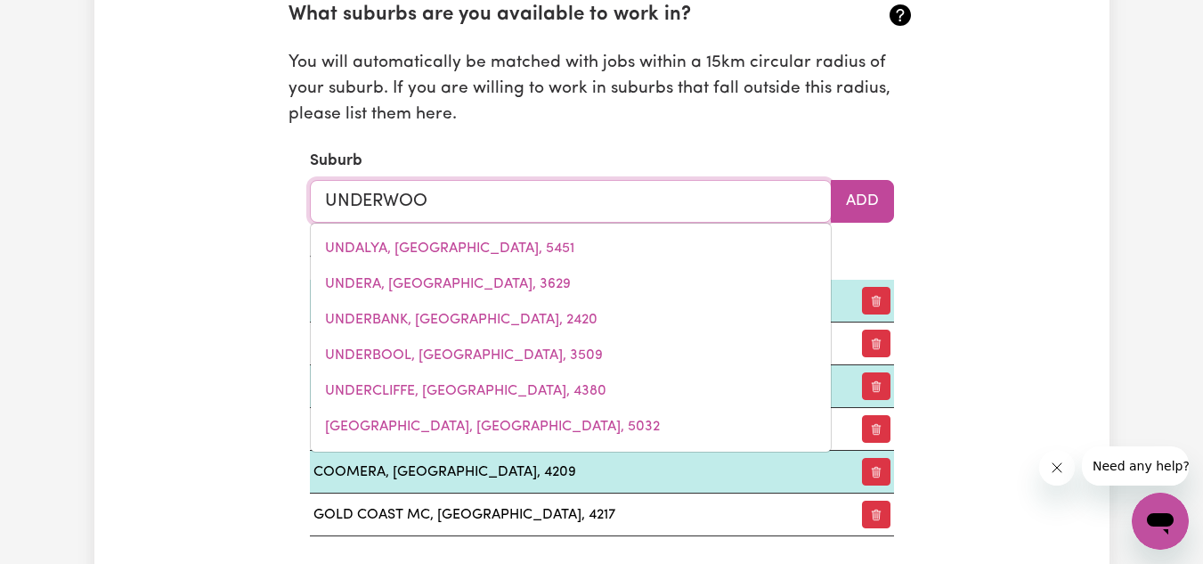
type input "UNDERWOOD"
type input "UNDERWOOD, Queensland, 4119"
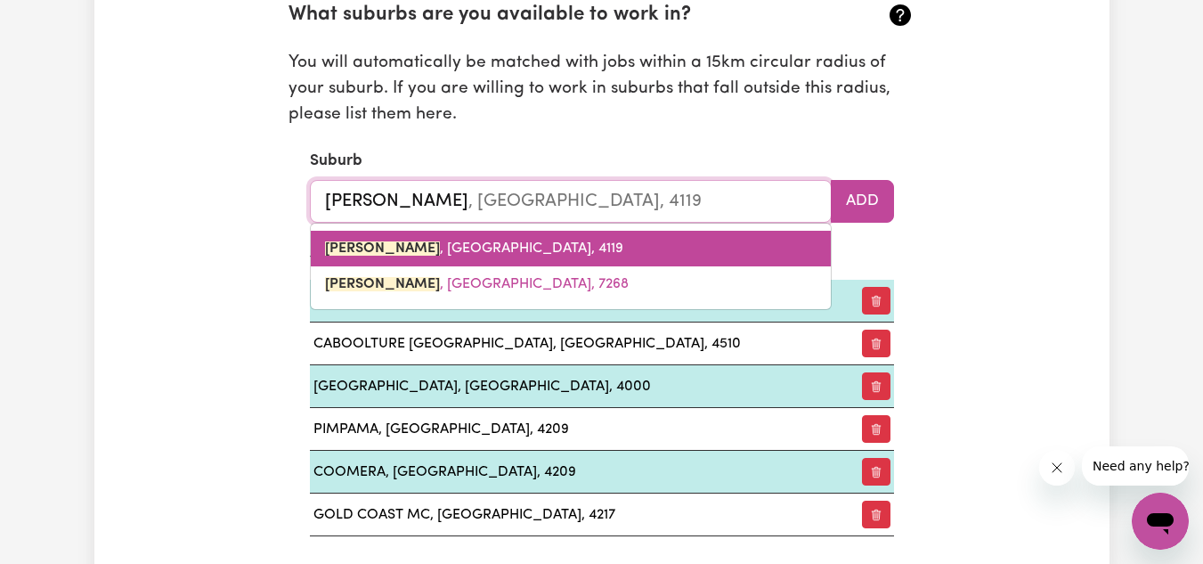
click at [654, 240] on link "UNDERWOOD , Queensland, 4119" at bounding box center [571, 249] width 520 height 36
type input "UNDERWOOD, Queensland, 4119"
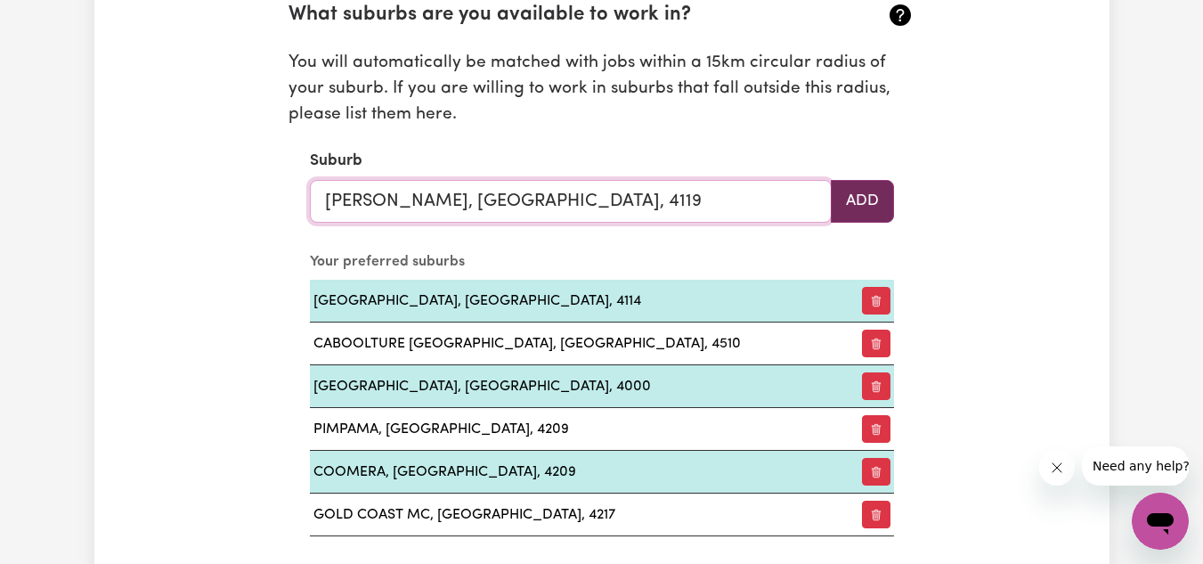
type input "UNDERWOOD, Queensland, 4119"
click at [853, 199] on button "Add" at bounding box center [862, 201] width 63 height 43
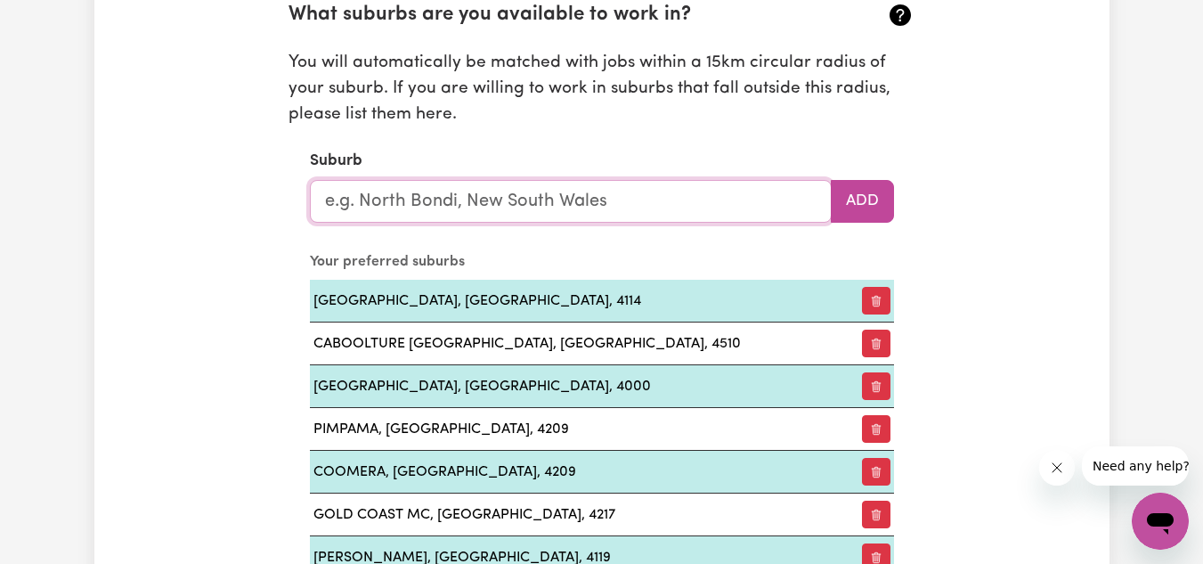
click at [609, 200] on input "text" at bounding box center [571, 201] width 522 height 43
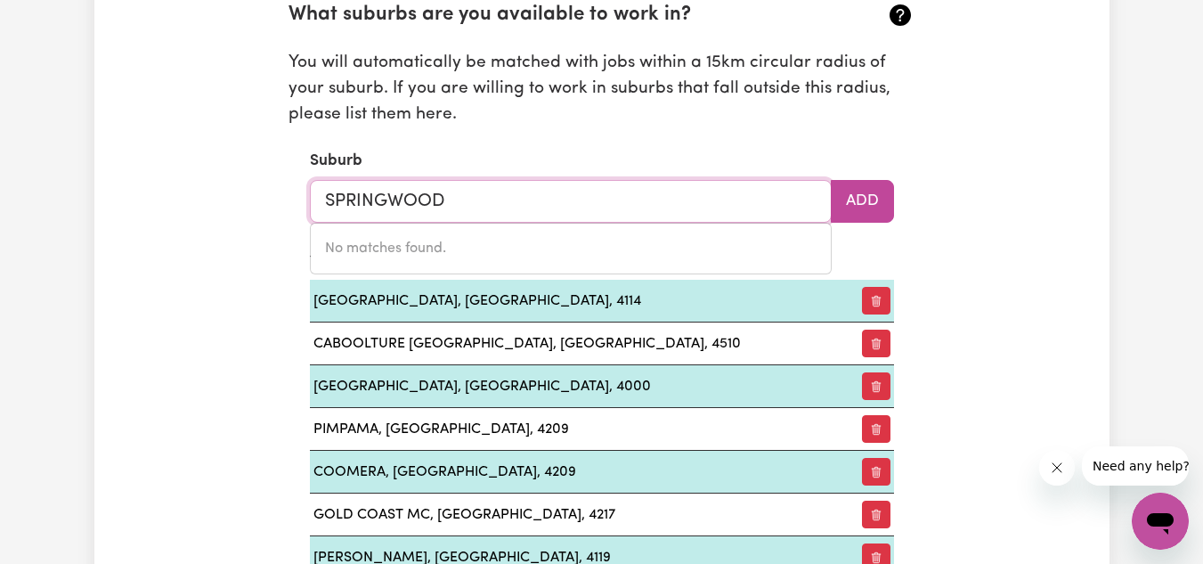
type input "SPRINGWOOD"
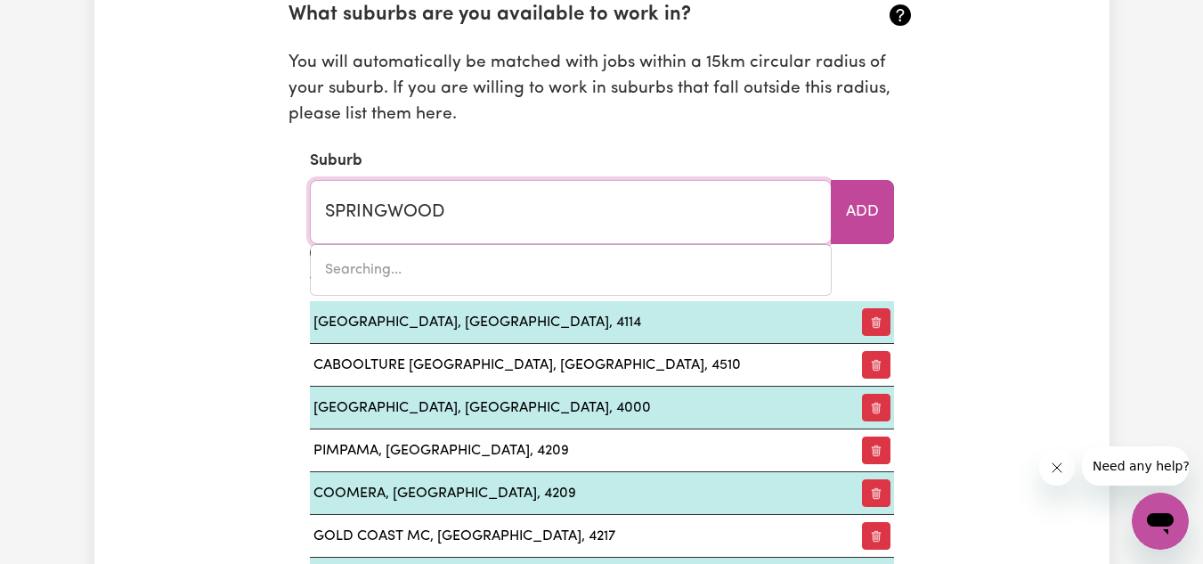
type input "SPRINGWOOD, New South Wales, 2777"
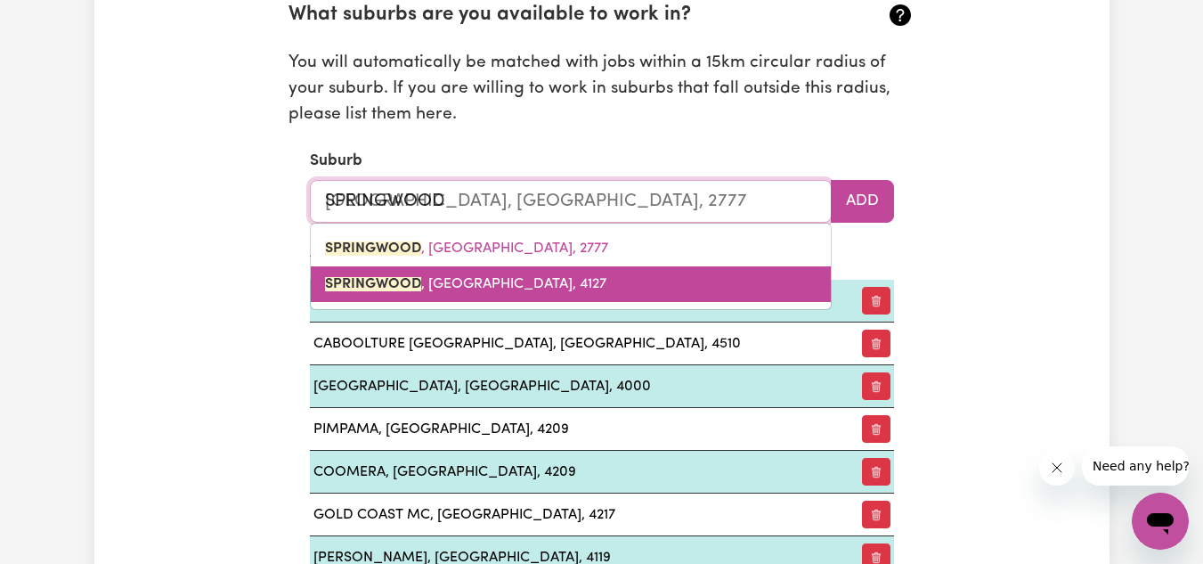
click at [508, 282] on span "SPRINGWOOD , Queensland, 4127" at bounding box center [465, 284] width 281 height 14
type input "SPRINGWOOD, Queensland, 4127"
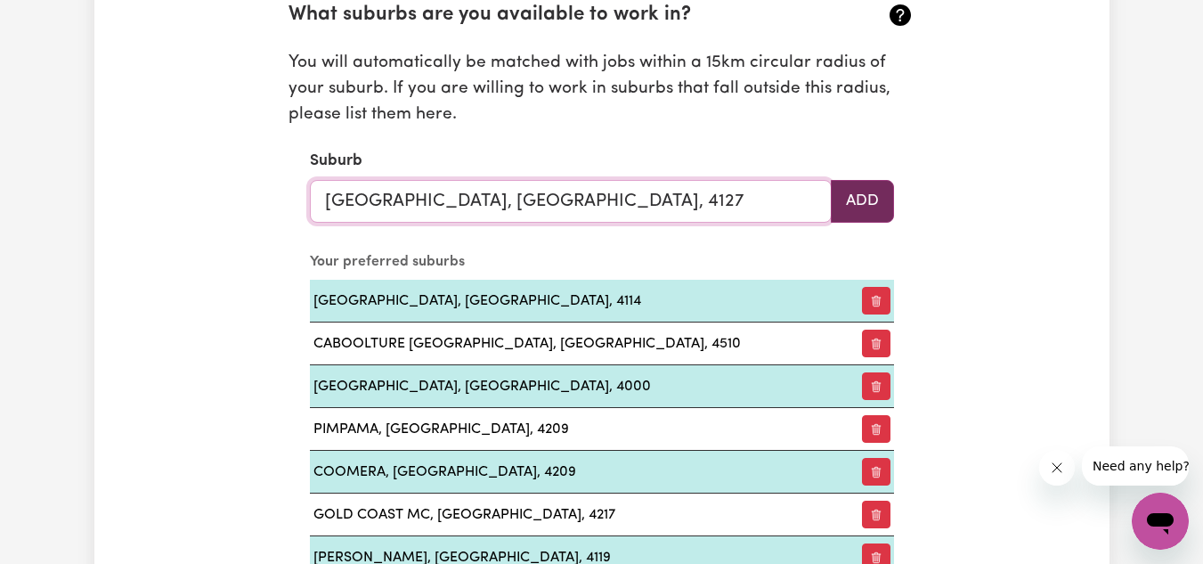
type input "SPRINGWOOD, Queensland, 4127"
click at [858, 199] on button "Add" at bounding box center [862, 201] width 63 height 43
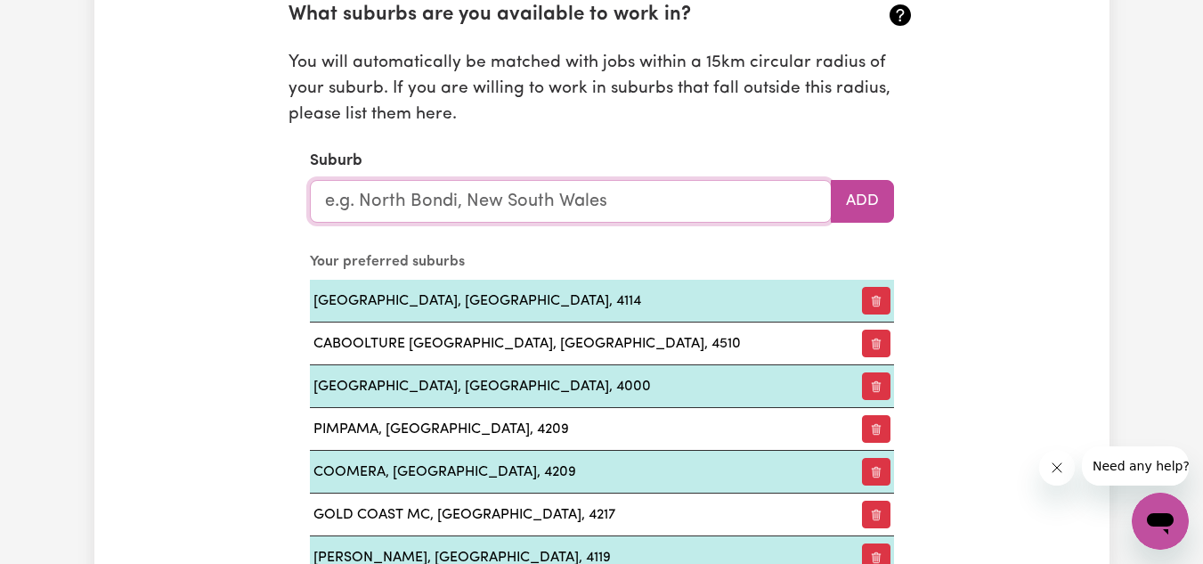
click at [615, 191] on input "text" at bounding box center [571, 201] width 522 height 43
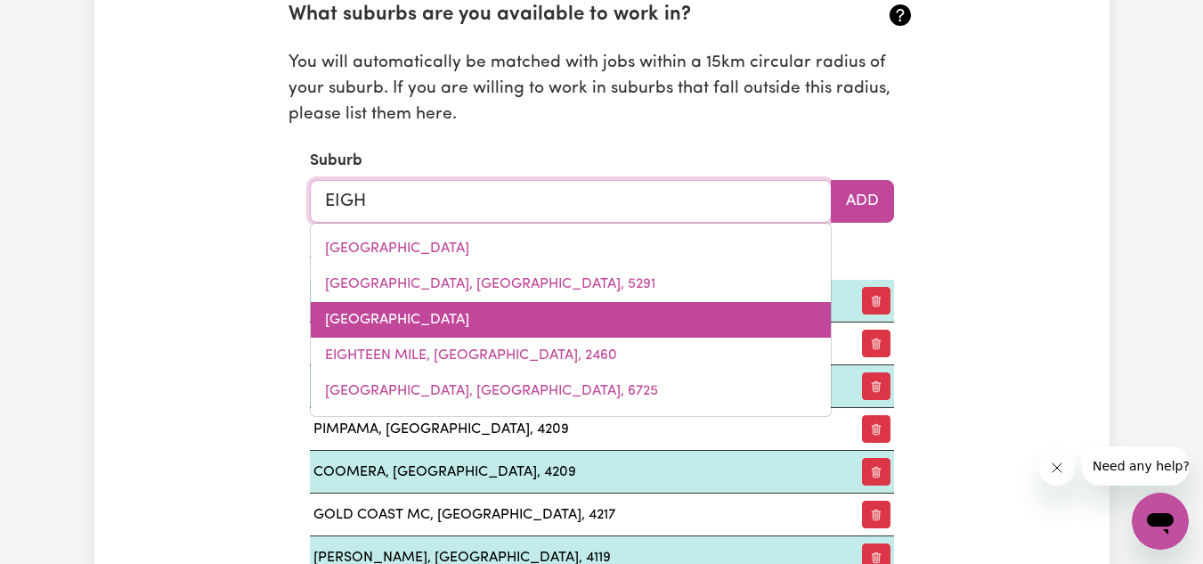
click at [469, 318] on span "EIGHT MILE PLAINS, Queensland, 4113" at bounding box center [397, 320] width 144 height 14
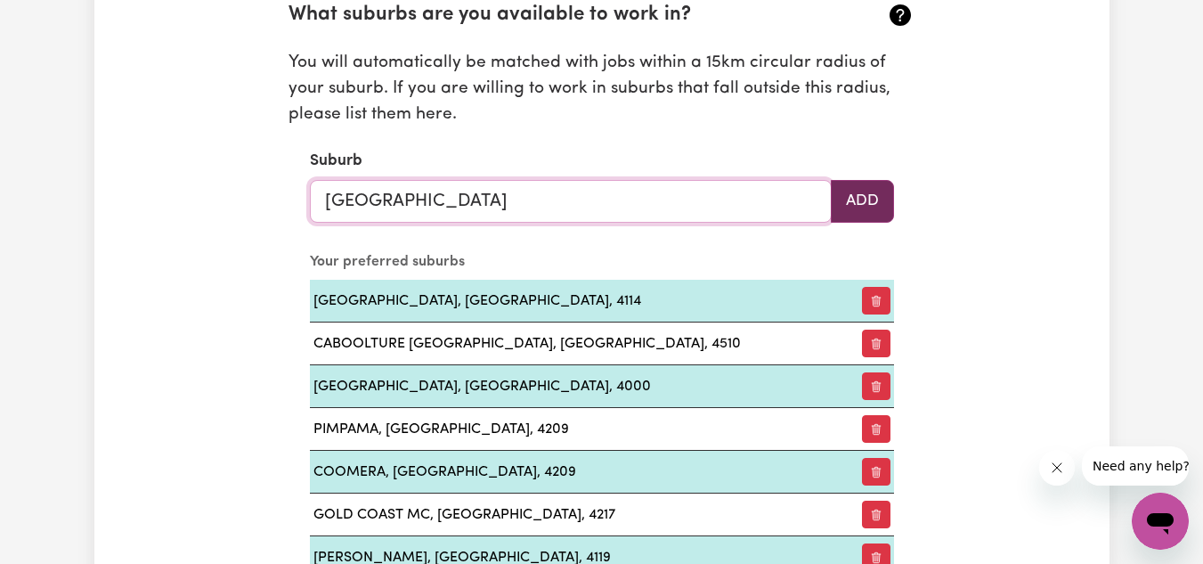
type input "EIGHT MILE PLAINS, Queensland, 4113"
click at [863, 183] on button "Add" at bounding box center [862, 201] width 63 height 43
click at [579, 203] on input "text" at bounding box center [571, 201] width 522 height 43
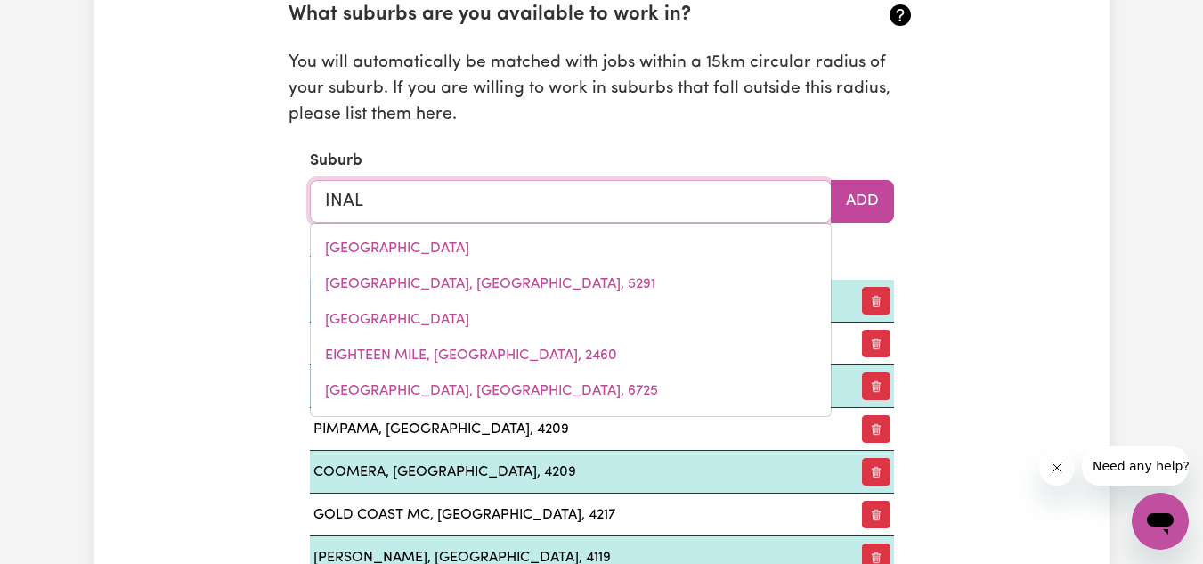
type input "INALA"
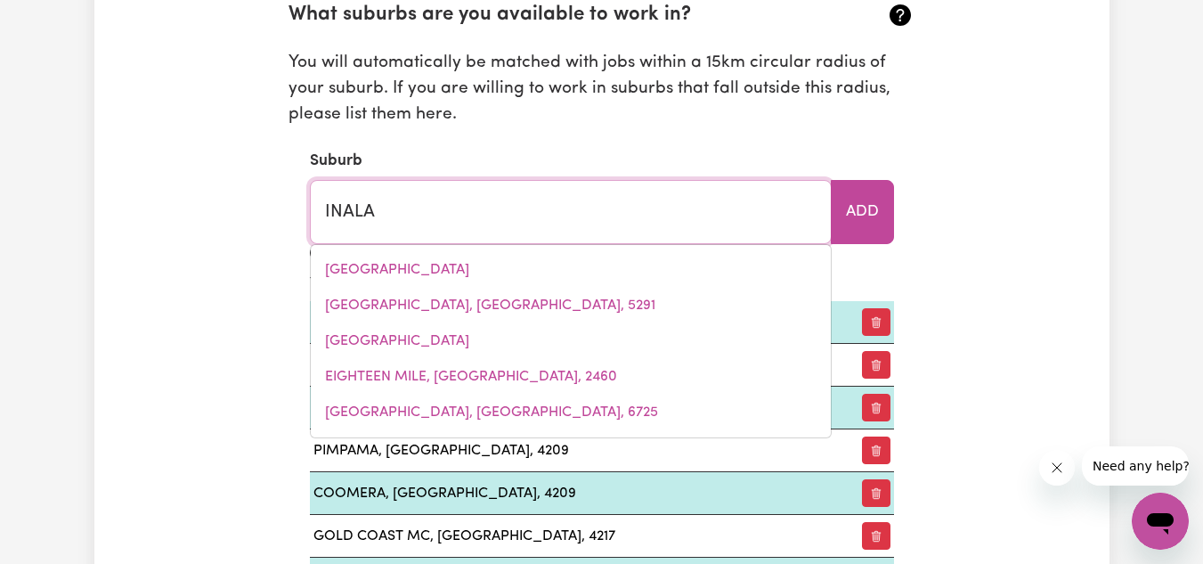
type input "INALA, Queensland, 4077"
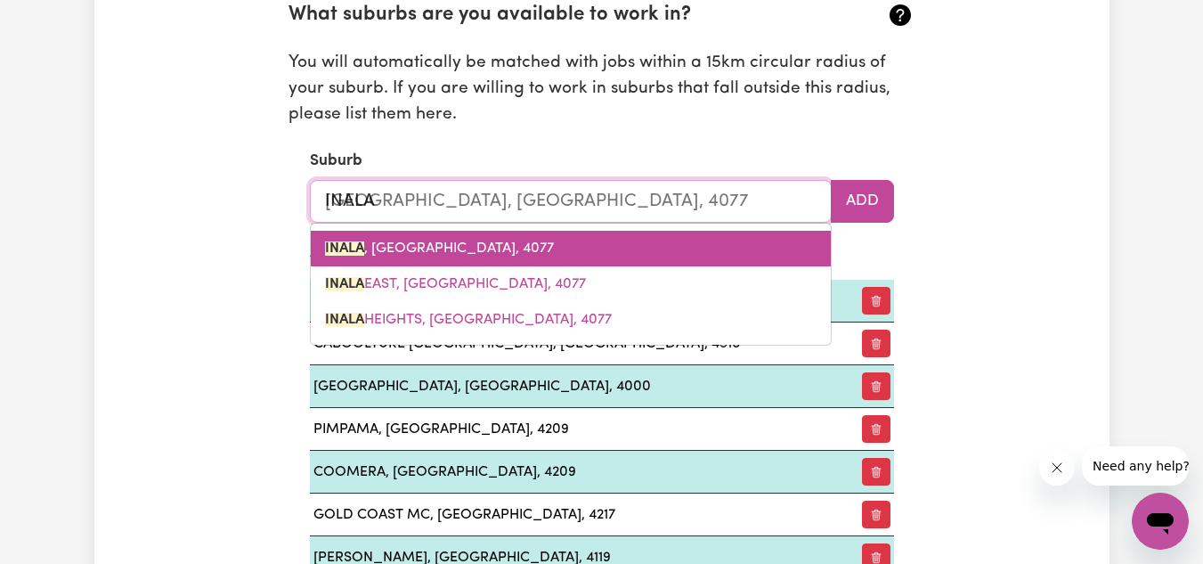
click at [478, 245] on span "INALA , Queensland, 4077" at bounding box center [439, 248] width 229 height 14
type input "INALA, Queensland, 4077"
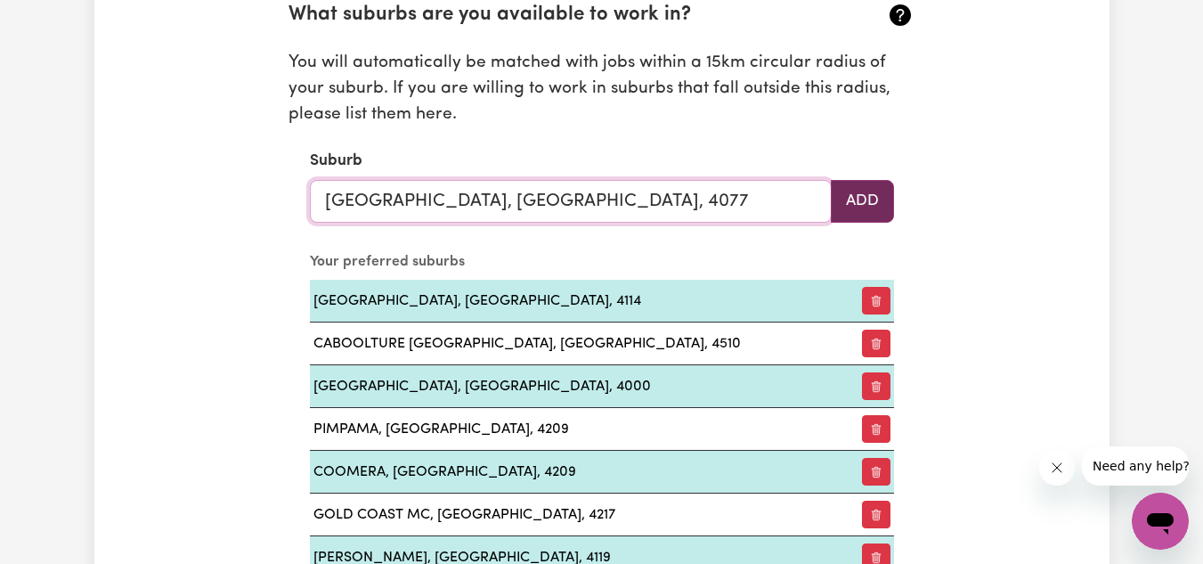
type input "INALA, Queensland, 4077"
click at [871, 202] on button "Add" at bounding box center [862, 201] width 63 height 43
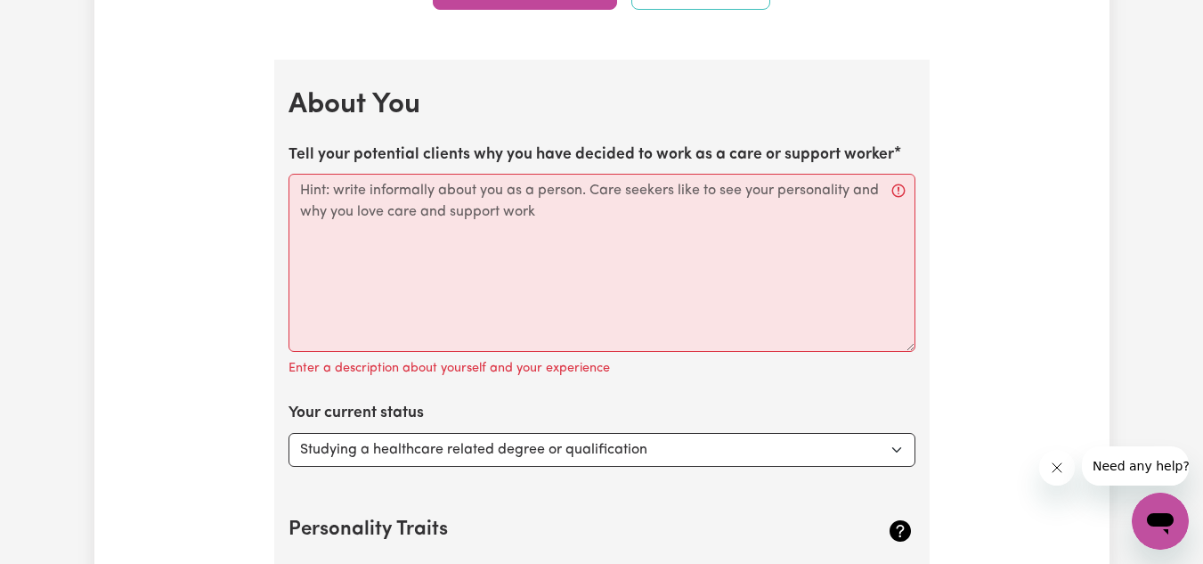
scroll to position [2739, 0]
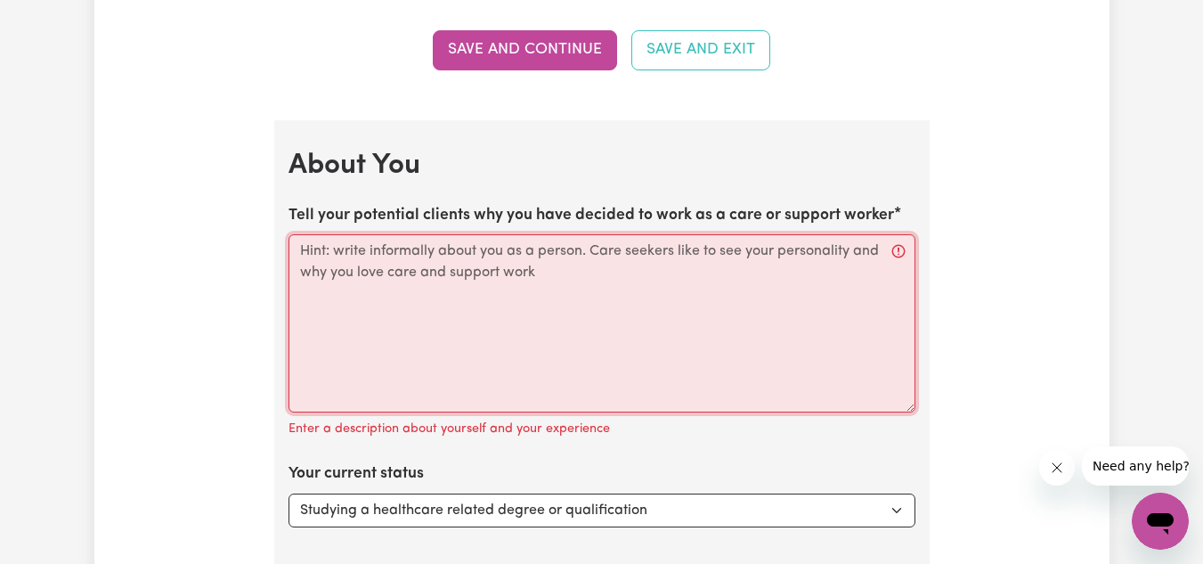
click at [561, 256] on textarea "Tell your potential clients why you have decided to work as a care or support w…" at bounding box center [601, 323] width 627 height 178
click at [412, 277] on textarea "Tell your potential clients why you have decided to work as a care or support w…" at bounding box center [601, 323] width 627 height 178
paste textarea "Highly motivated and compassionate healthcare professional with over two decade…"
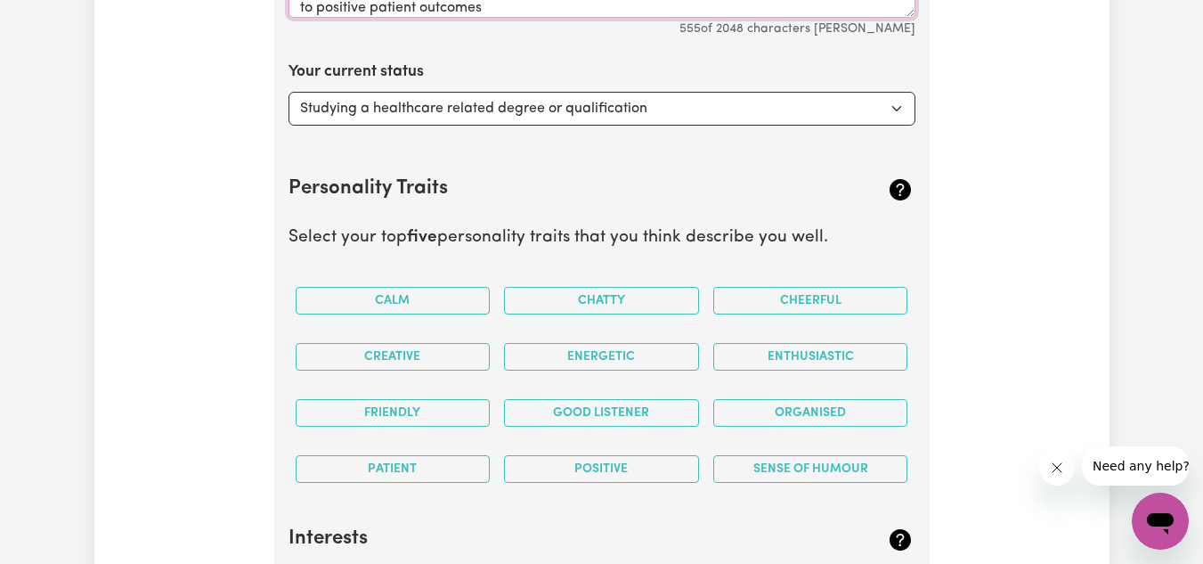
scroll to position [3144, 0]
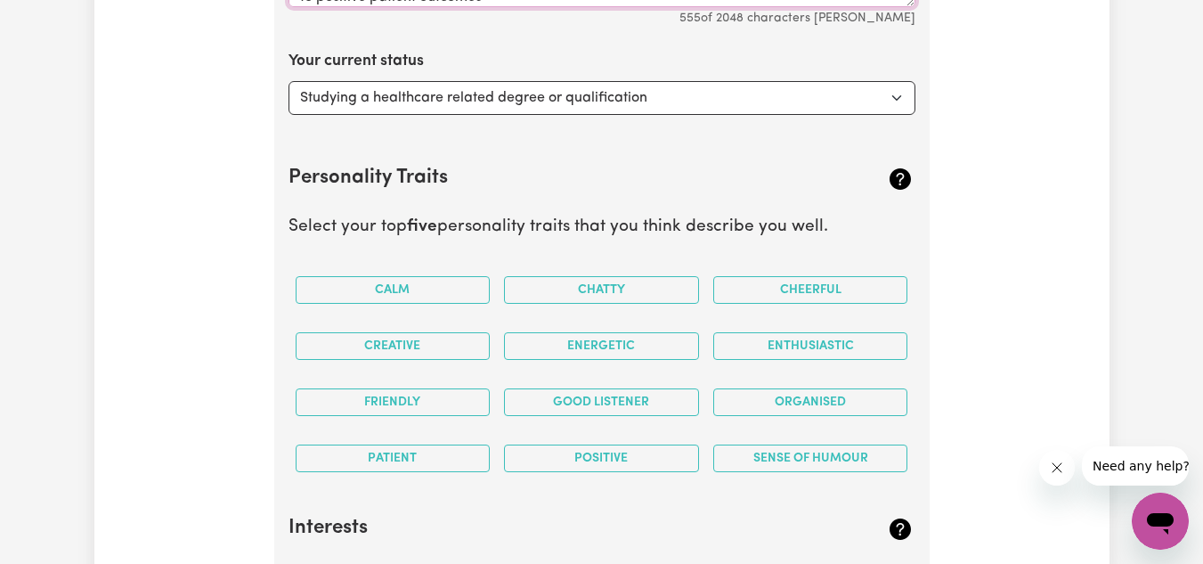
type textarea "Highly motivated and compassionate healthcare professional with over two decade…"
click at [459, 89] on select "Select... Studying a healthcare related degree or qualification Studying a non-…" at bounding box center [601, 98] width 627 height 34
click at [288, 81] on select "Select... Studying a healthcare related degree or qualification Studying a non-…" at bounding box center [601, 98] width 627 height 34
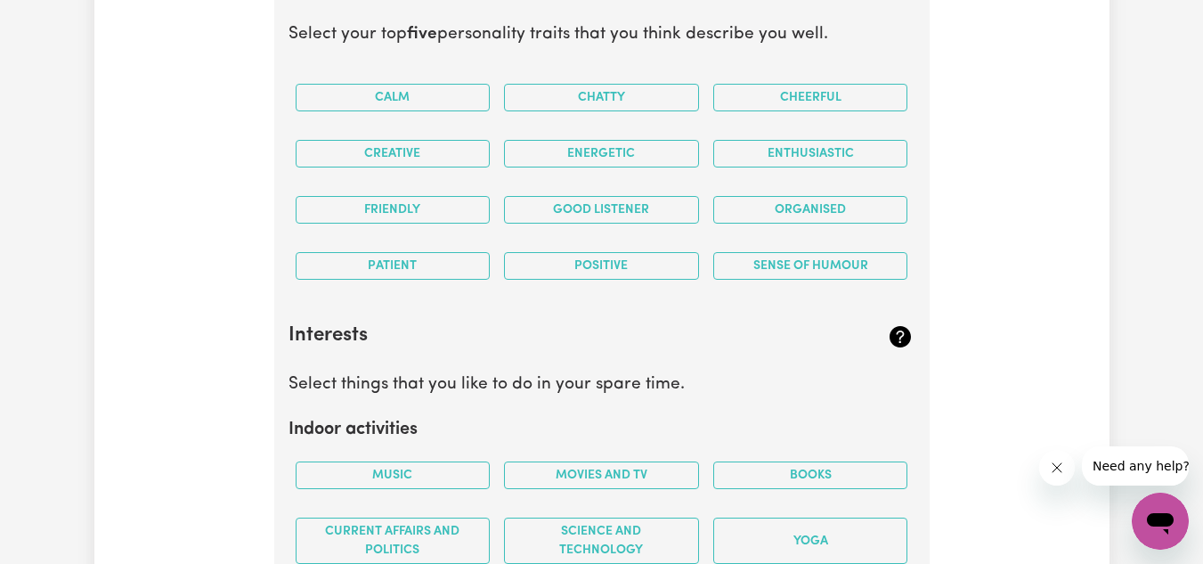
scroll to position [3356, 0]
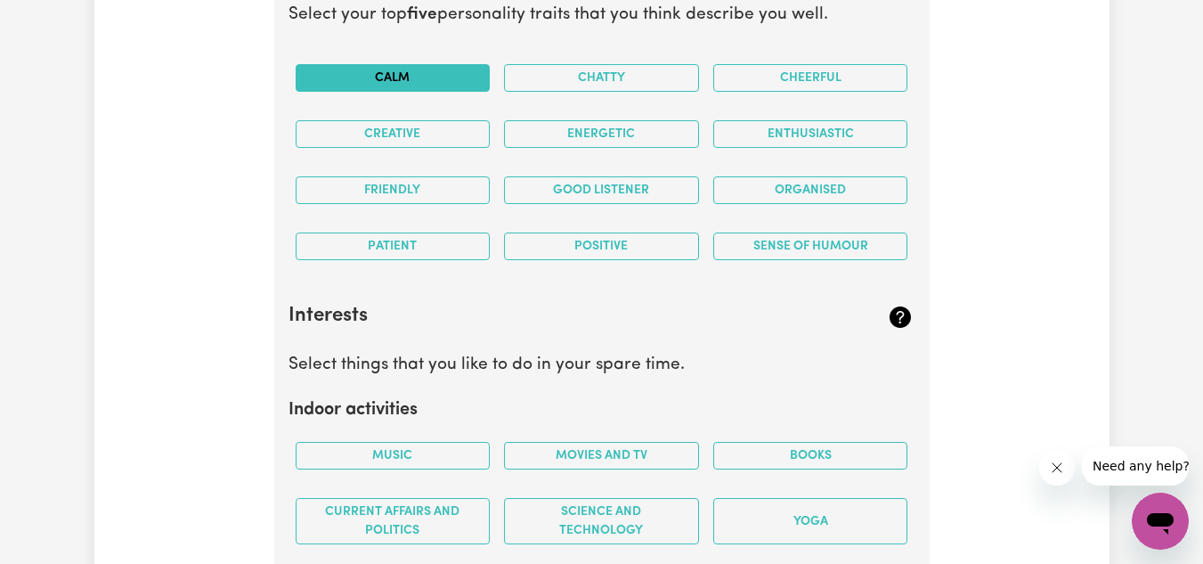
click at [426, 68] on button "Calm" at bounding box center [393, 78] width 195 height 28
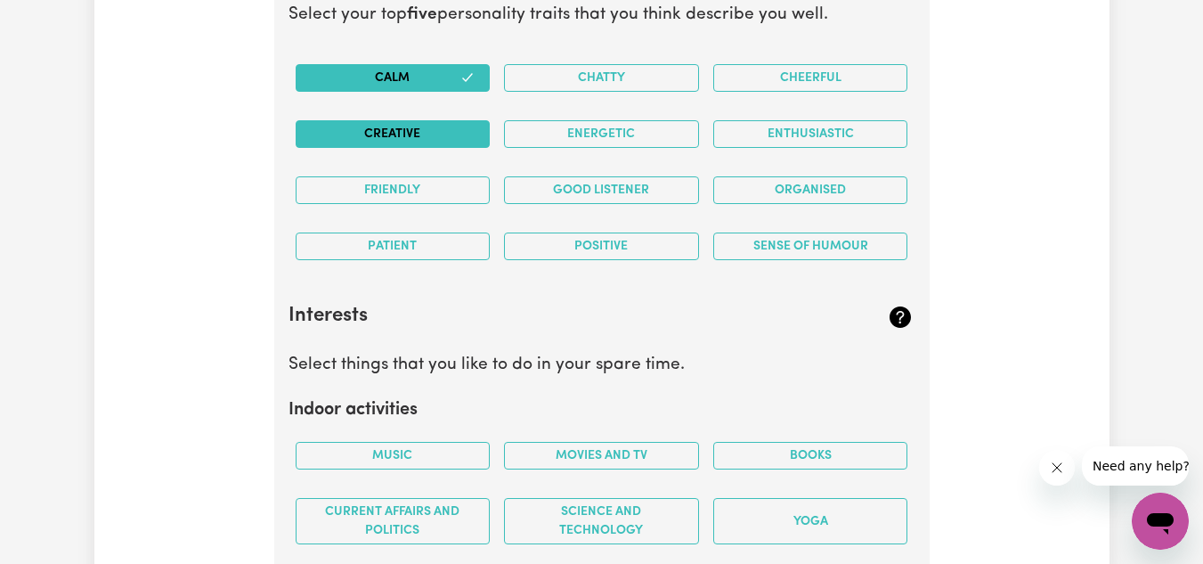
click at [417, 132] on button "Creative" at bounding box center [393, 134] width 195 height 28
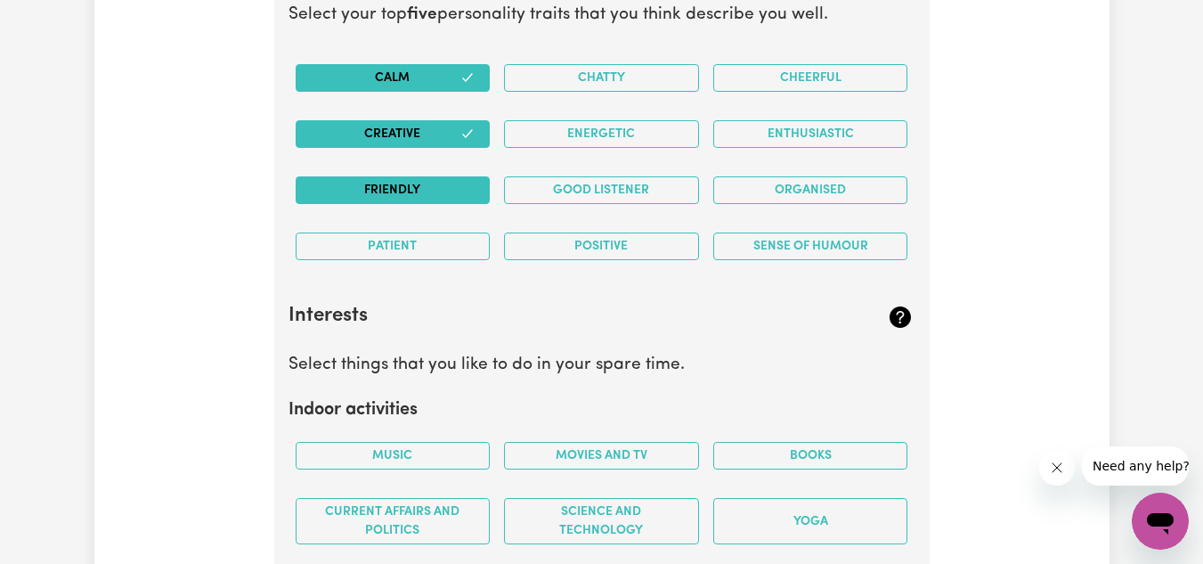
click at [420, 185] on button "Friendly" at bounding box center [393, 190] width 195 height 28
click at [419, 255] on button "Patient" at bounding box center [393, 246] width 195 height 28
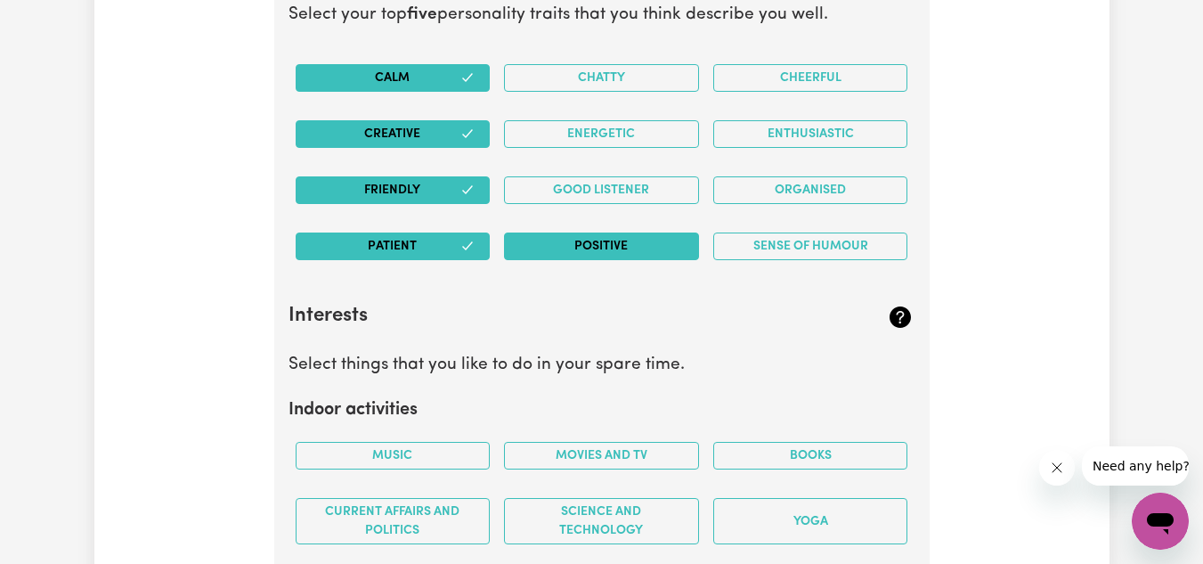
click at [554, 248] on button "Positive" at bounding box center [601, 246] width 195 height 28
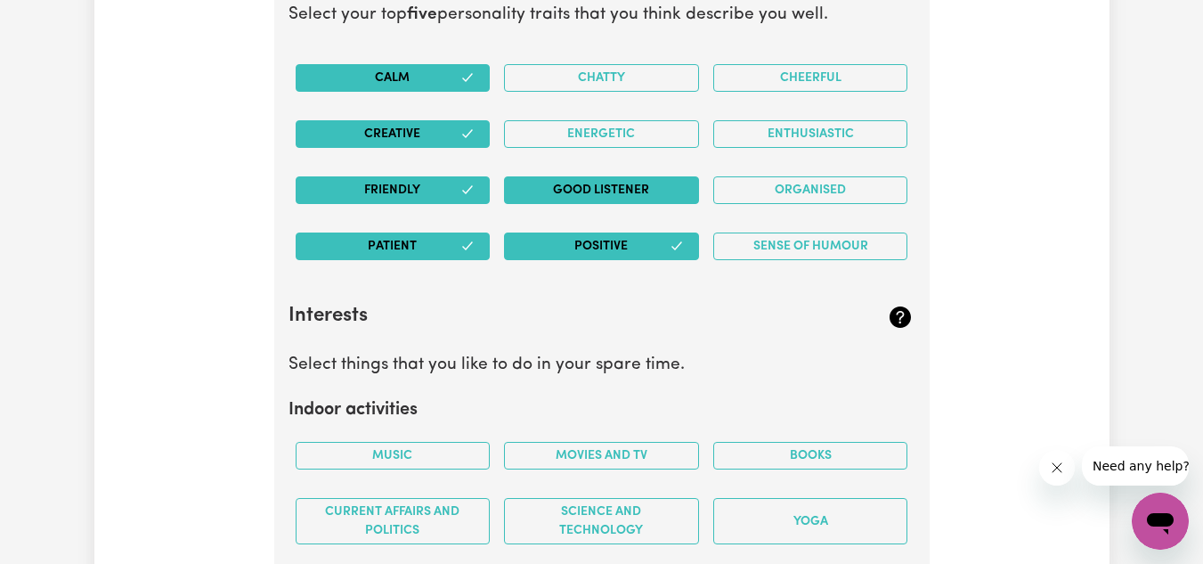
click at [602, 190] on button "Good Listener" at bounding box center [601, 190] width 195 height 28
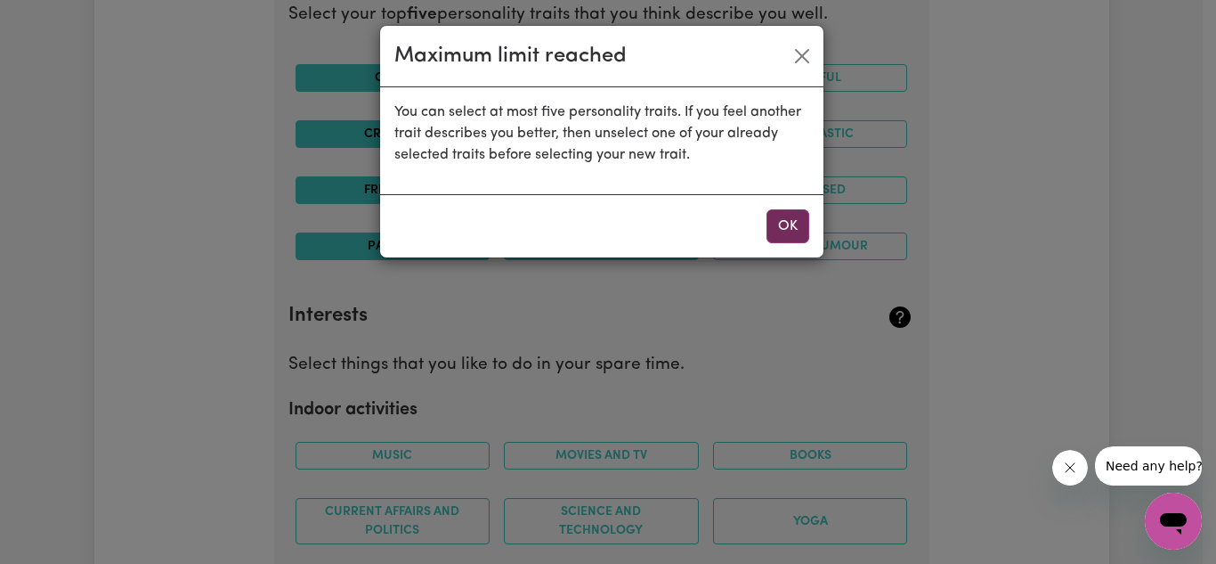
click at [792, 231] on button "OK" at bounding box center [788, 226] width 43 height 34
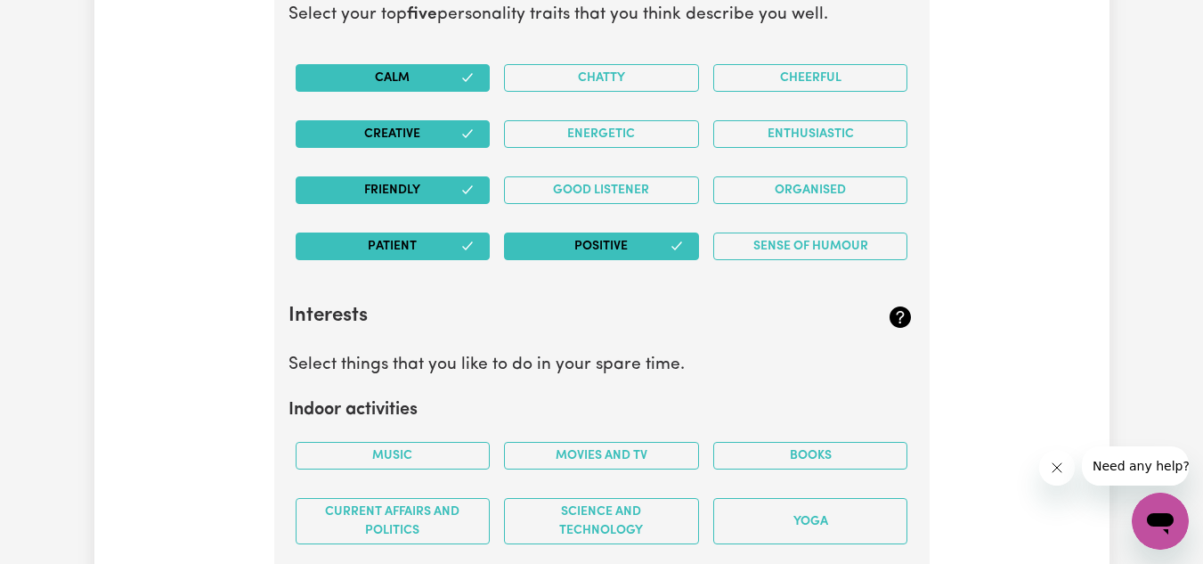
click at [453, 131] on button "Creative" at bounding box center [393, 134] width 195 height 28
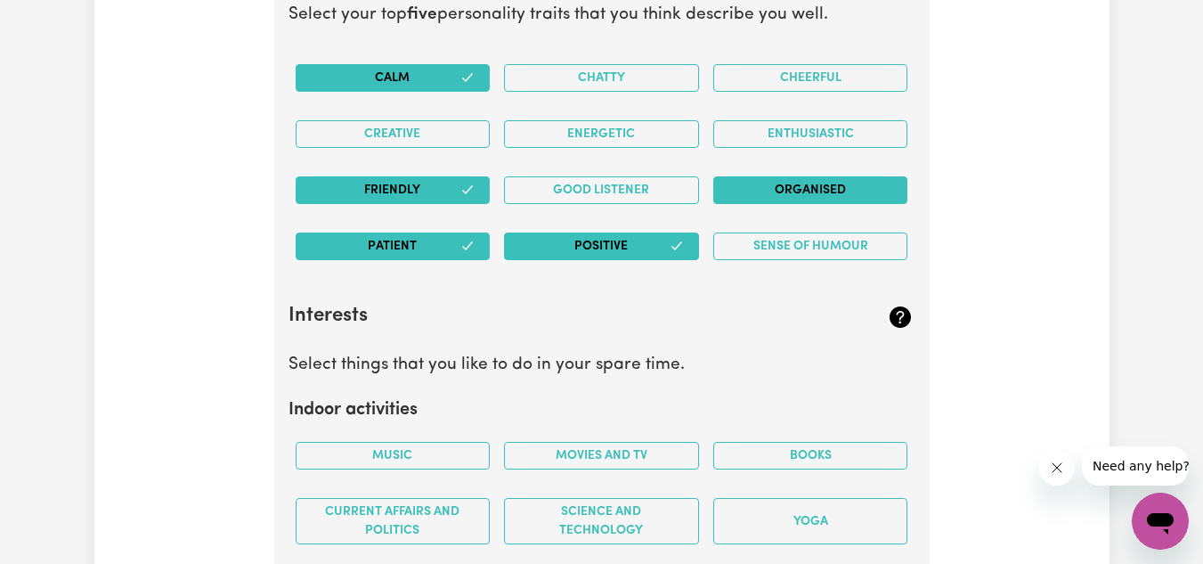
click at [827, 185] on button "Organised" at bounding box center [810, 190] width 195 height 28
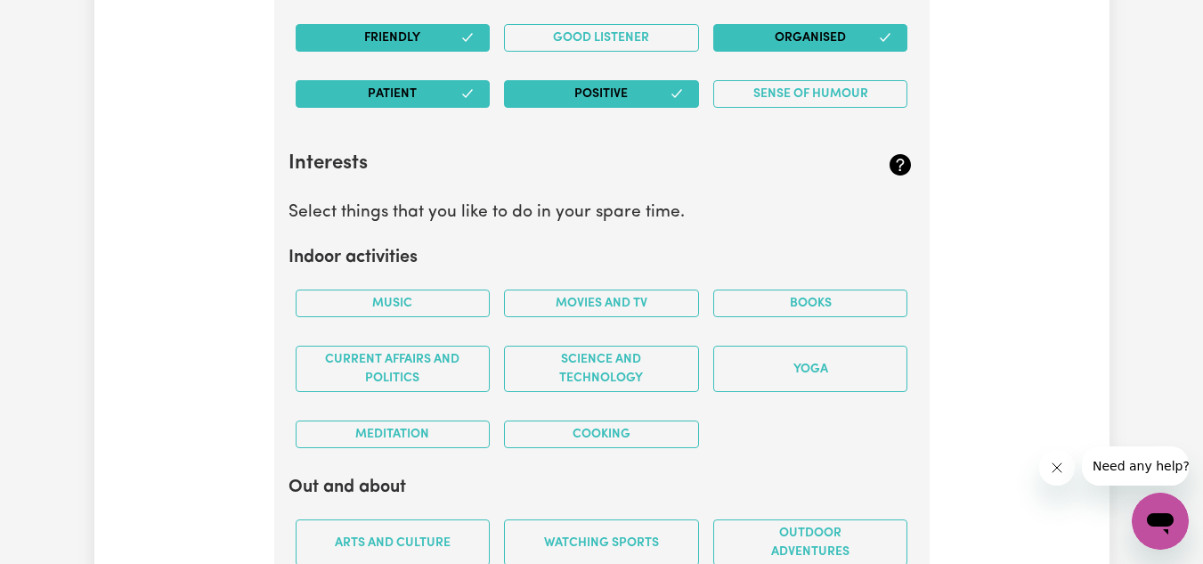
scroll to position [3529, 0]
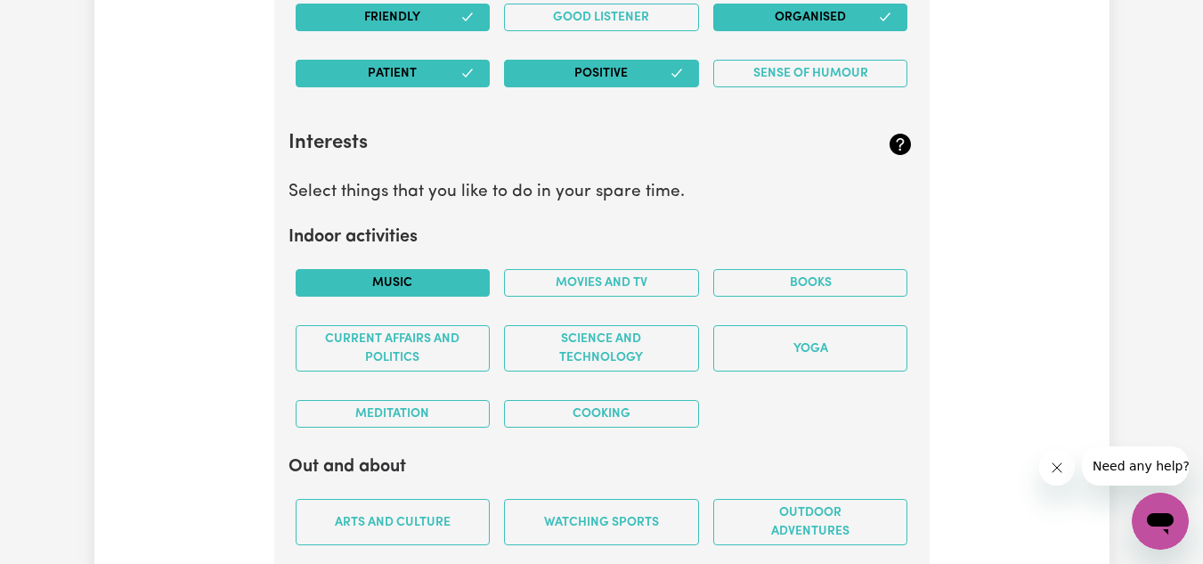
click at [443, 272] on button "Music" at bounding box center [393, 283] width 195 height 28
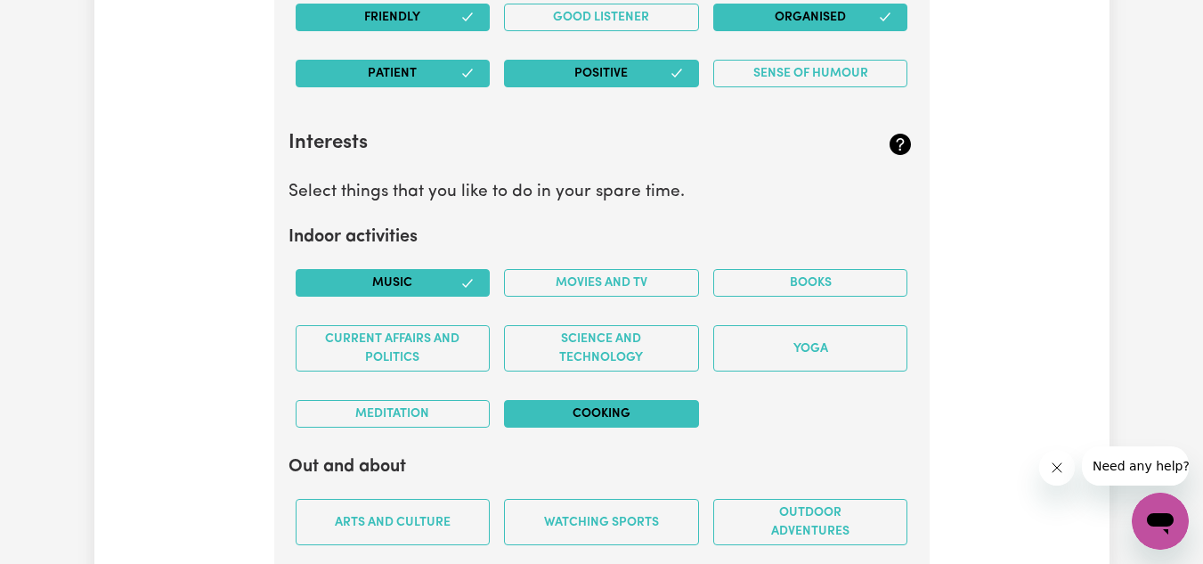
click at [579, 412] on button "Cooking" at bounding box center [601, 414] width 195 height 28
click at [624, 278] on button "Movies and TV" at bounding box center [601, 283] width 195 height 28
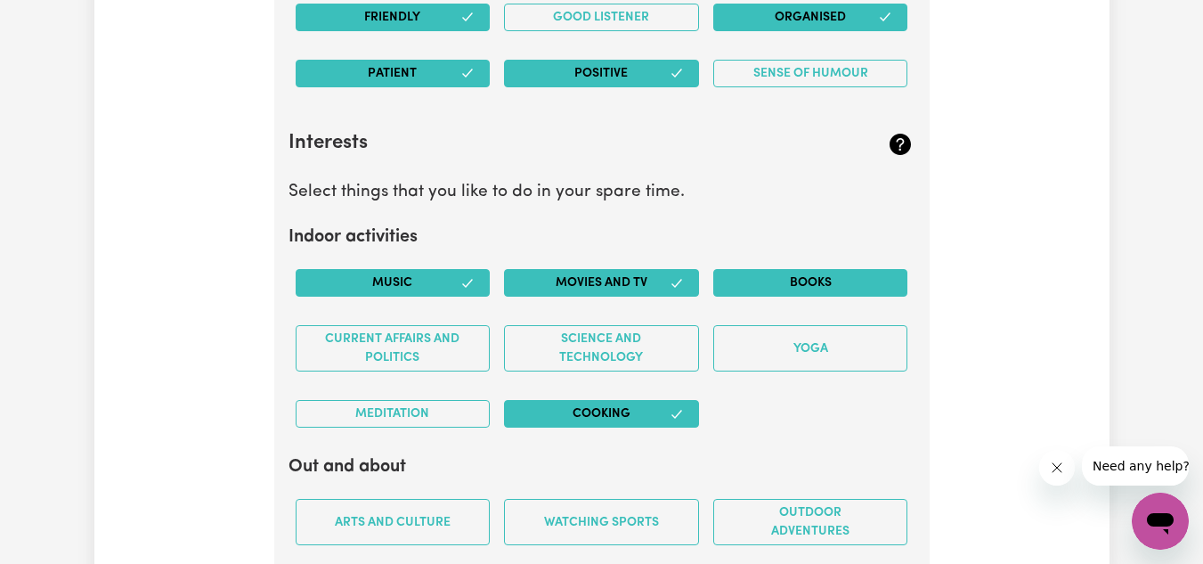
click at [749, 288] on button "Books" at bounding box center [810, 283] width 195 height 28
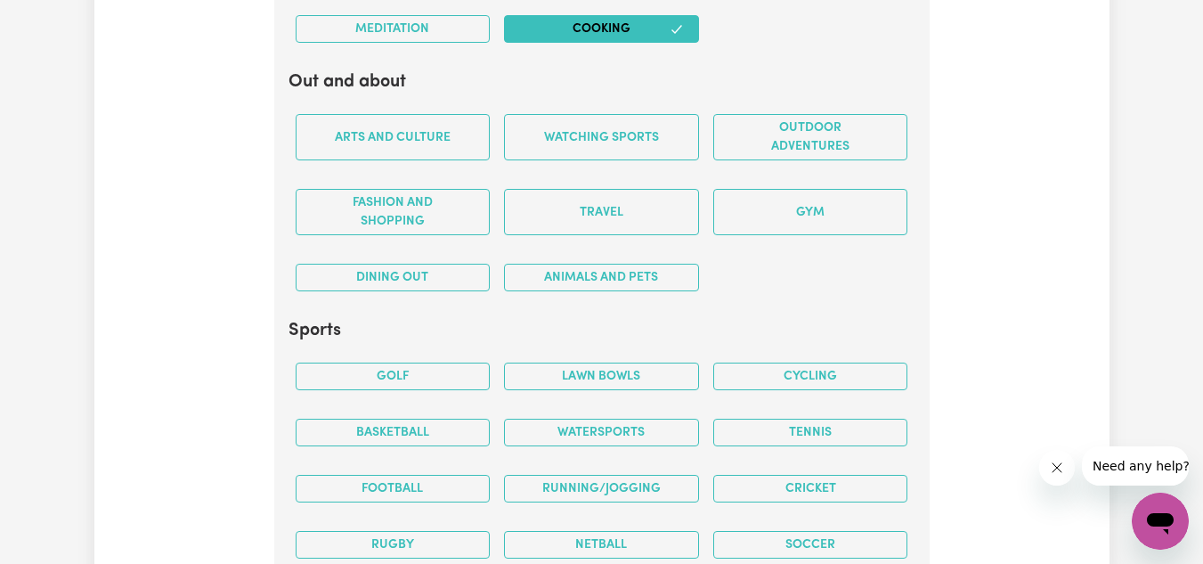
scroll to position [4004, 0]
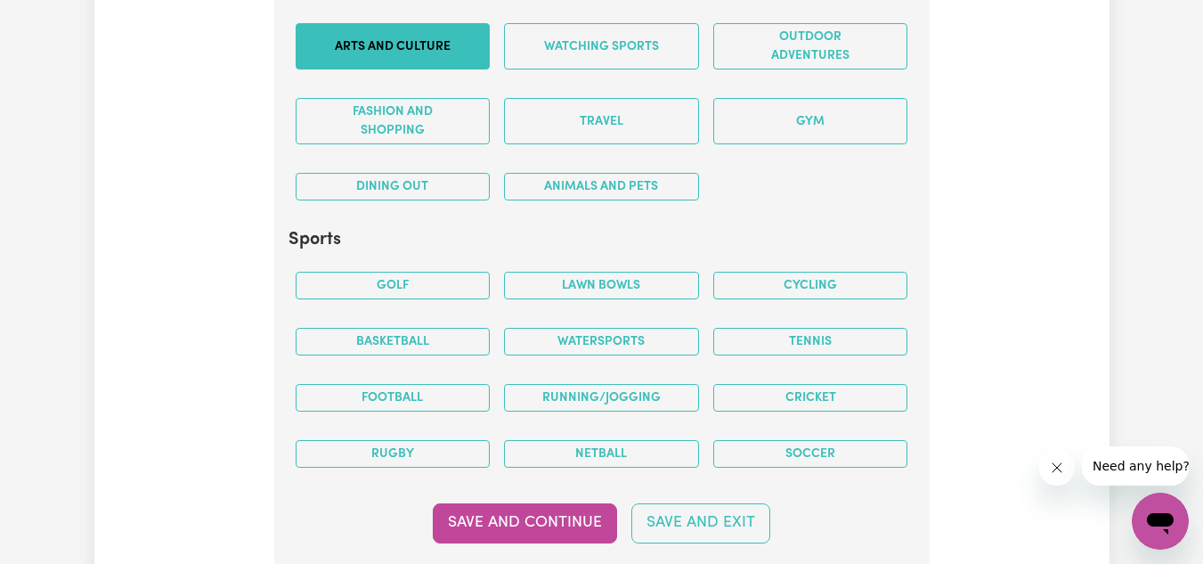
click at [452, 52] on button "Arts and Culture" at bounding box center [393, 46] width 195 height 46
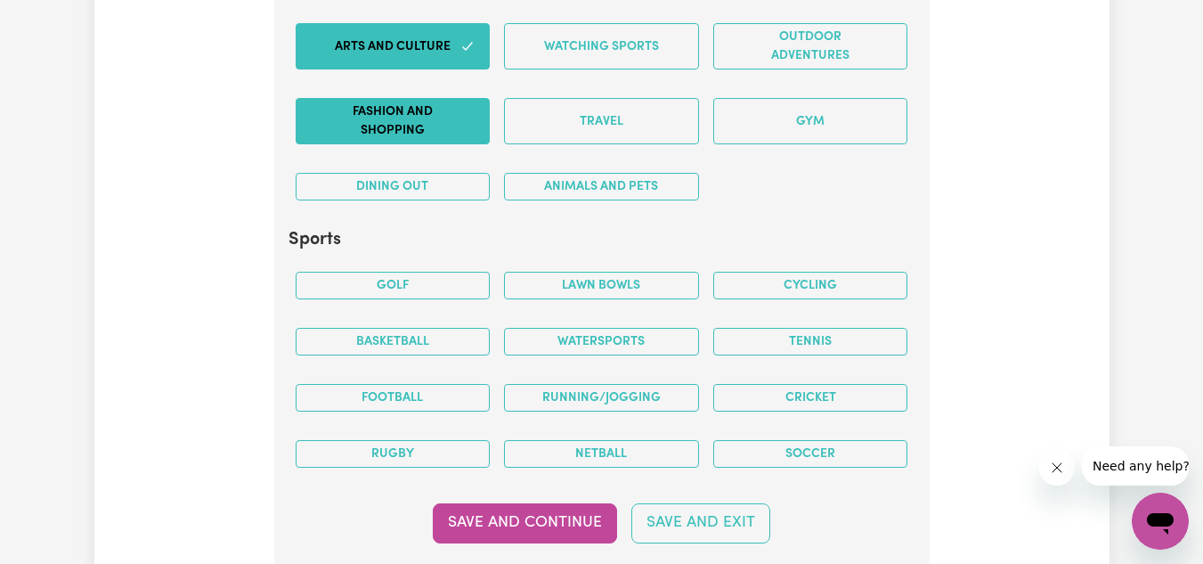
click at [434, 122] on button "Fashion and shopping" at bounding box center [393, 121] width 195 height 46
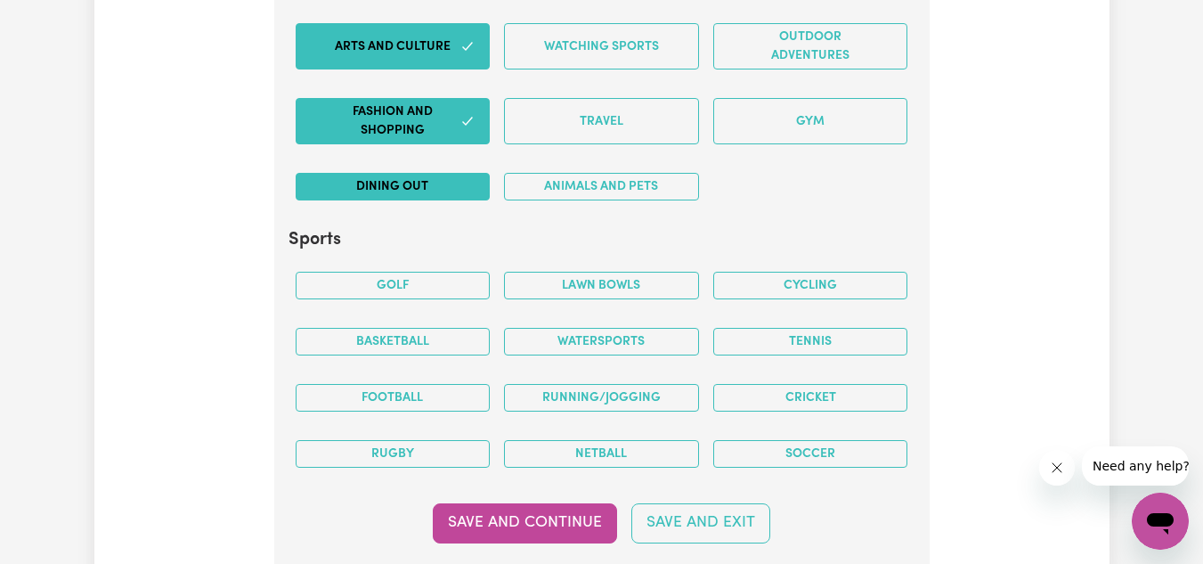
click at [428, 176] on button "Dining out" at bounding box center [393, 187] width 195 height 28
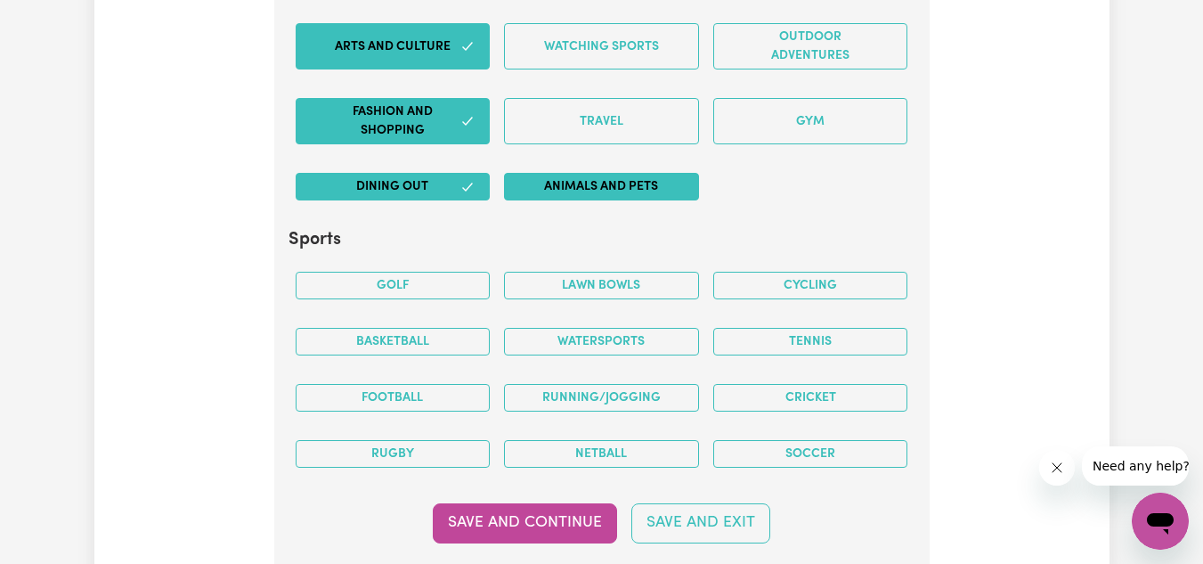
click at [572, 174] on button "Animals and pets" at bounding box center [601, 187] width 195 height 28
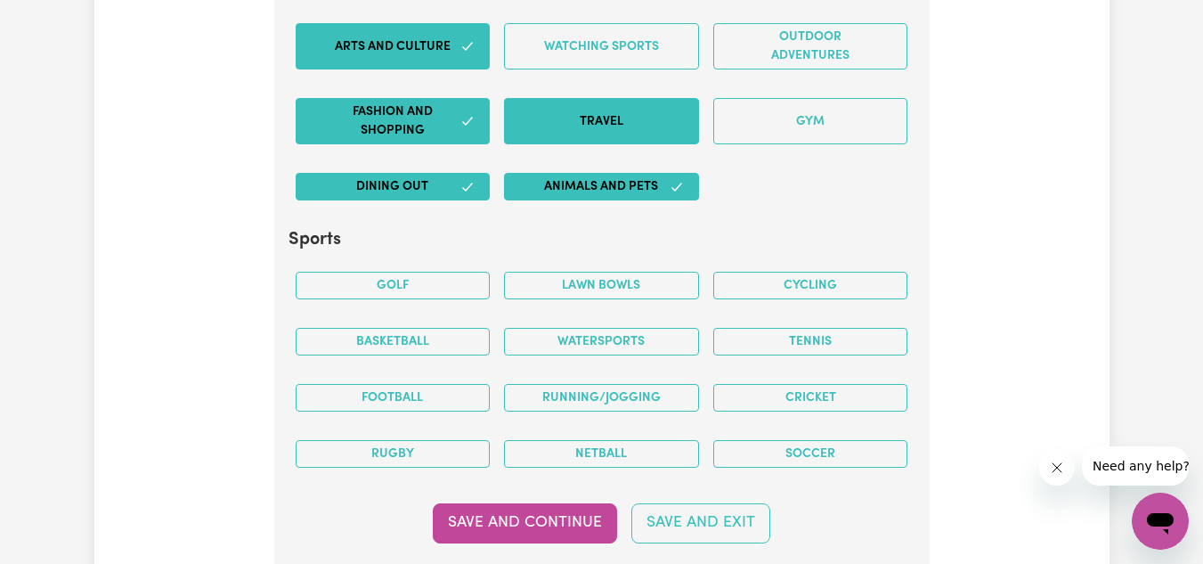
click at [617, 98] on button "Travel" at bounding box center [601, 121] width 195 height 46
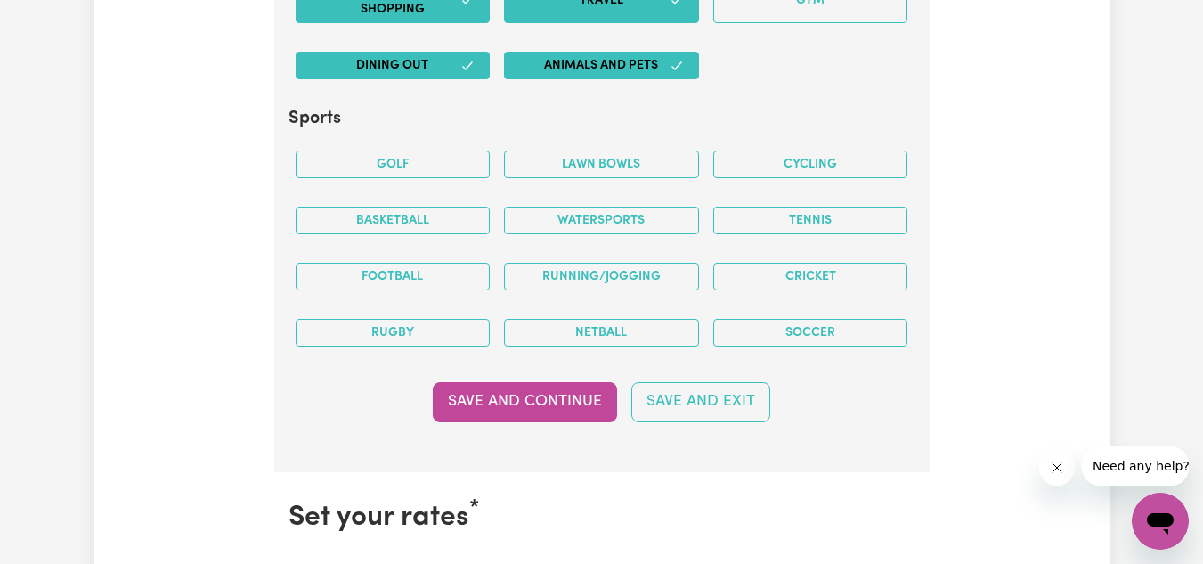
scroll to position [4146, 0]
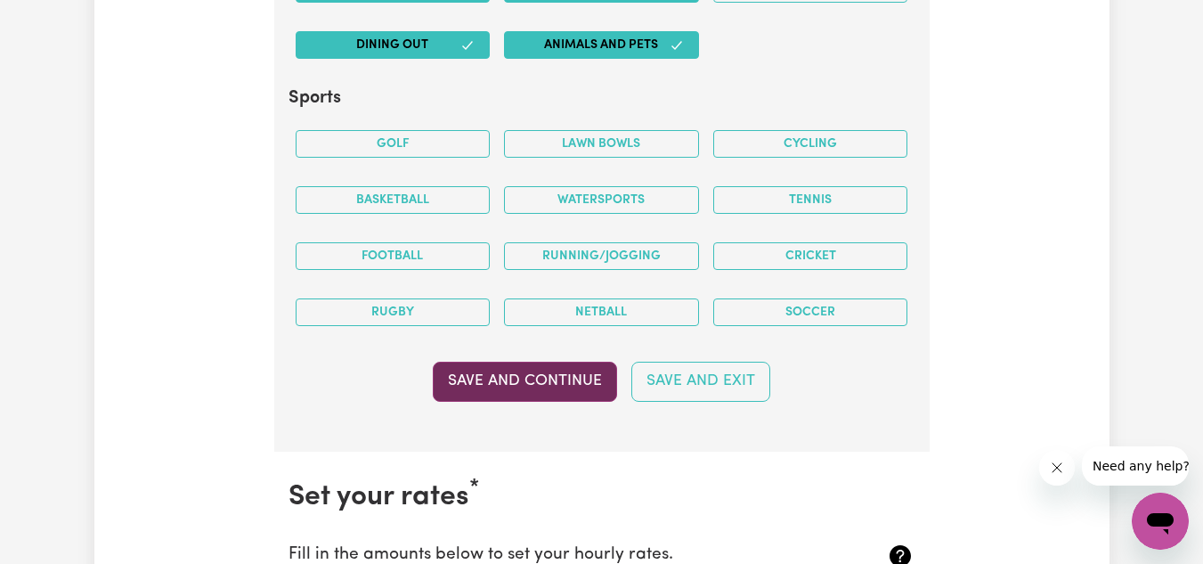
click at [548, 373] on button "Save and Continue" at bounding box center [525, 380] width 184 height 39
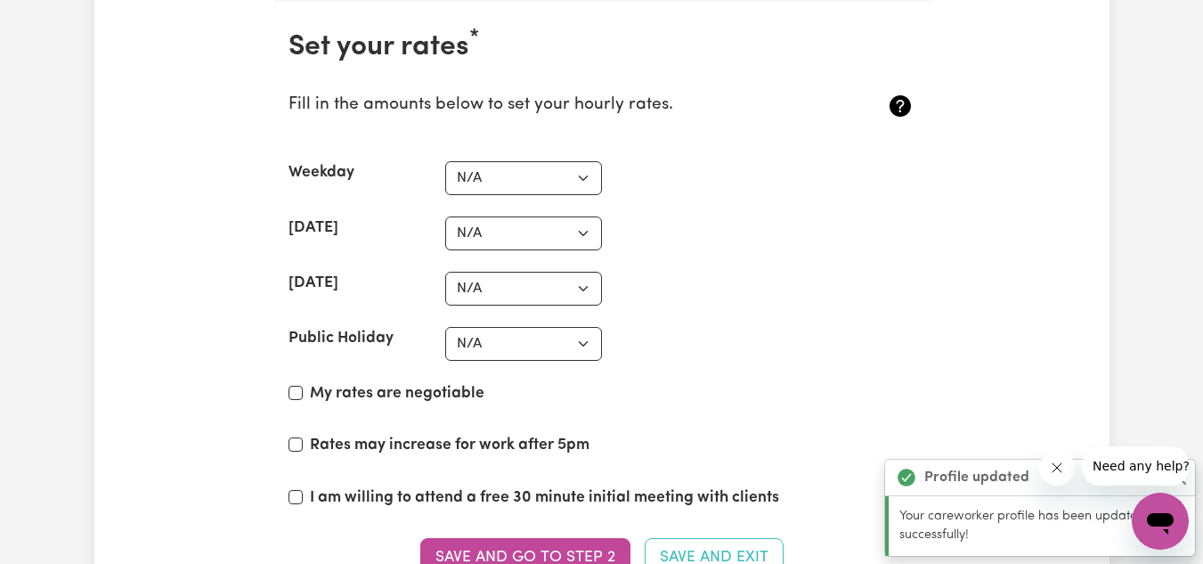
scroll to position [4596, 0]
click at [513, 161] on select "N/A $37 $38 $39 $40 $41 $42 $43 $44 $45 $46 $47 $48 $49 $50 $51 $52 $53 $54 $55…" at bounding box center [523, 177] width 157 height 34
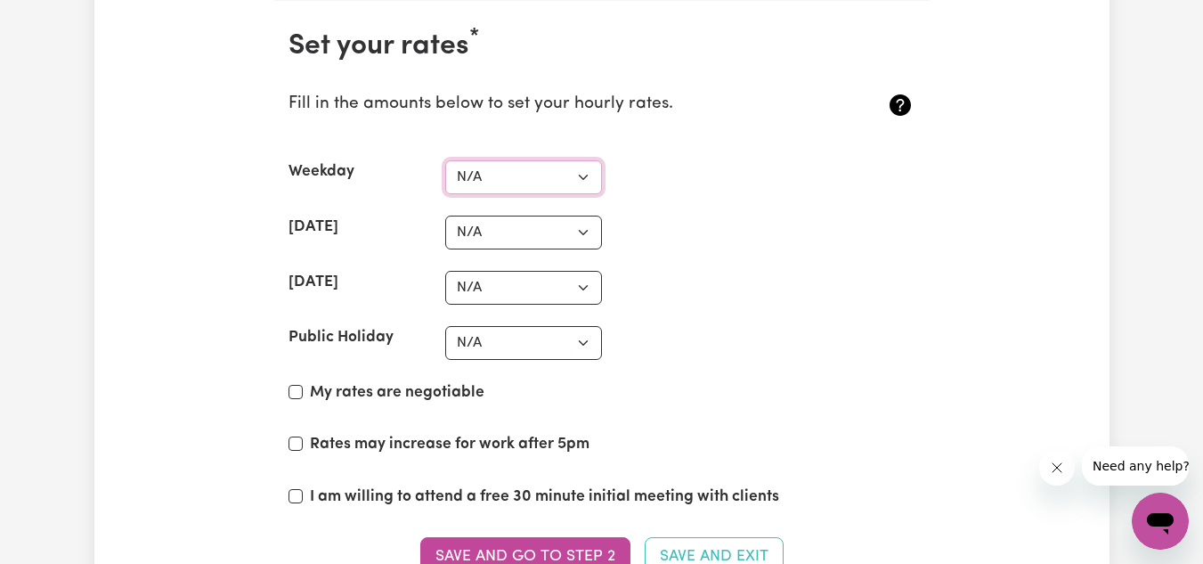
select select "47"
click at [445, 160] on select "N/A $37 $38 $39 $40 $41 $42 $43 $44 $45 $46 $47 $48 $49 $50 $51 $52 $53 $54 $55…" at bounding box center [523, 177] width 157 height 34
click at [512, 231] on select "N/A $37 $38 $39 $40 $41 $42 $43 $44 $45 $46 $47 $48 $49 $50 $51 $52 $53 $54 $55…" at bounding box center [523, 232] width 157 height 34
select select "66"
click at [445, 215] on select "N/A $37 $38 $39 $40 $41 $42 $43 $44 $45 $46 $47 $48 $49 $50 $51 $52 $53 $54 $55…" at bounding box center [523, 232] width 157 height 34
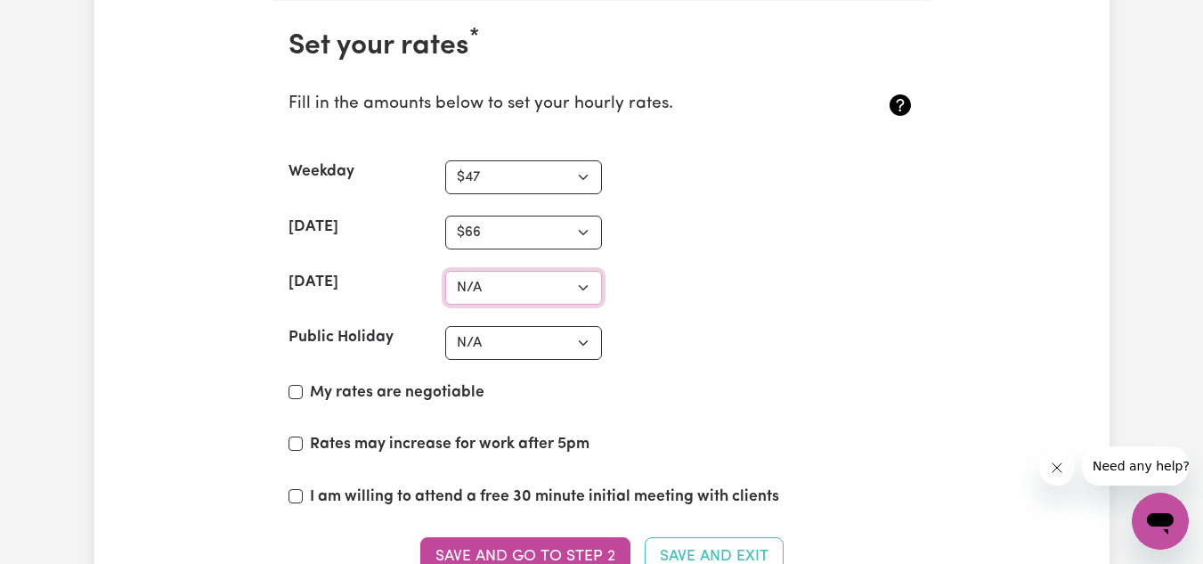
click at [483, 289] on select "N/A $37 $38 $39 $40 $41 $42 $43 $44 $45 $46 $47 $48 $49 $50 $51 $52 $53 $54 $55…" at bounding box center [523, 288] width 157 height 34
select select "77"
click at [445, 271] on select "N/A $37 $38 $39 $40 $41 $42 $43 $44 $45 $46 $47 $48 $49 $50 $51 $52 $53 $54 $55…" at bounding box center [523, 288] width 157 height 34
click at [540, 345] on select "N/A $37 $38 $39 $40 $41 $42 $43 $44 $45 $46 $47 $48 $49 $50 $51 $52 $53 $54 $55…" at bounding box center [523, 343] width 157 height 34
select select "100"
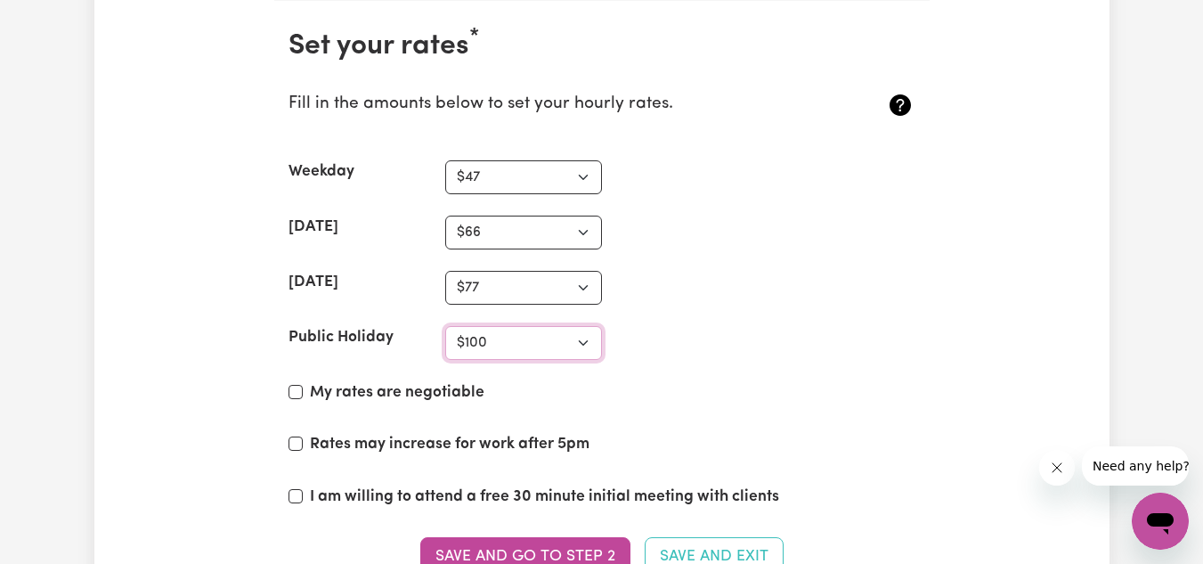
click at [445, 326] on select "N/A $37 $38 $39 $40 $41 $42 $43 $44 $45 $46 $47 $48 $49 $50 $51 $52 $53 $54 $55…" at bounding box center [523, 343] width 157 height 34
click at [639, 367] on section "Set your rates * Fill in the amounts below to set your hourly rates. Weekday N/…" at bounding box center [601, 314] width 655 height 626
click at [296, 445] on input "Rates may increase for work after 5pm" at bounding box center [295, 443] width 14 height 14
checkbox input "true"
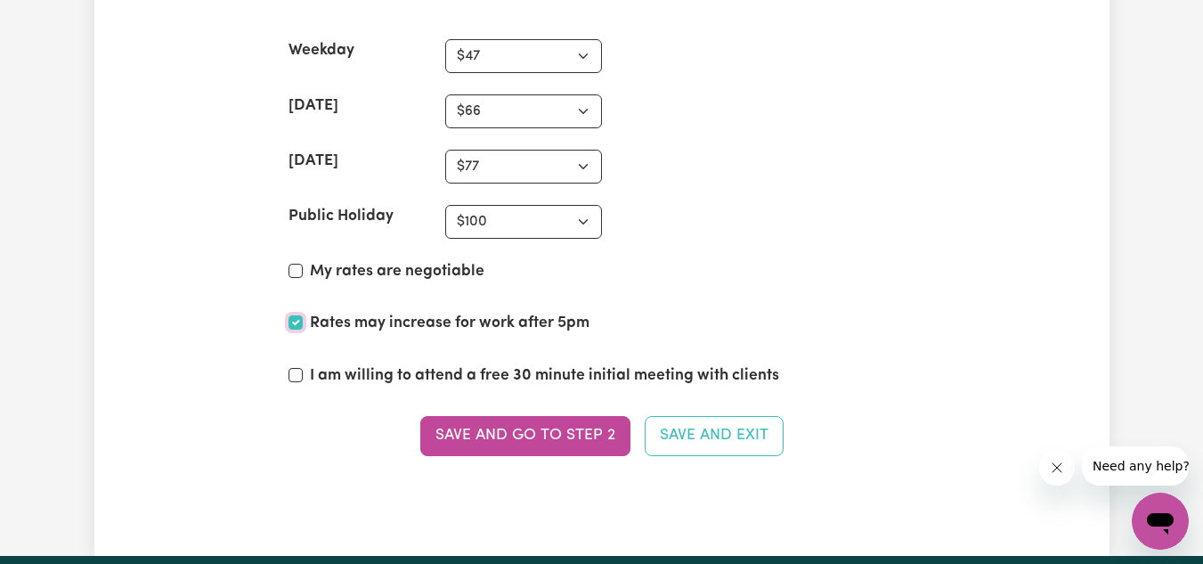
scroll to position [4788, 0]
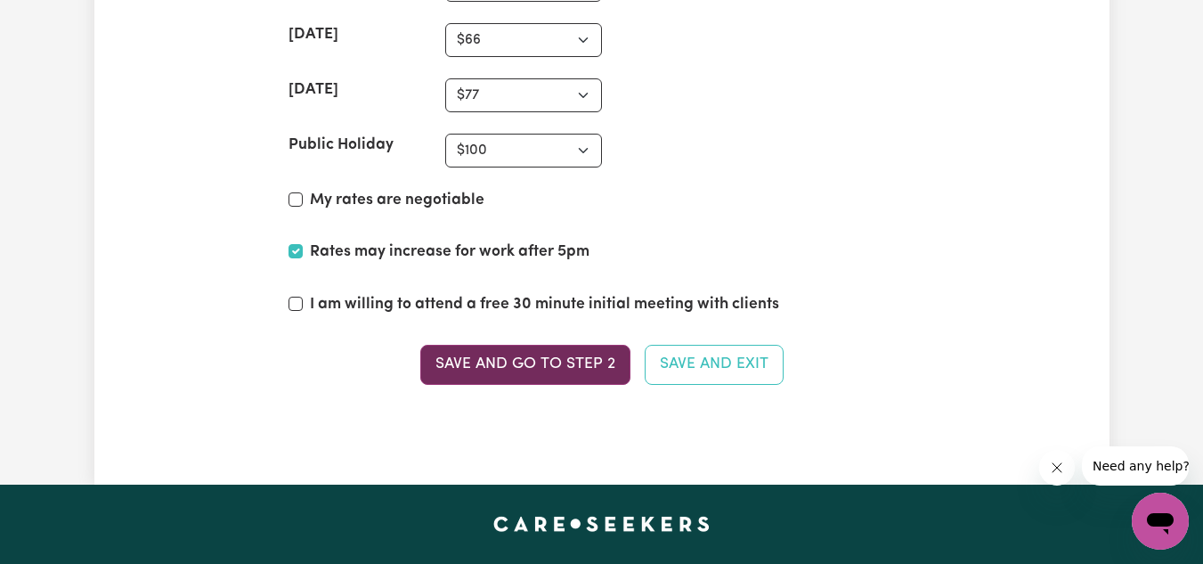
click at [564, 363] on button "Save and go to Step 2" at bounding box center [525, 364] width 210 height 39
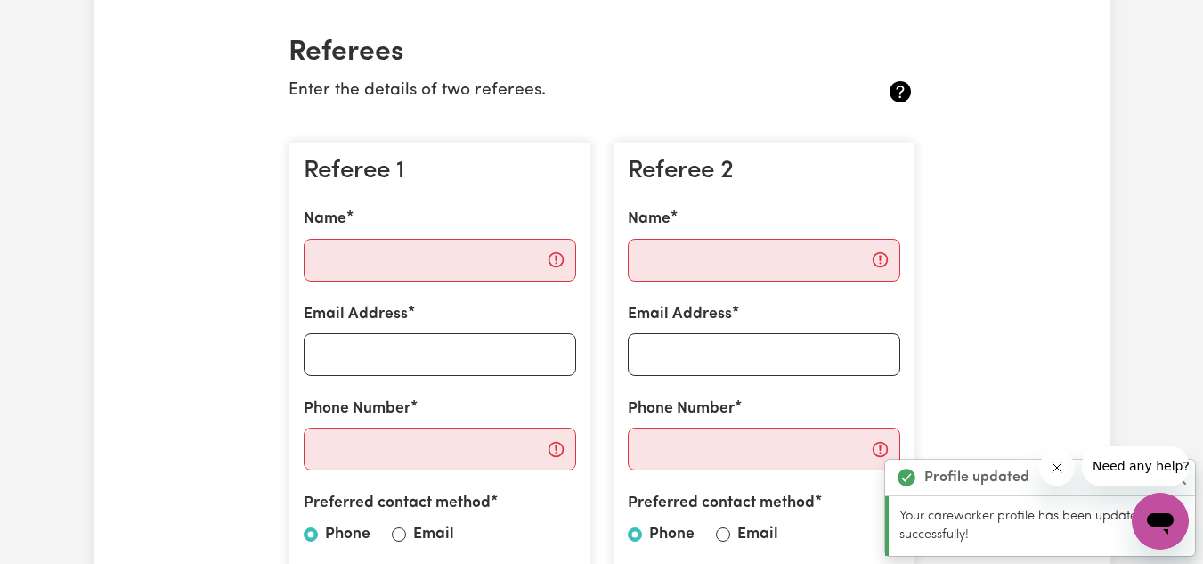
scroll to position [451, 0]
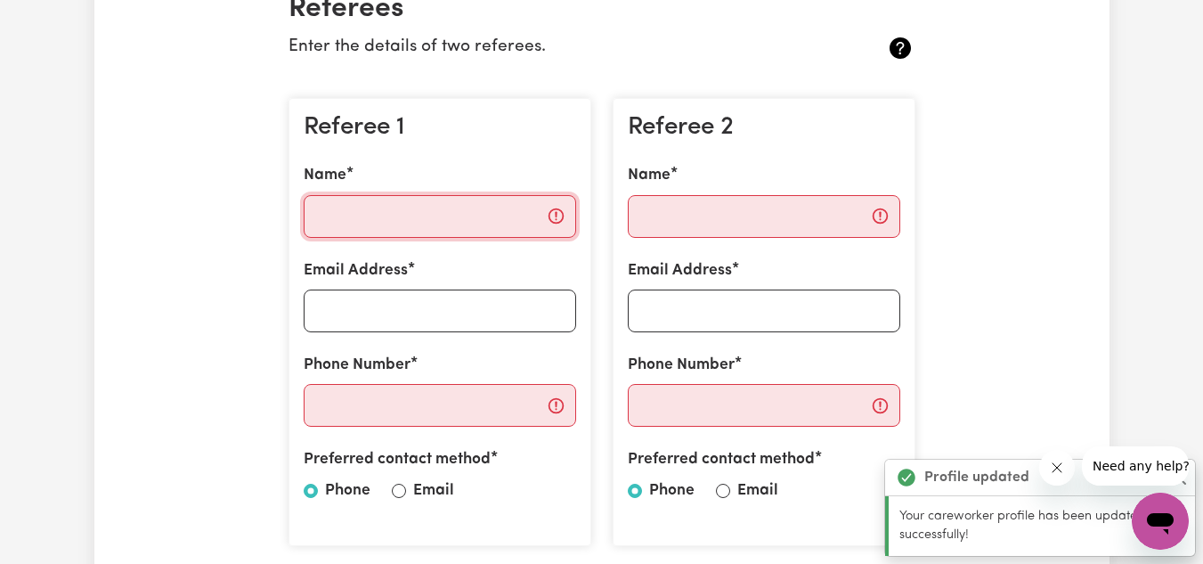
click at [481, 205] on input "Name" at bounding box center [440, 216] width 272 height 43
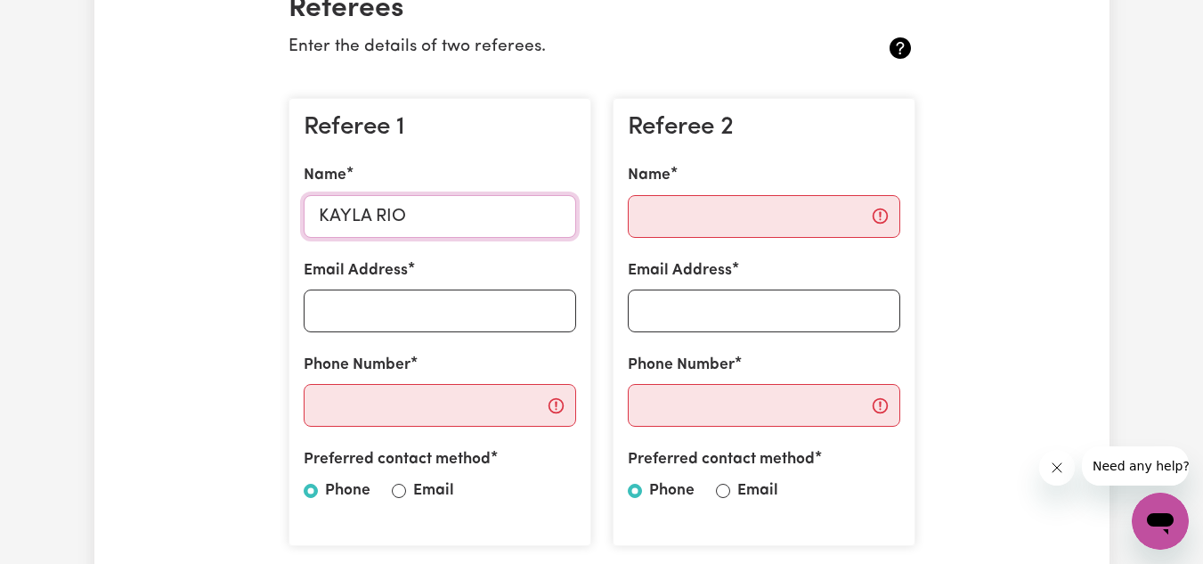
type input "KAYLA RIO"
click at [497, 405] on input "Phone Number" at bounding box center [440, 405] width 272 height 43
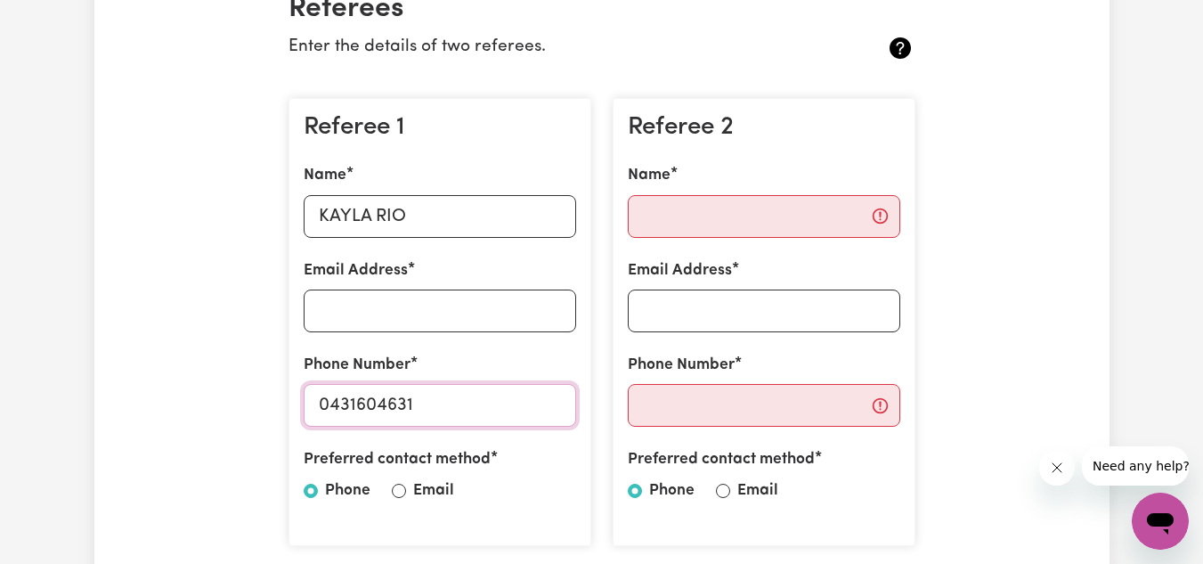
type input "0431604631"
click at [393, 488] on input "Email" at bounding box center [399, 490] width 14 height 14
radio input "true"
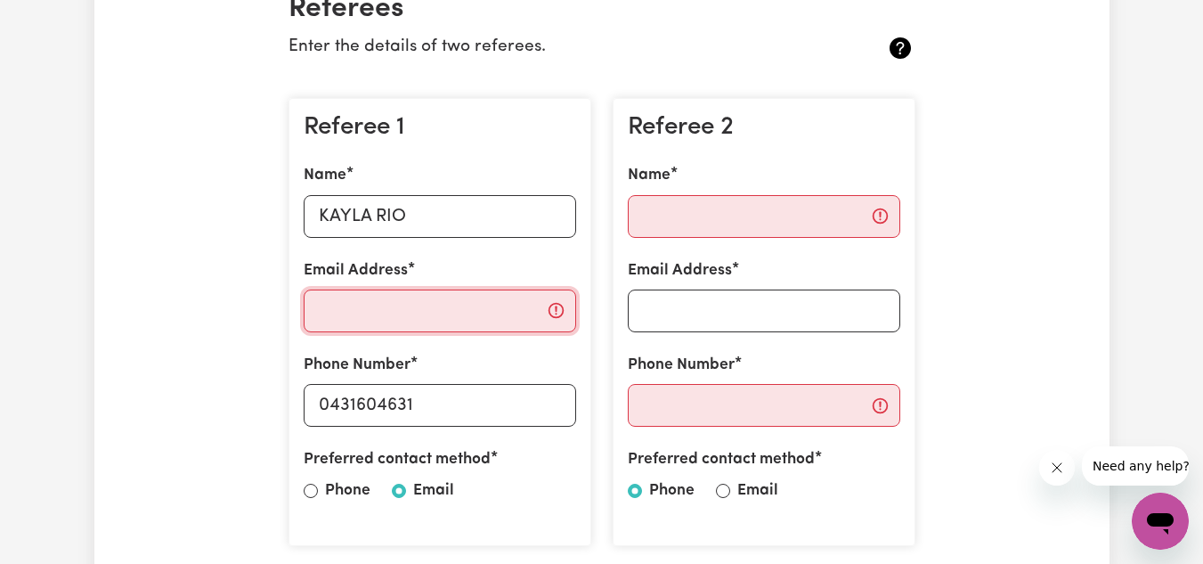
click at [394, 296] on input "Email Address" at bounding box center [440, 310] width 272 height 43
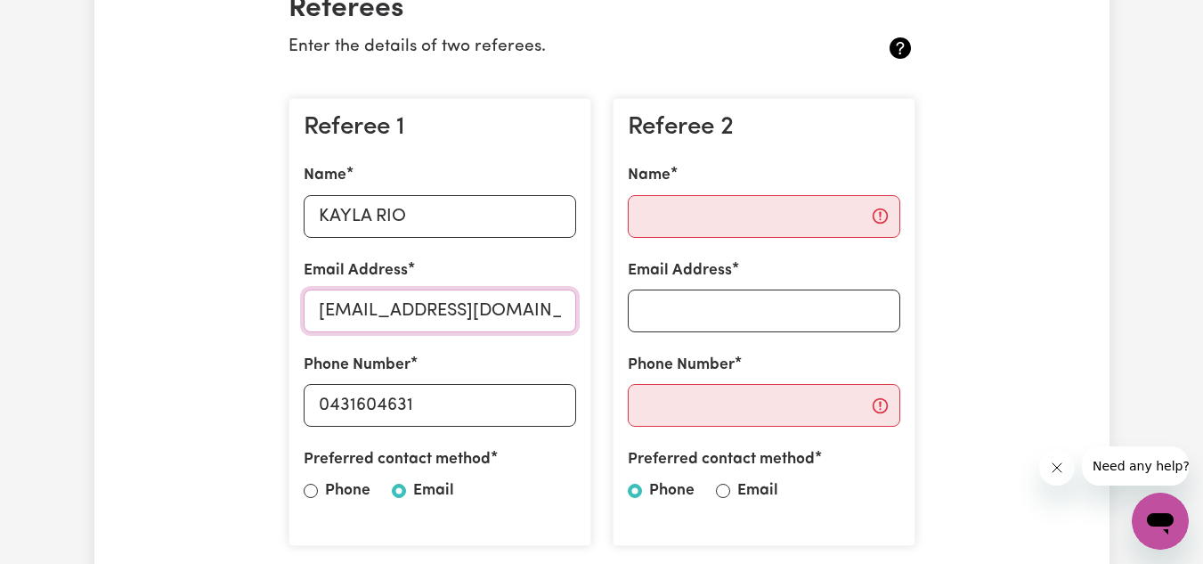
type input "Rostedblend43@gmail.com"
click at [695, 237] on input "Name" at bounding box center [764, 216] width 272 height 43
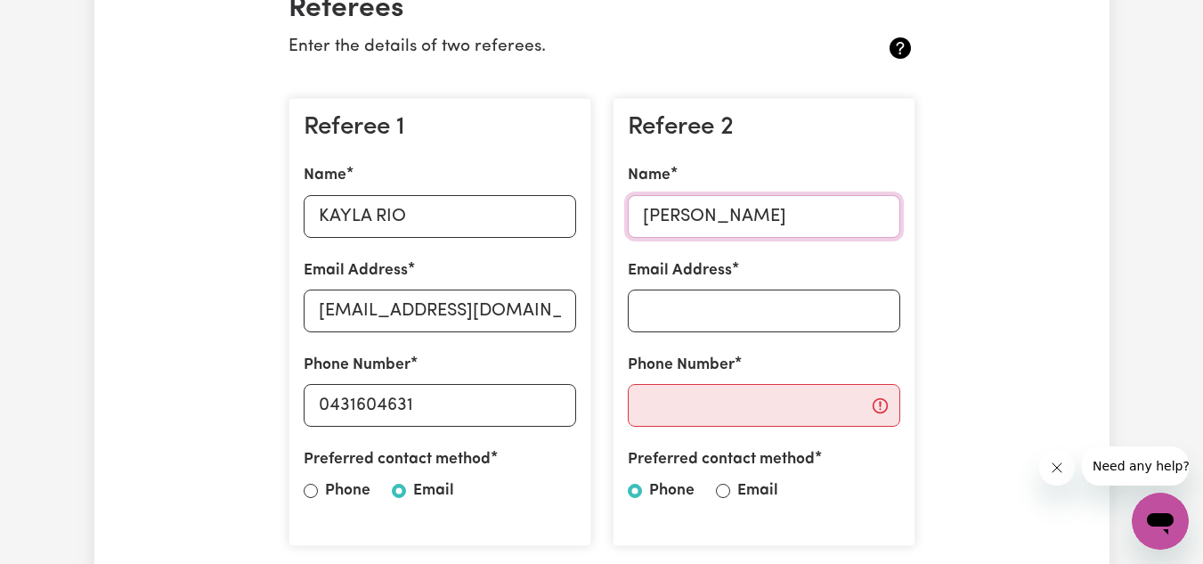
type input "Sebastian Rio"
click at [734, 292] on input "Email Address" at bounding box center [764, 310] width 272 height 43
type input "selfmanagednoah25@outlook.com"
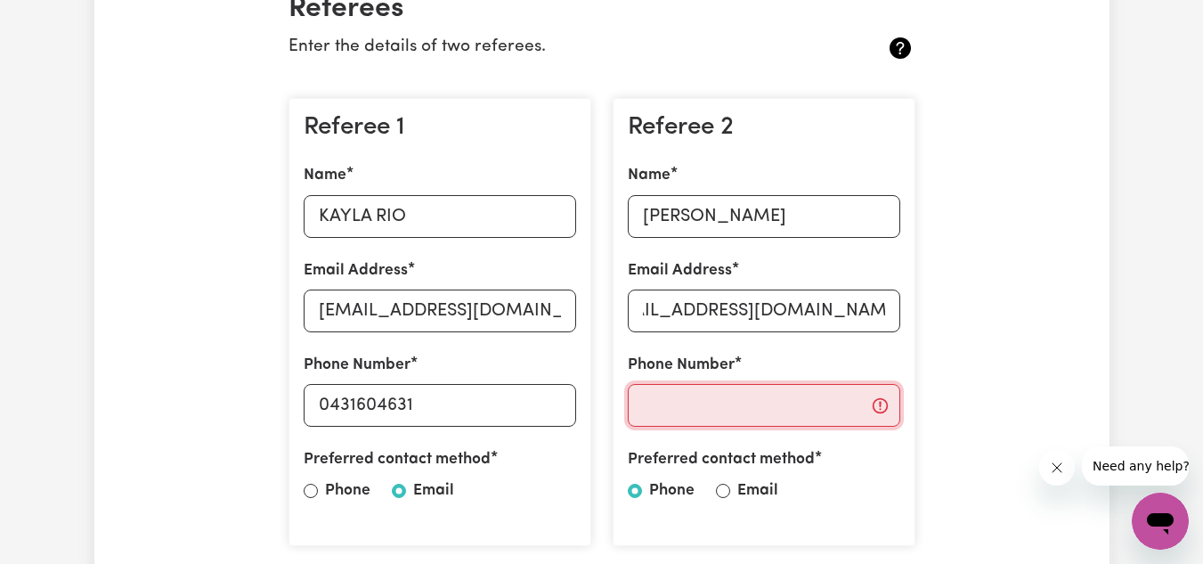
click at [826, 417] on input "Phone Number" at bounding box center [764, 405] width 272 height 43
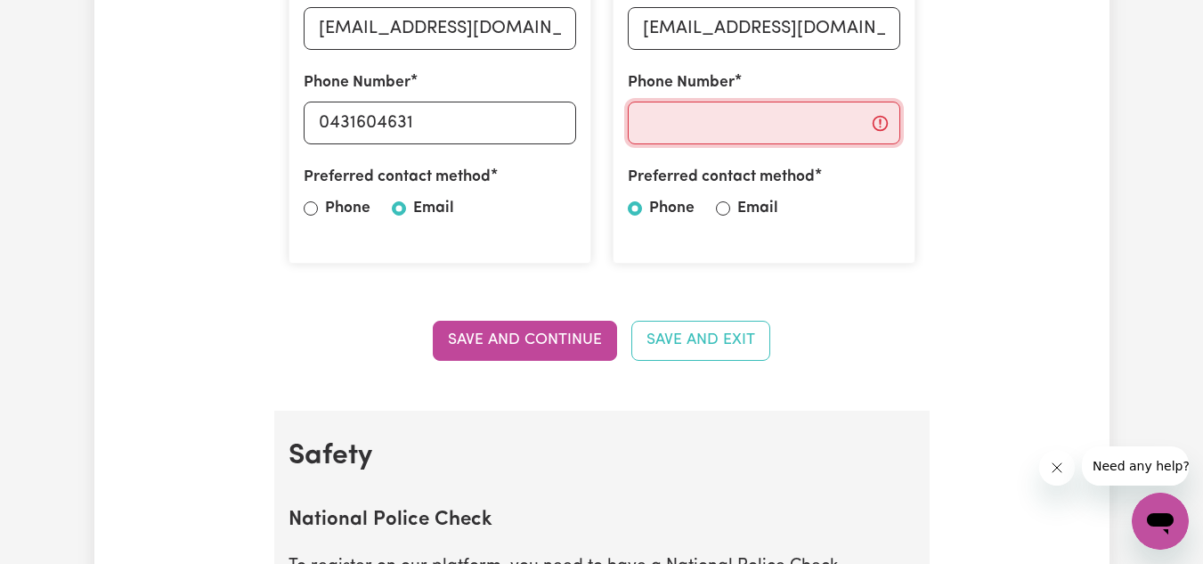
scroll to position [718, 0]
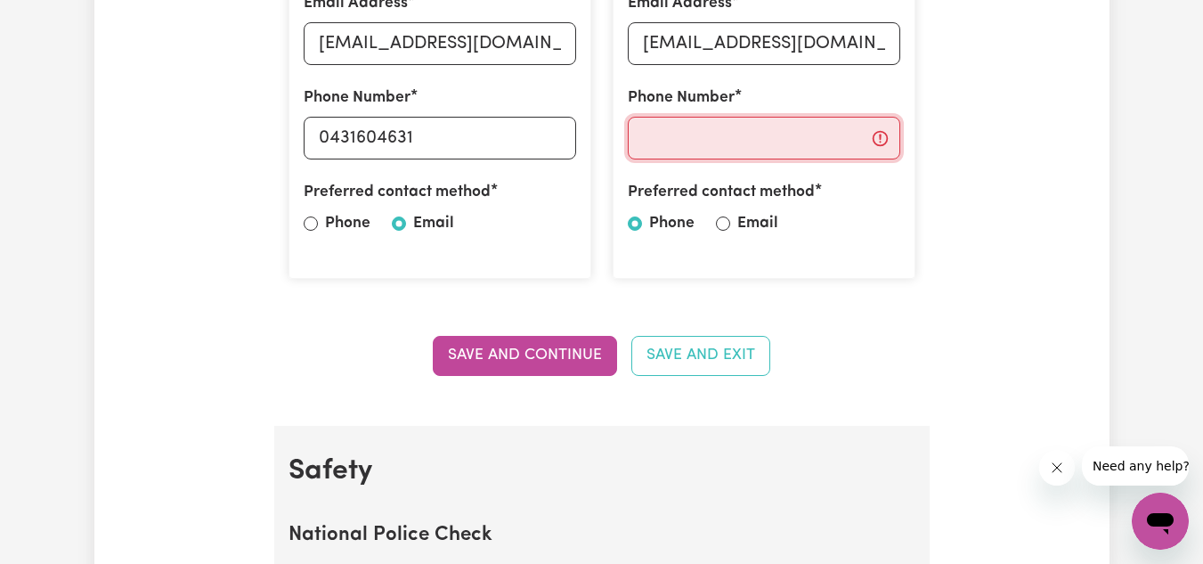
click at [834, 145] on input "Phone Number" at bounding box center [764, 138] width 272 height 43
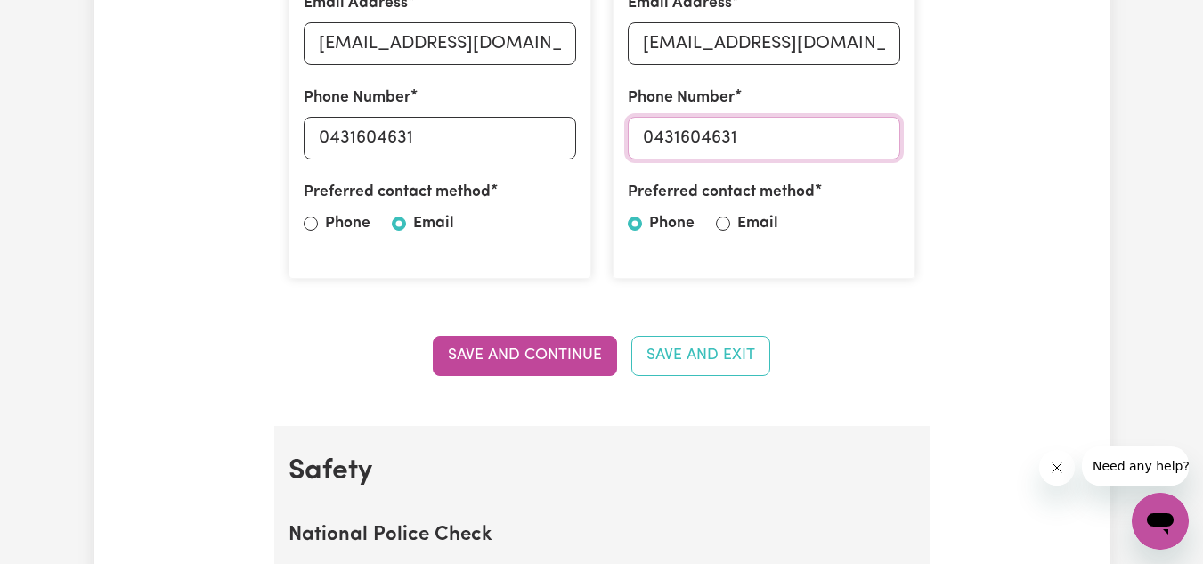
type input "0431604631"
click at [718, 223] on input "Email" at bounding box center [723, 223] width 14 height 14
radio input "true"
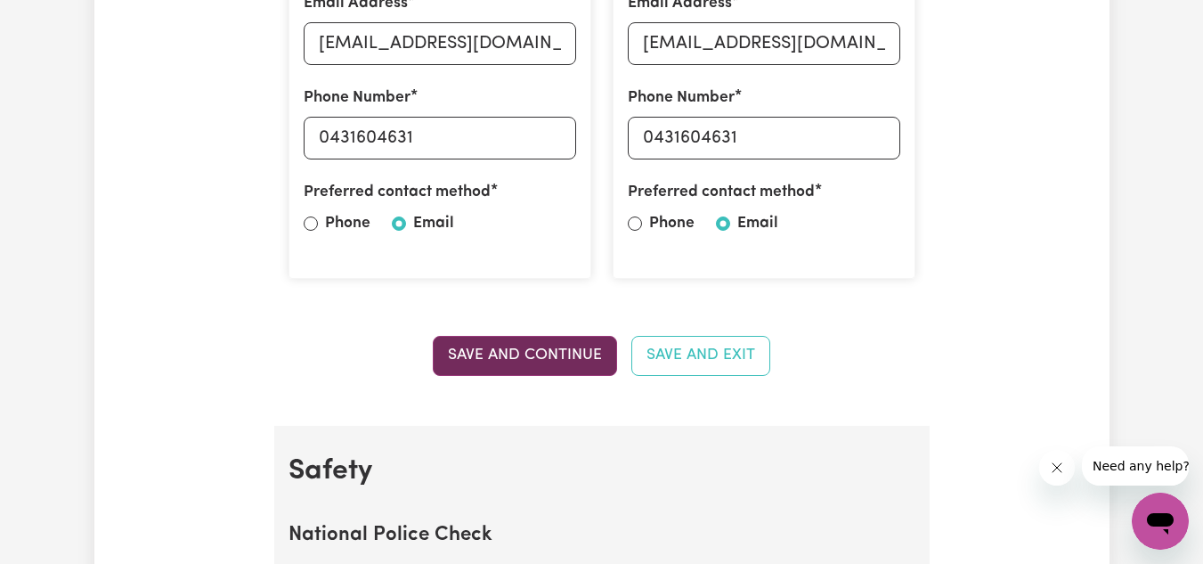
click at [537, 355] on button "Save and Continue" at bounding box center [525, 355] width 184 height 39
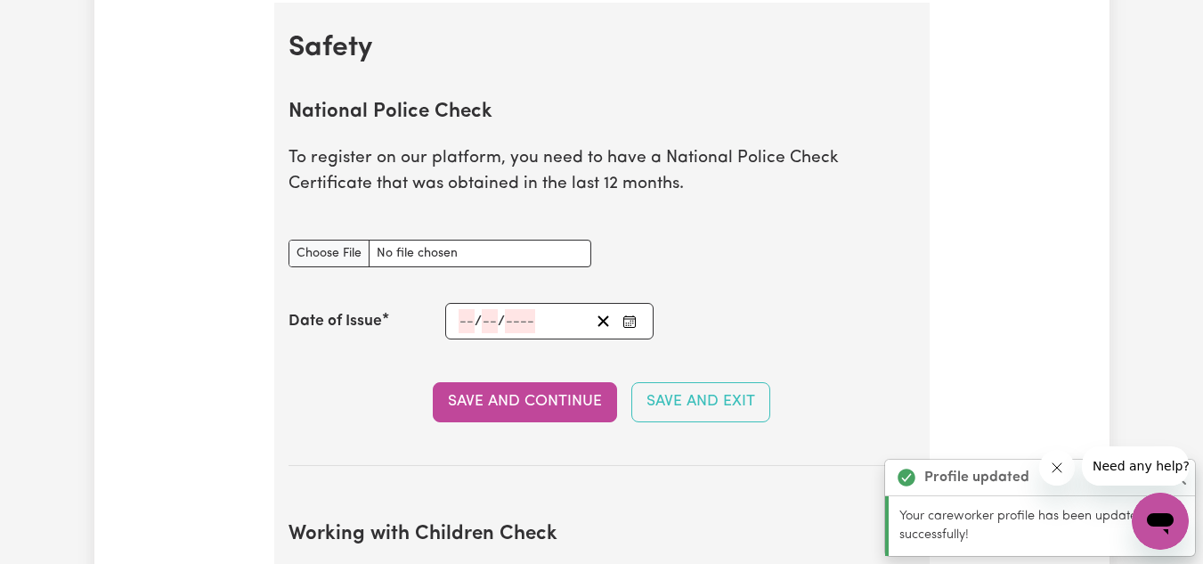
scroll to position [1143, 0]
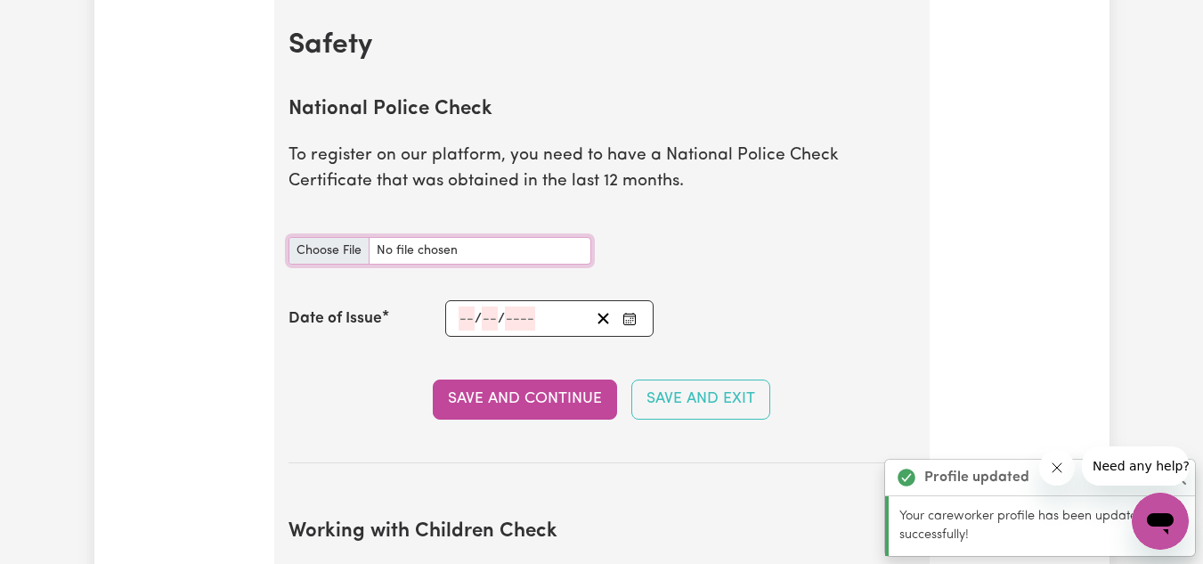
click at [321, 244] on input "National Police Check document" at bounding box center [439, 251] width 303 height 28
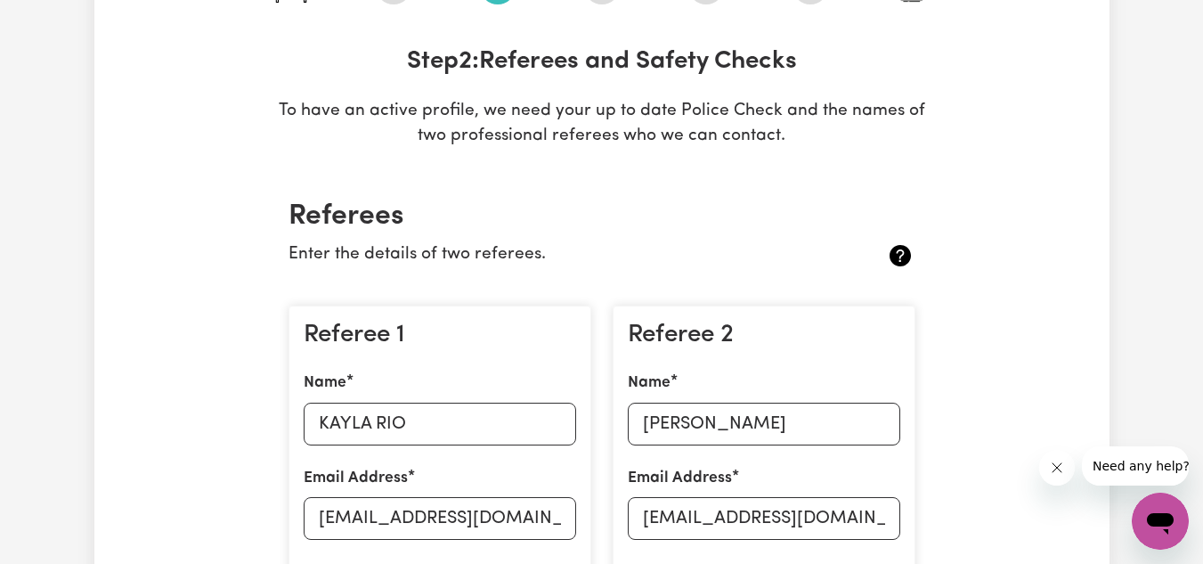
scroll to position [0, 0]
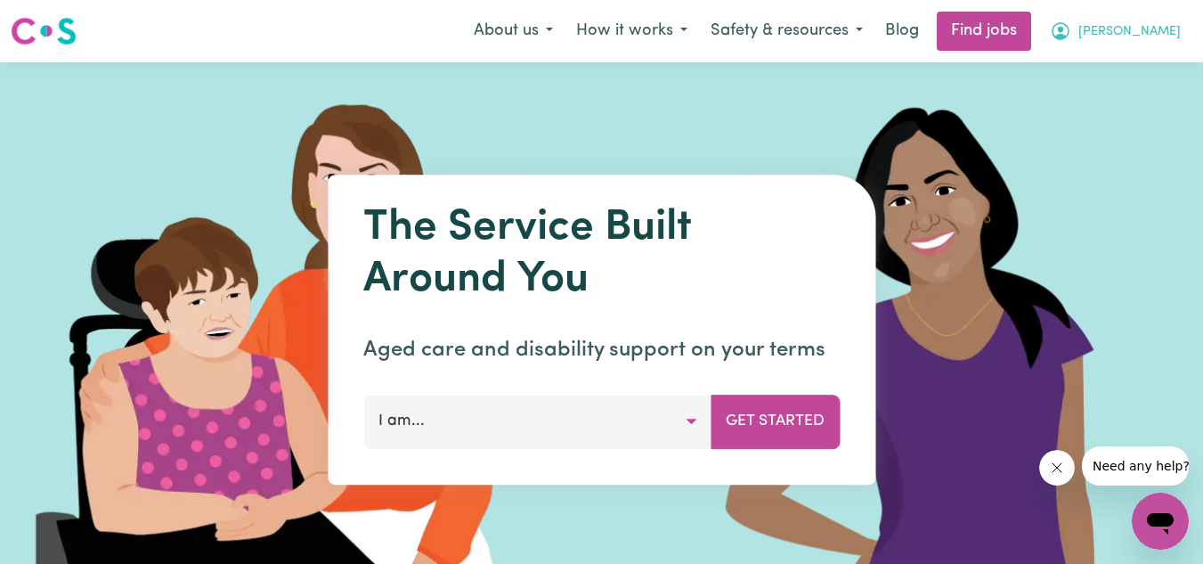
click at [1154, 47] on button "[PERSON_NAME]" at bounding box center [1115, 30] width 154 height 37
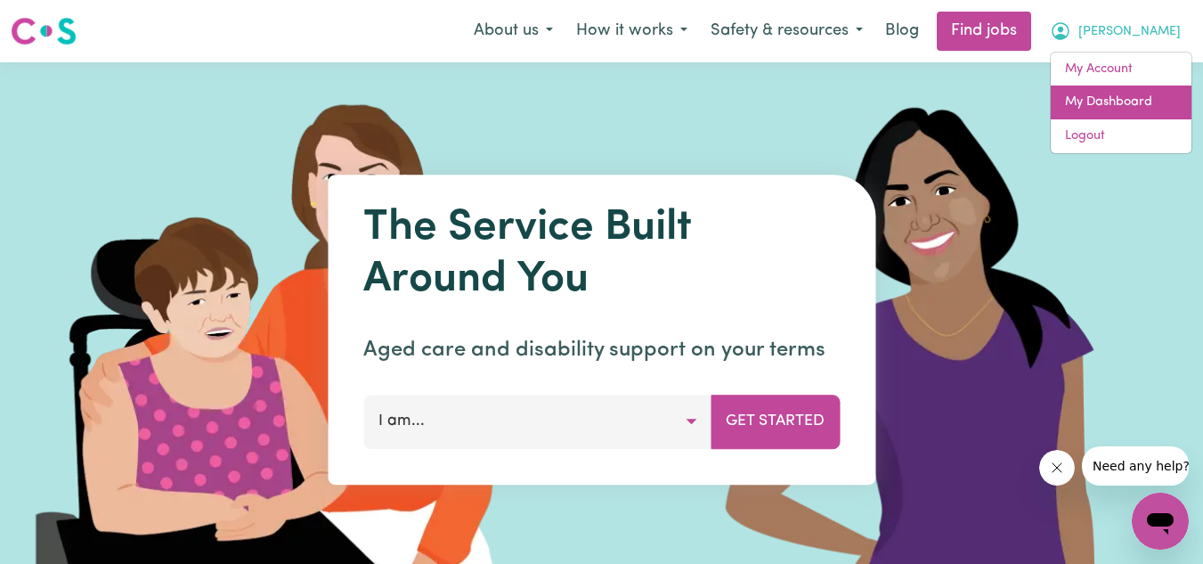
click at [1122, 106] on link "My Dashboard" at bounding box center [1121, 102] width 141 height 34
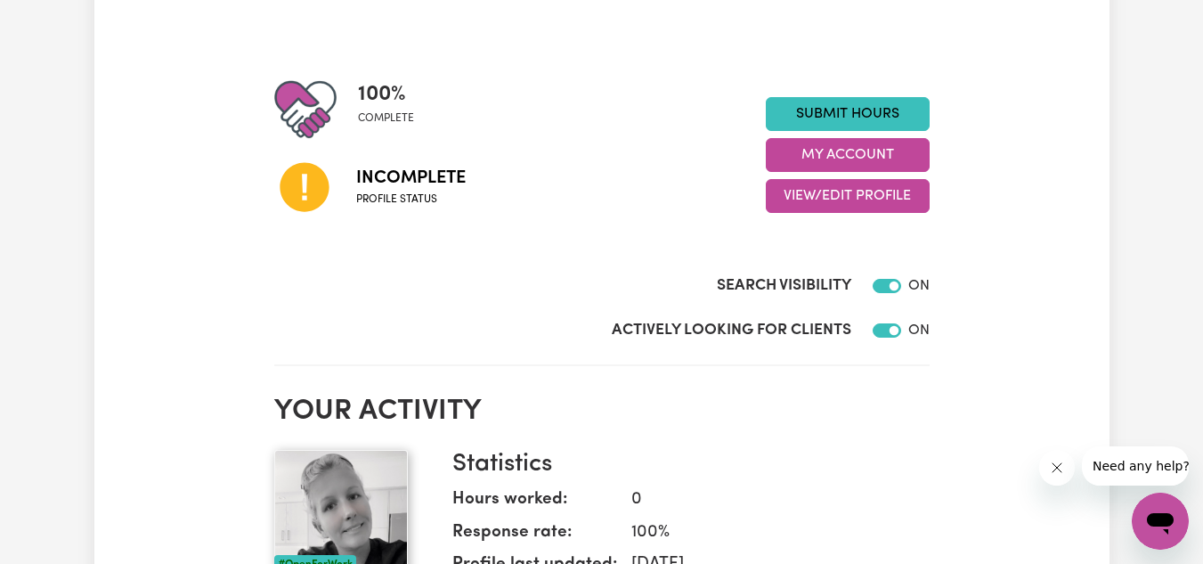
scroll to position [205, 0]
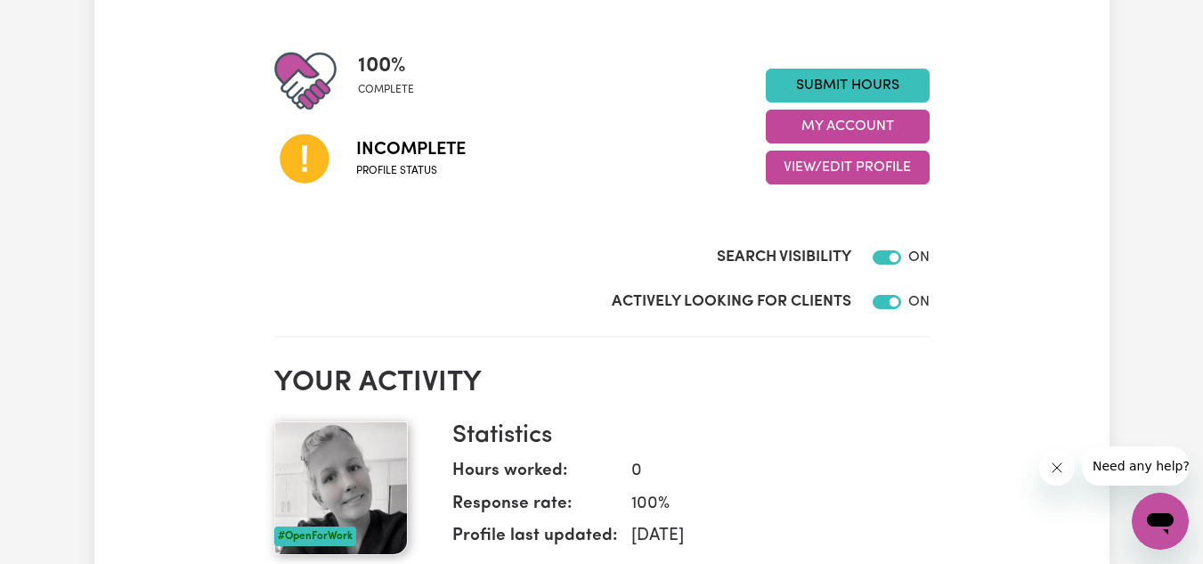
click at [313, 166] on icon at bounding box center [304, 158] width 49 height 49
click at [923, 85] on link "Submit Hours" at bounding box center [848, 86] width 164 height 34
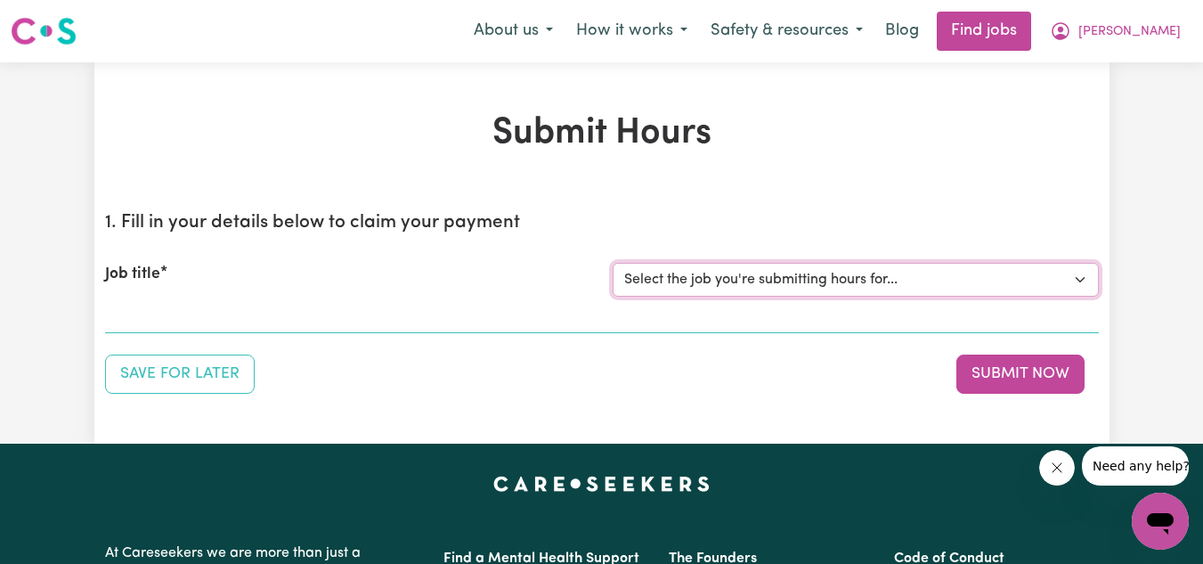
click at [902, 268] on select "Select the job you're submitting hours for..." at bounding box center [856, 280] width 486 height 34
click at [1071, 34] on icon "My Account" at bounding box center [1060, 30] width 21 height 21
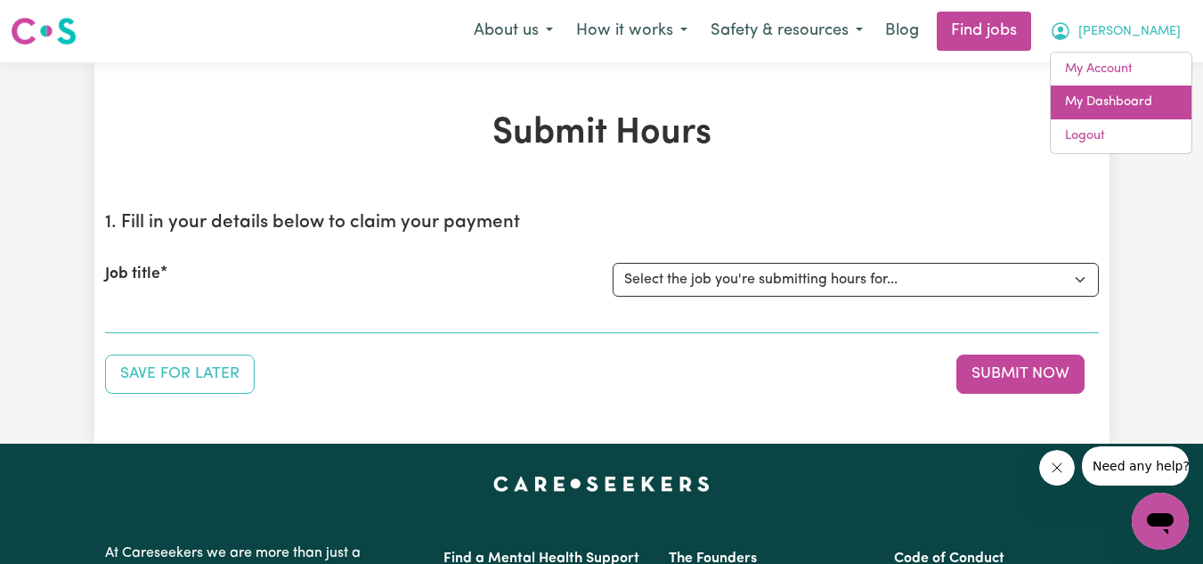
click at [1141, 95] on link "My Dashboard" at bounding box center [1121, 102] width 141 height 34
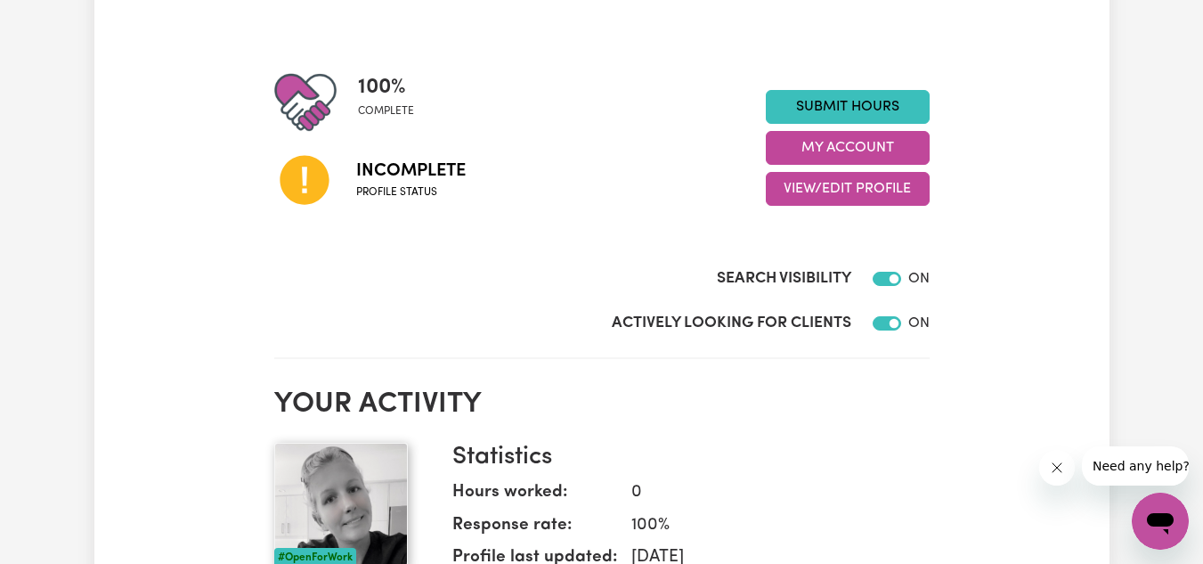
scroll to position [191, 0]
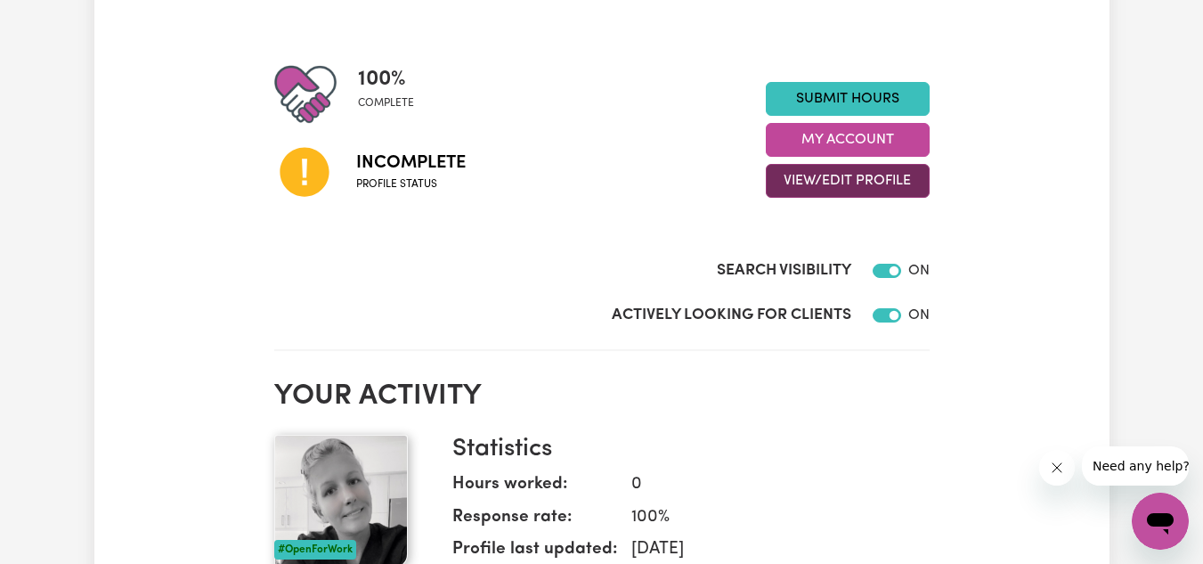
click at [888, 182] on button "View/Edit Profile" at bounding box center [848, 181] width 164 height 34
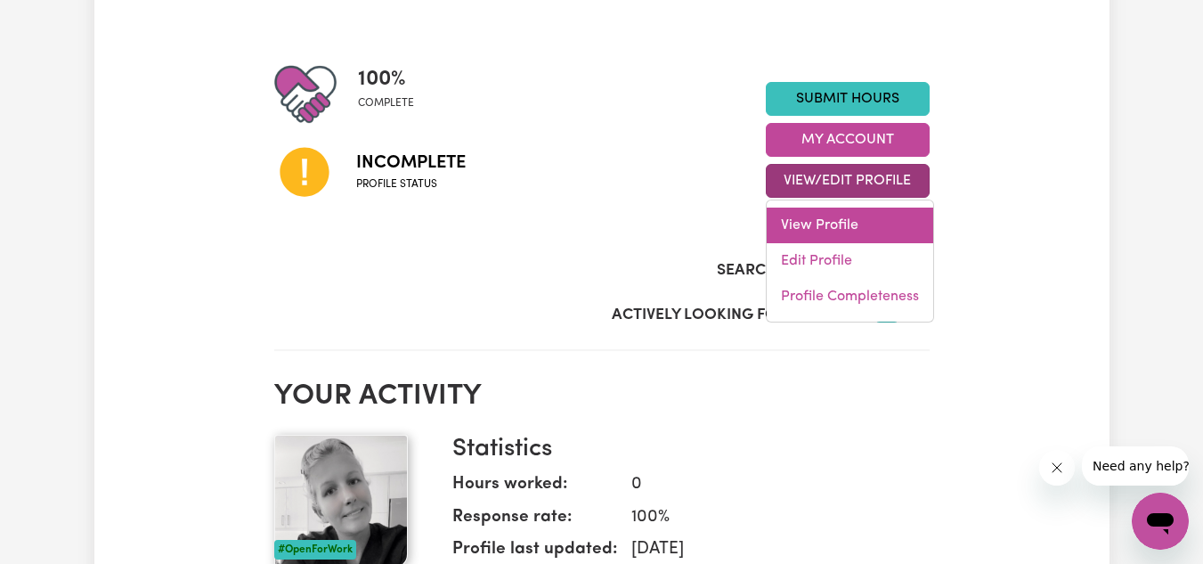
click at [838, 232] on link "View Profile" at bounding box center [850, 225] width 166 height 36
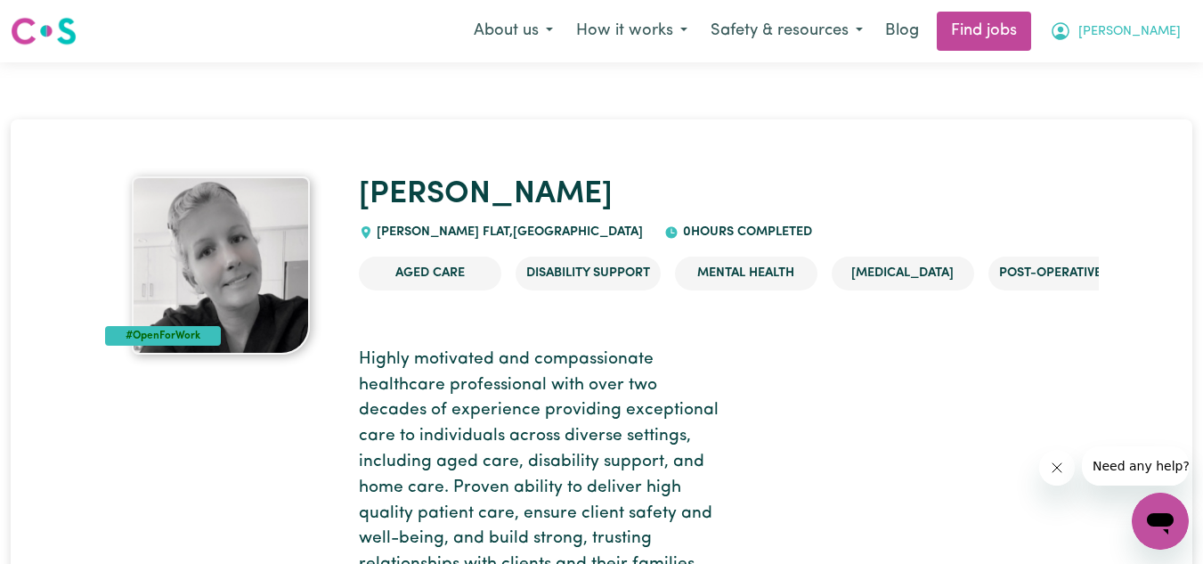
click at [1132, 44] on button "ALICIA" at bounding box center [1115, 30] width 154 height 37
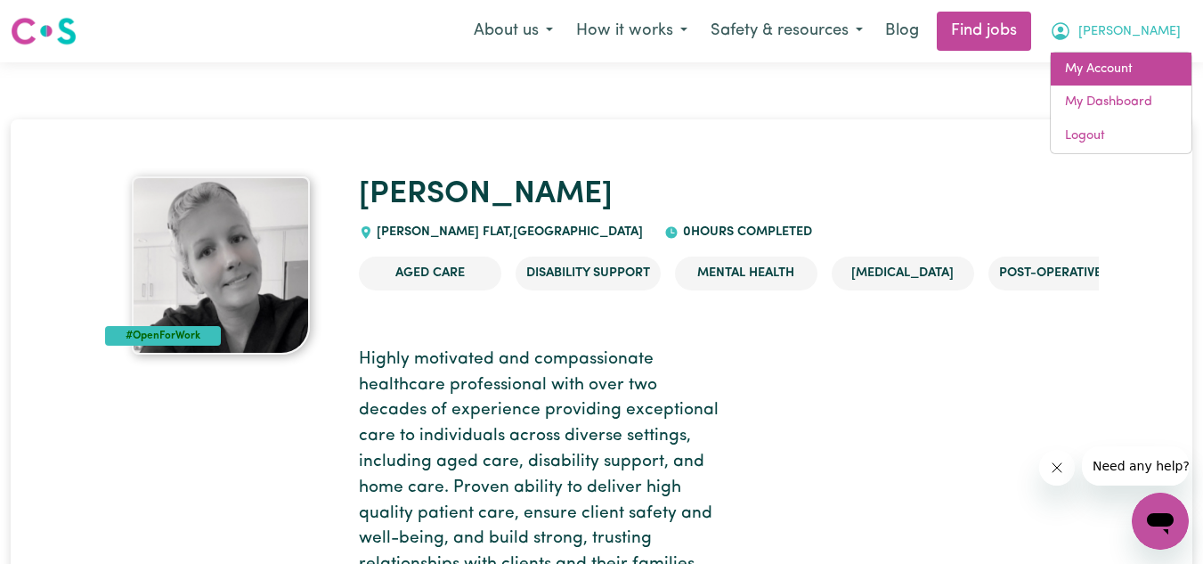
click at [1118, 69] on link "My Account" at bounding box center [1121, 70] width 141 height 34
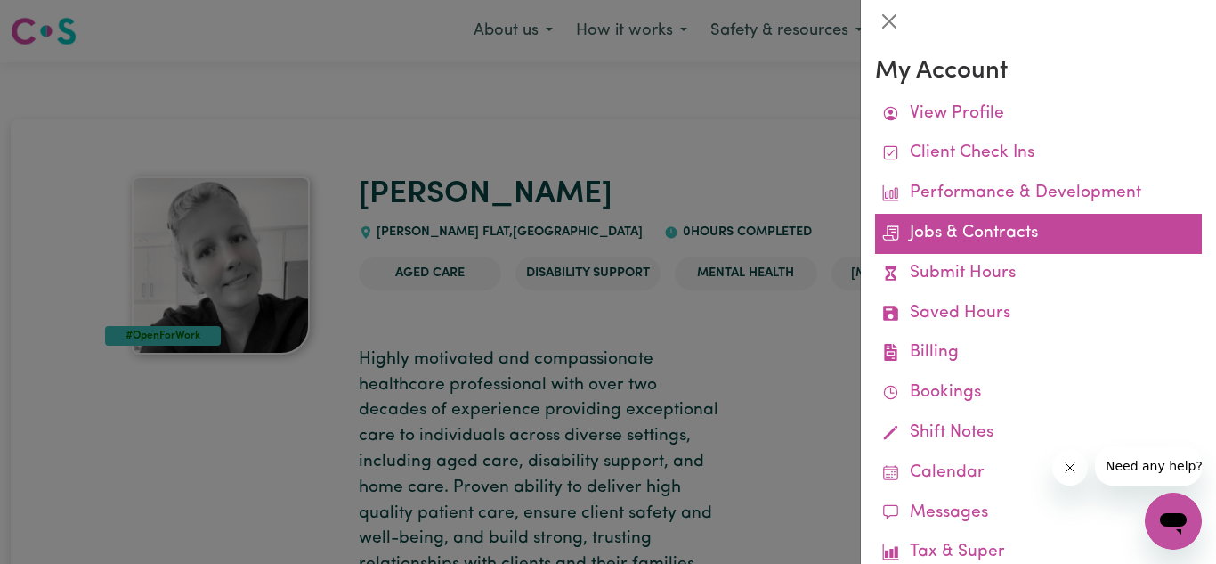
click at [1036, 233] on link "Jobs & Contracts" at bounding box center [1038, 234] width 327 height 40
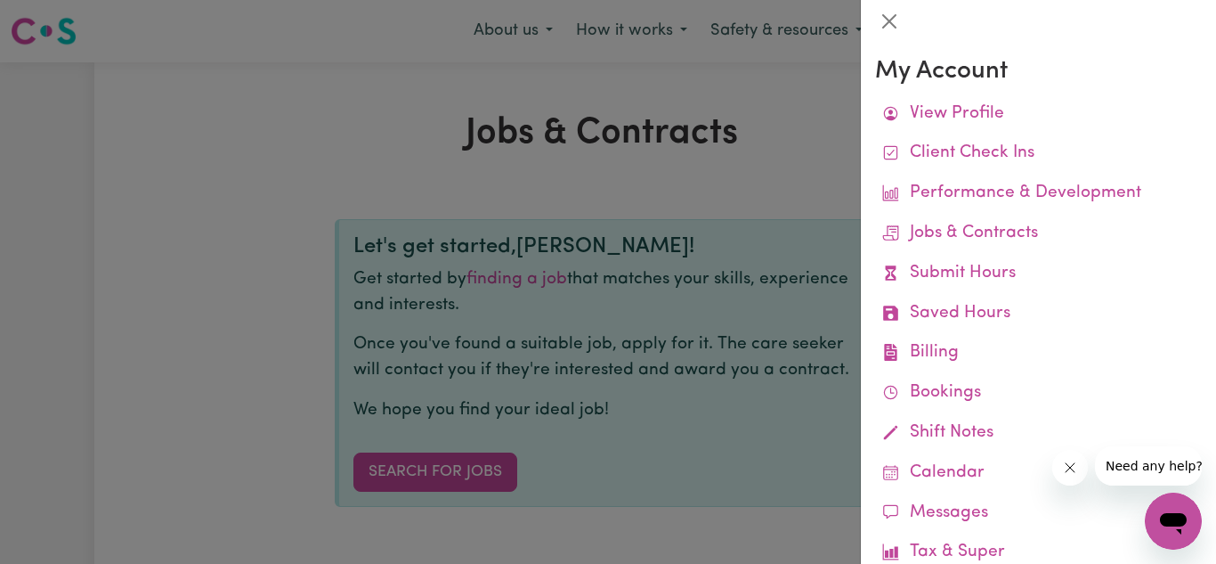
click at [407, 483] on div at bounding box center [608, 282] width 1216 height 564
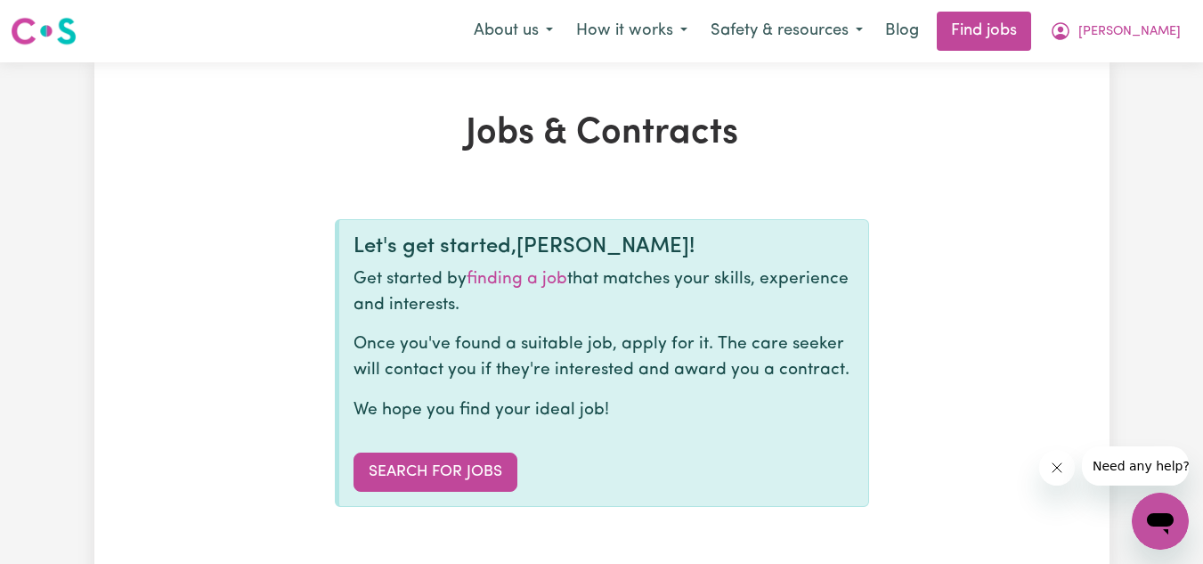
click at [407, 483] on link "Search for Jobs" at bounding box center [435, 471] width 164 height 39
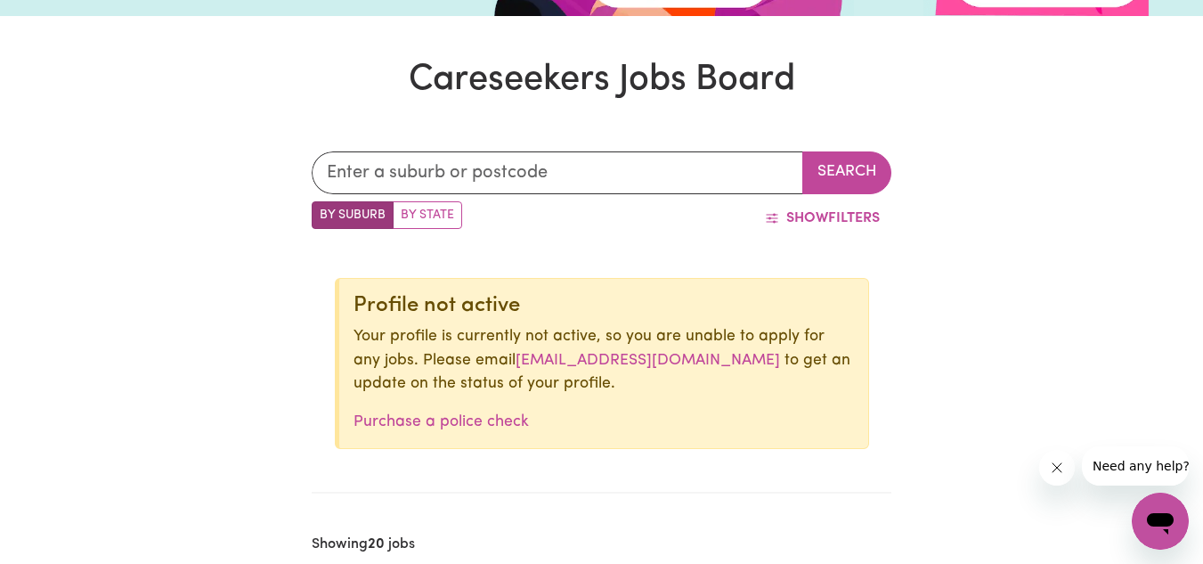
scroll to position [115, 0]
